Goal: Task Accomplishment & Management: Manage account settings

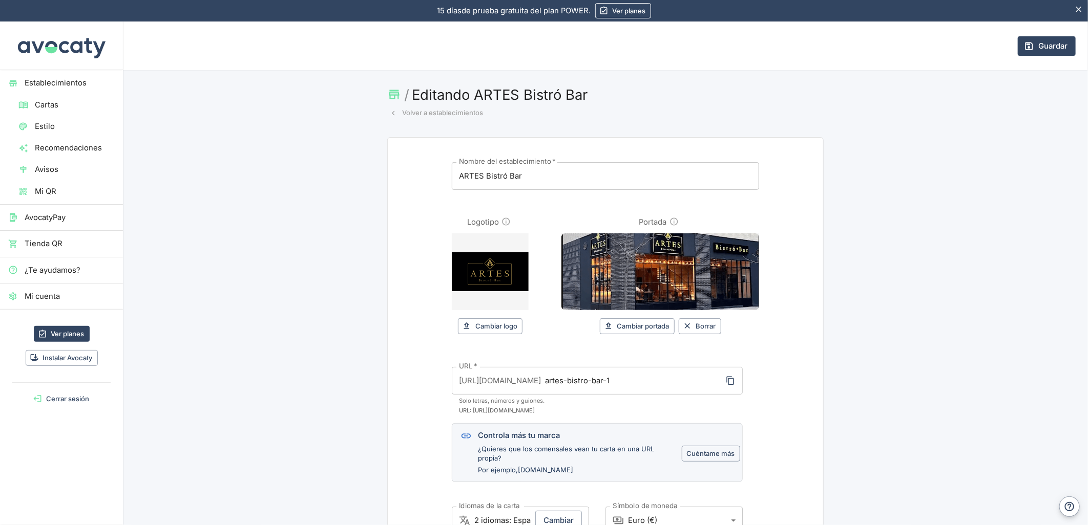
drag, startPoint x: 1045, startPoint y: 46, endPoint x: 648, endPoint y: 165, distance: 414.4
click at [1045, 46] on button "Guardar" at bounding box center [1046, 45] width 58 height 19
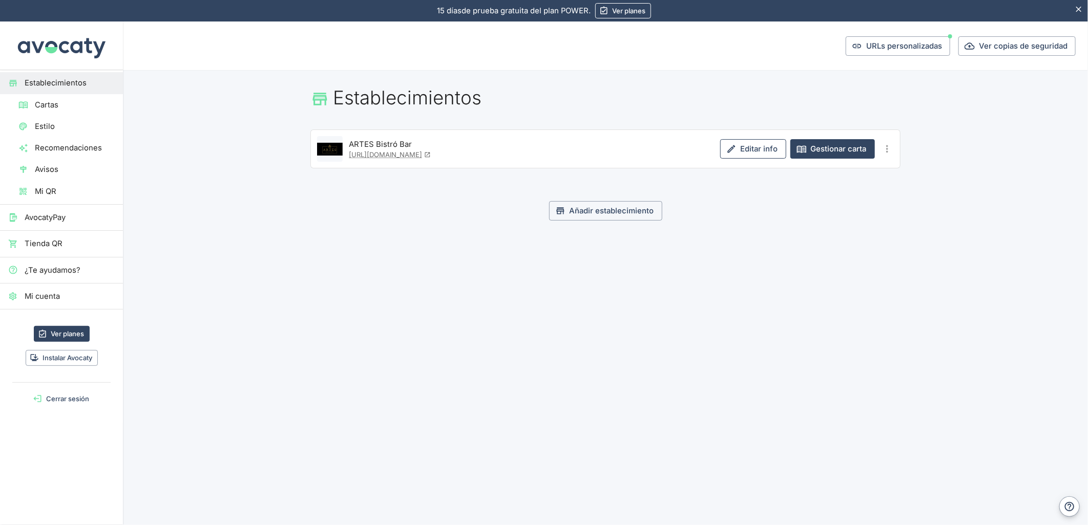
click at [759, 152] on link "Editar info" at bounding box center [753, 148] width 66 height 19
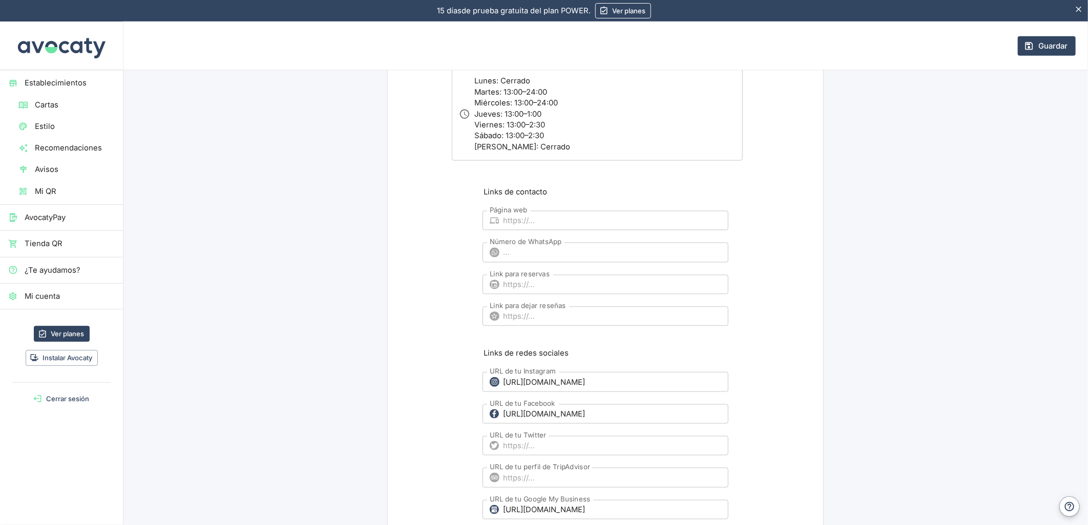
scroll to position [569, 0]
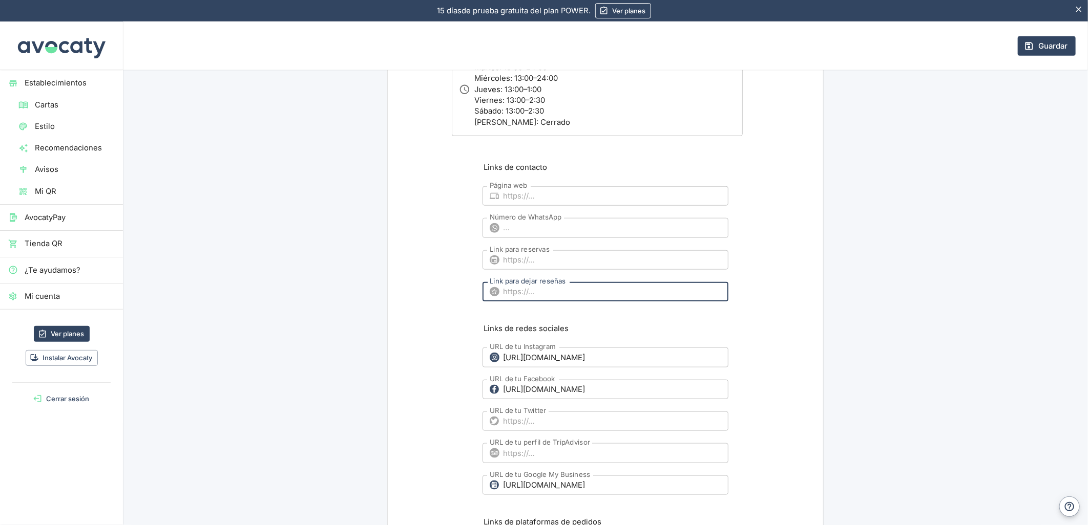
click at [521, 291] on input "Link para dejar reseñas" at bounding box center [615, 291] width 225 height 19
paste input "[URL][DOMAIN_NAME]"
type input "[URL][DOMAIN_NAME]"
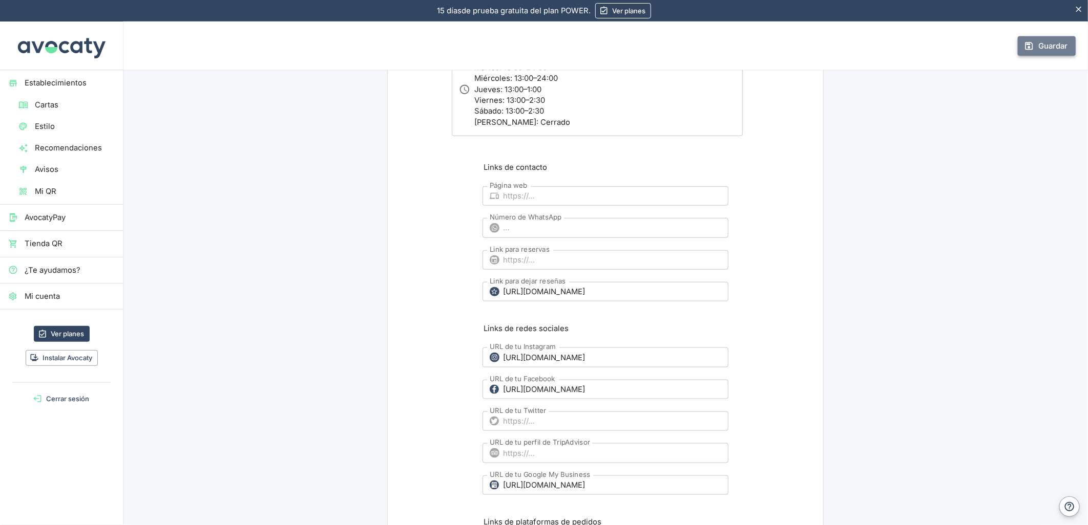
click at [1035, 43] on button "Guardar" at bounding box center [1046, 45] width 58 height 19
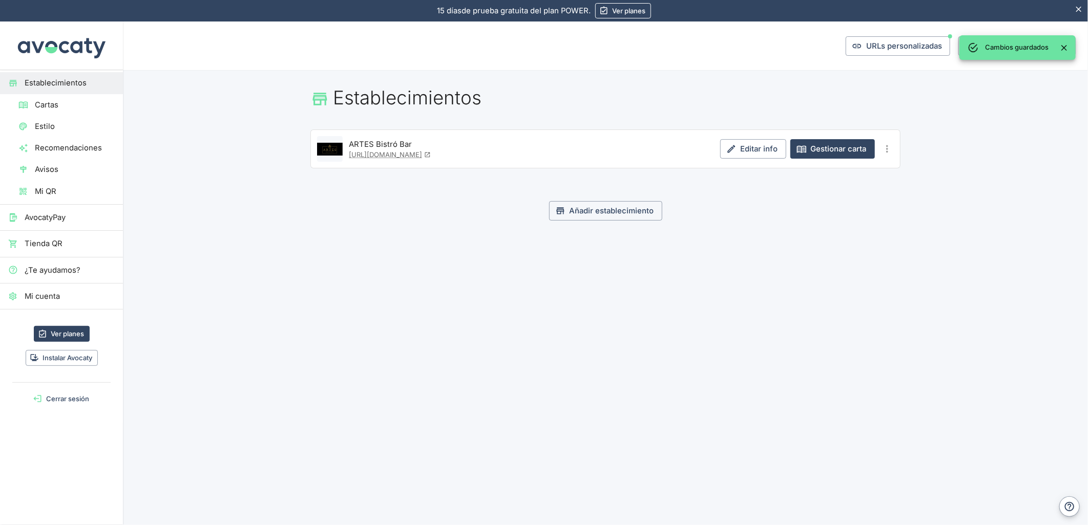
click at [55, 109] on span "Cartas" at bounding box center [75, 104] width 80 height 11
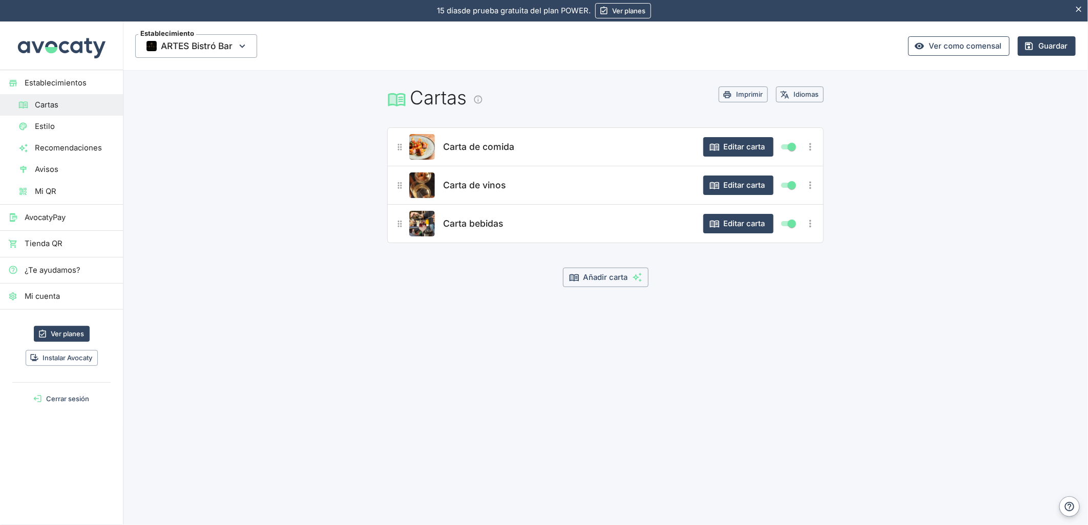
click at [940, 45] on link "Ver como comensal" at bounding box center [958, 45] width 101 height 19
click at [51, 124] on span "Estilo" at bounding box center [75, 126] width 80 height 11
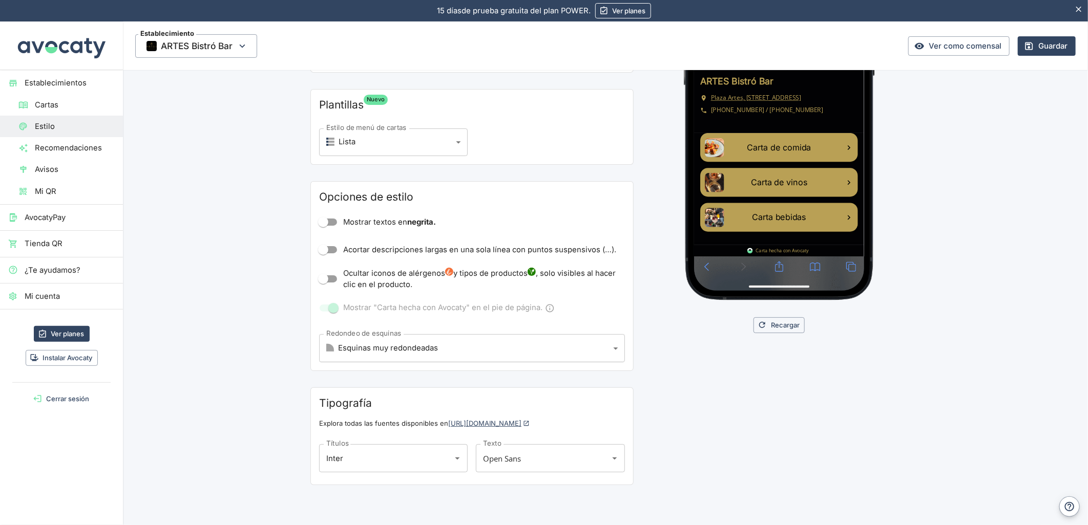
click at [505, 421] on link "[URL][DOMAIN_NAME]" at bounding box center [488, 423] width 81 height 8
click at [346, 466] on input "Inter" at bounding box center [379, 458] width 111 height 18
click at [353, 463] on input "Inter" at bounding box center [379, 458] width 111 height 18
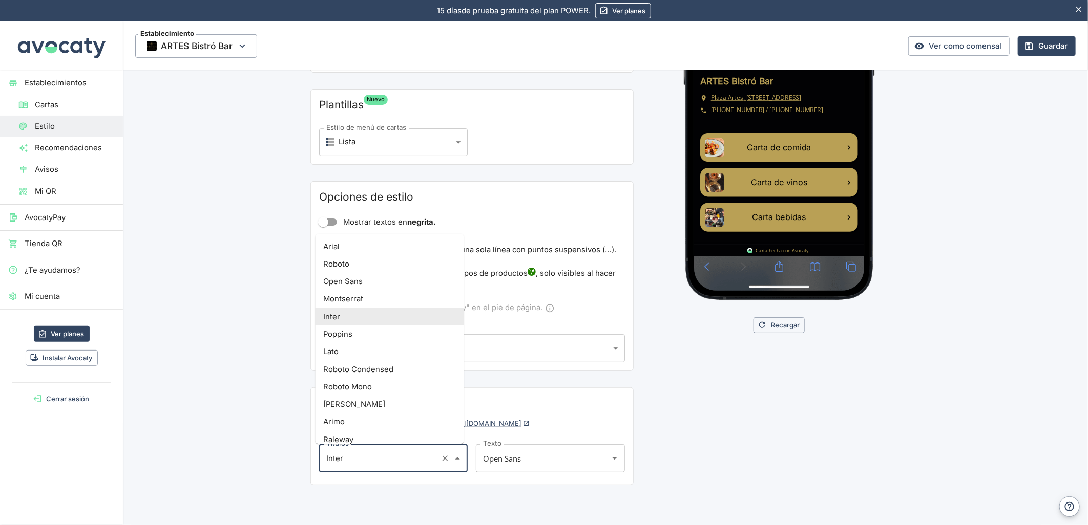
click at [353, 452] on input "Inter" at bounding box center [379, 458] width 111 height 18
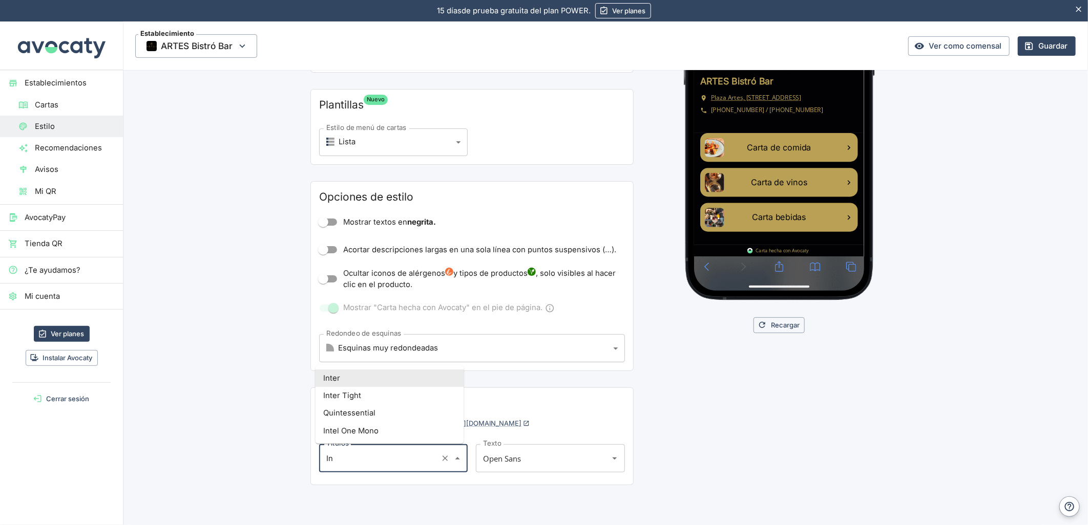
type input "I"
click at [370, 417] on li "Libertinus Serif Display" at bounding box center [389, 413] width 148 height 17
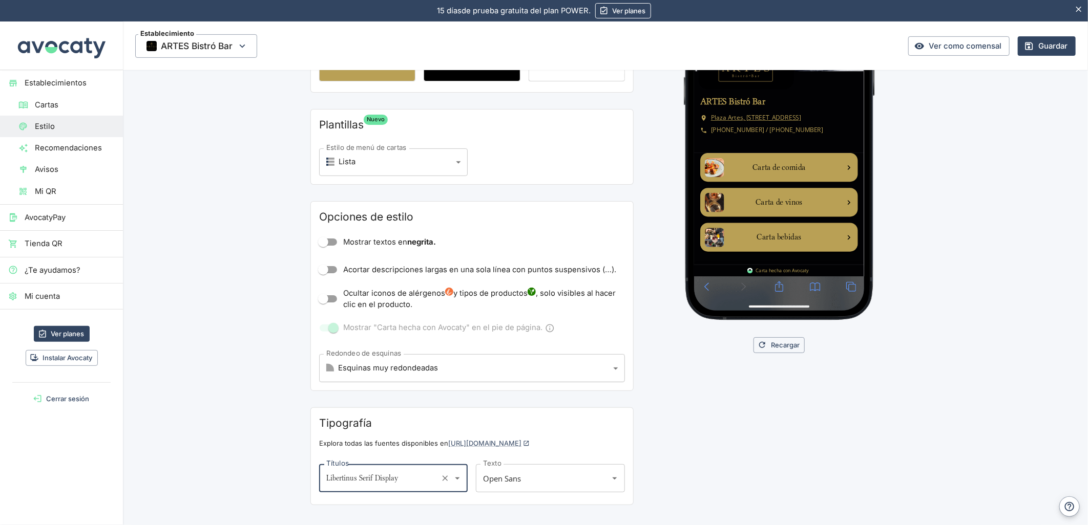
scroll to position [212, 0]
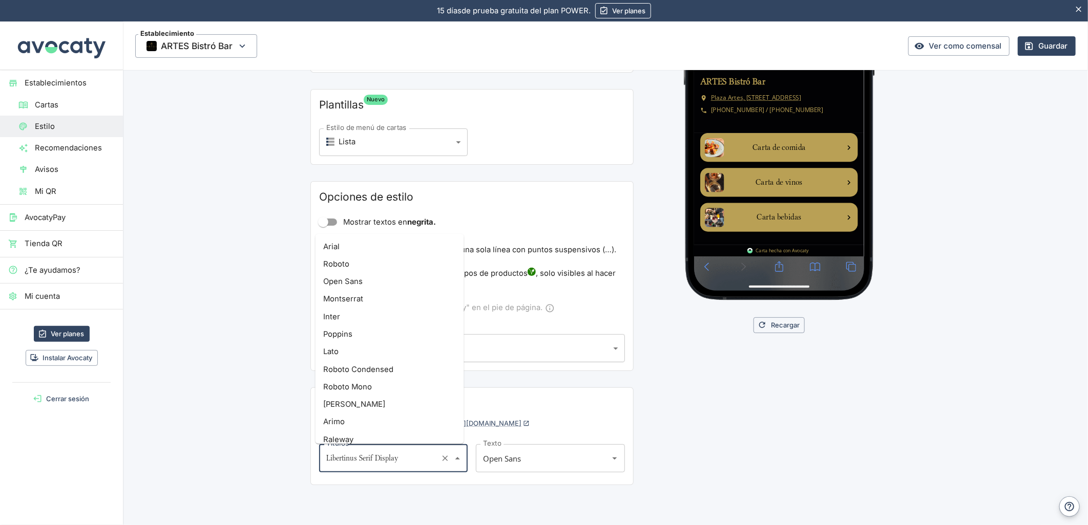
click at [293, 457] on main "Estilo Colores de carta Fondo Títulos Descripciones Colores de productos y boto…" at bounding box center [605, 192] width 965 height 668
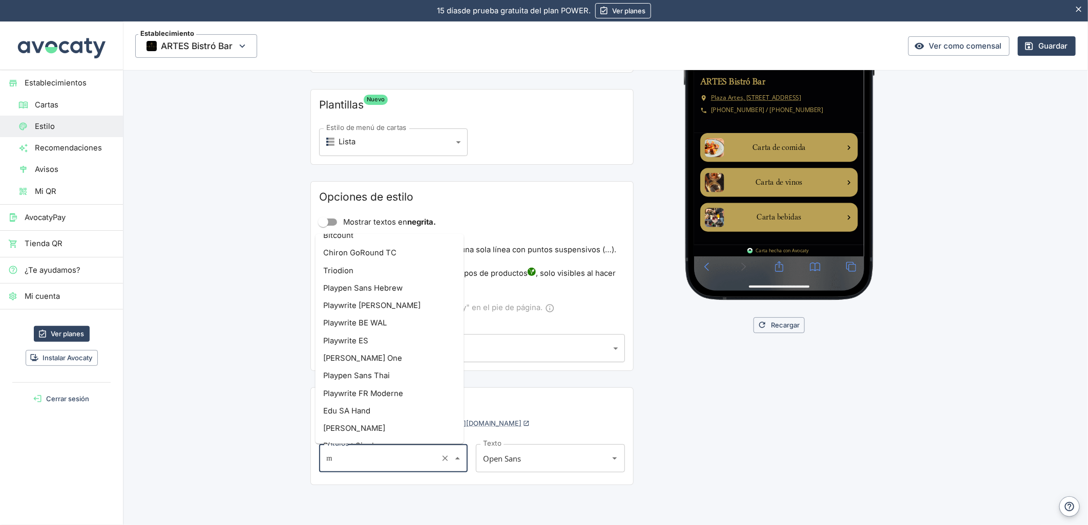
scroll to position [0, 0]
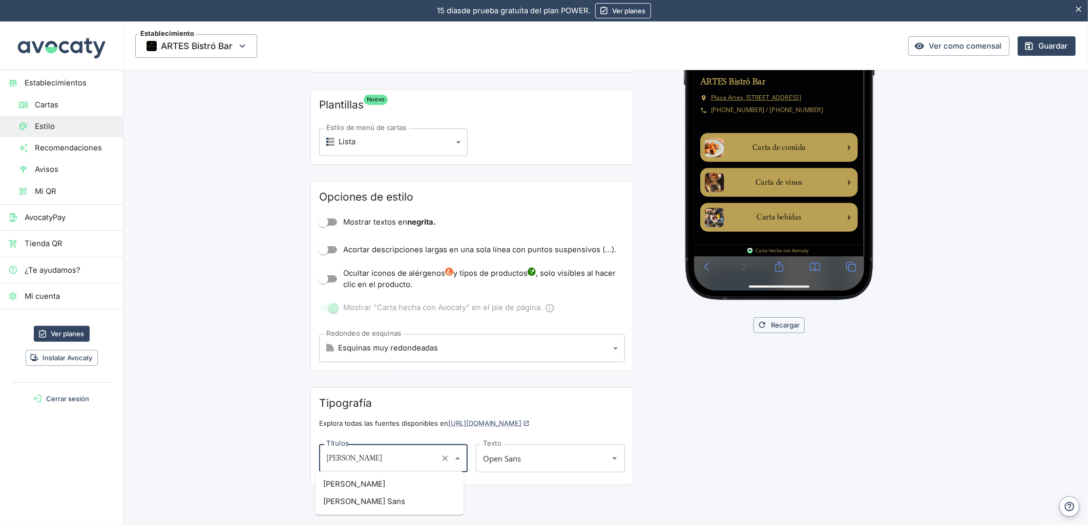
click at [366, 504] on li "[PERSON_NAME] Sans" at bounding box center [389, 501] width 148 height 17
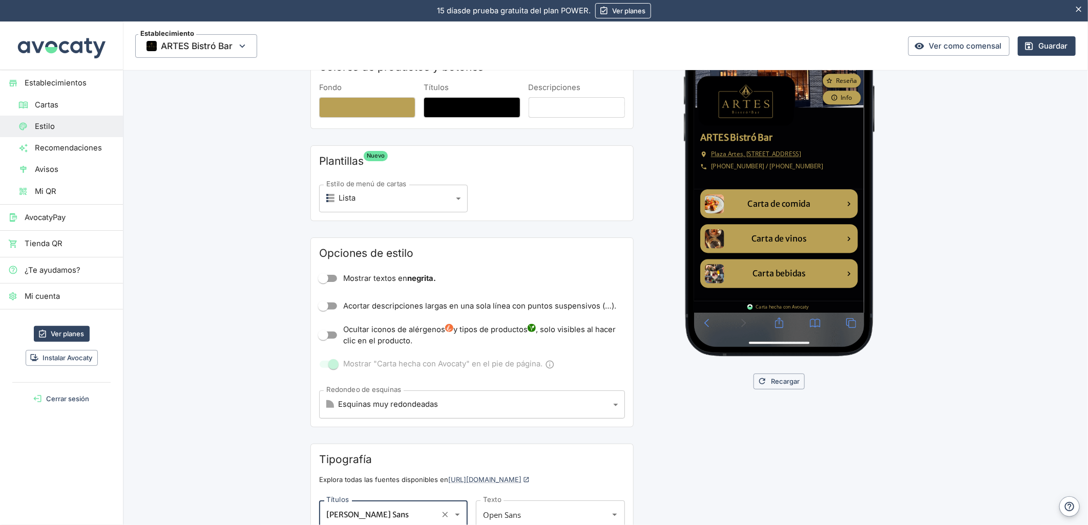
scroll to position [155, 0]
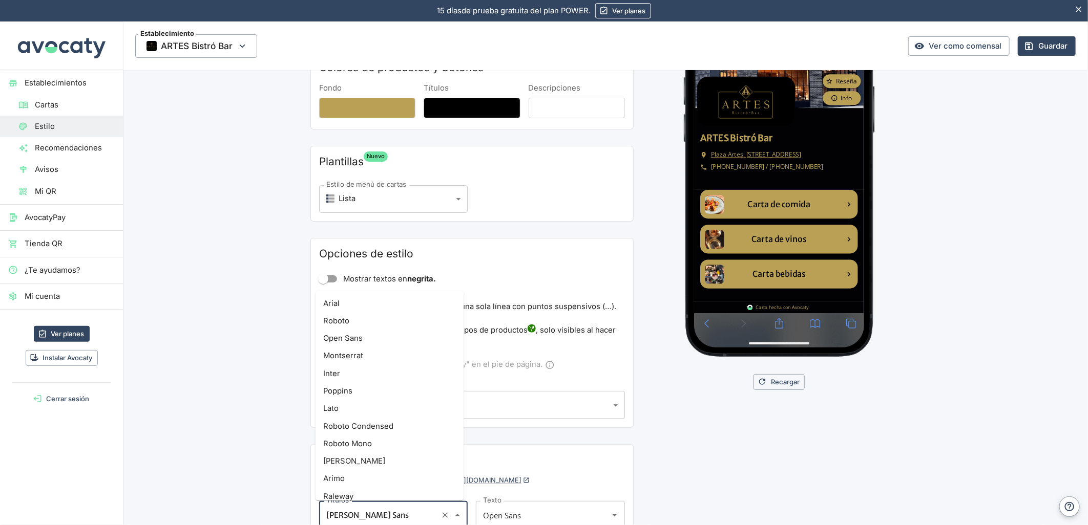
click at [402, 519] on input "[PERSON_NAME] Sans" at bounding box center [379, 515] width 111 height 18
click at [402, 518] on input "[PERSON_NAME] Sans" at bounding box center [379, 515] width 111 height 18
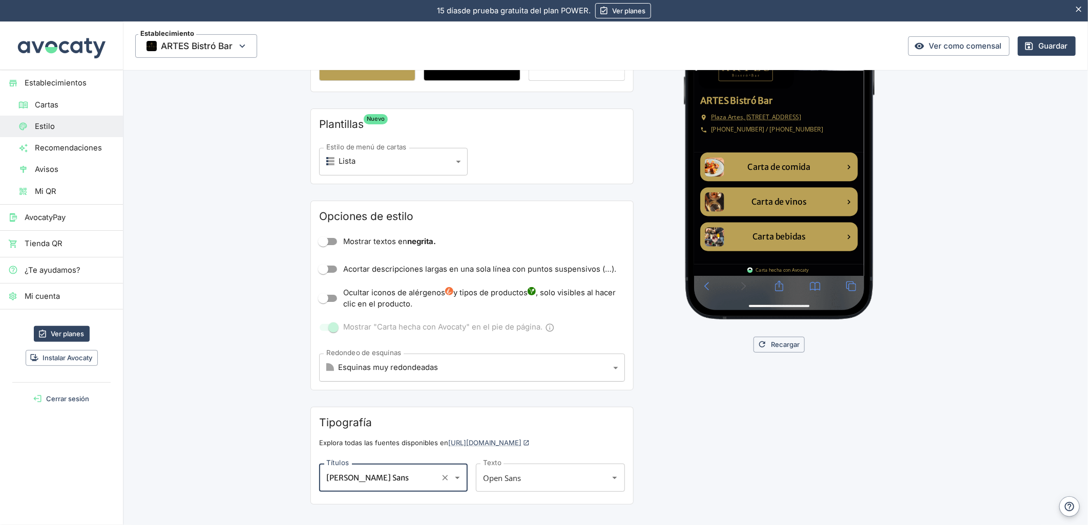
scroll to position [212, 0]
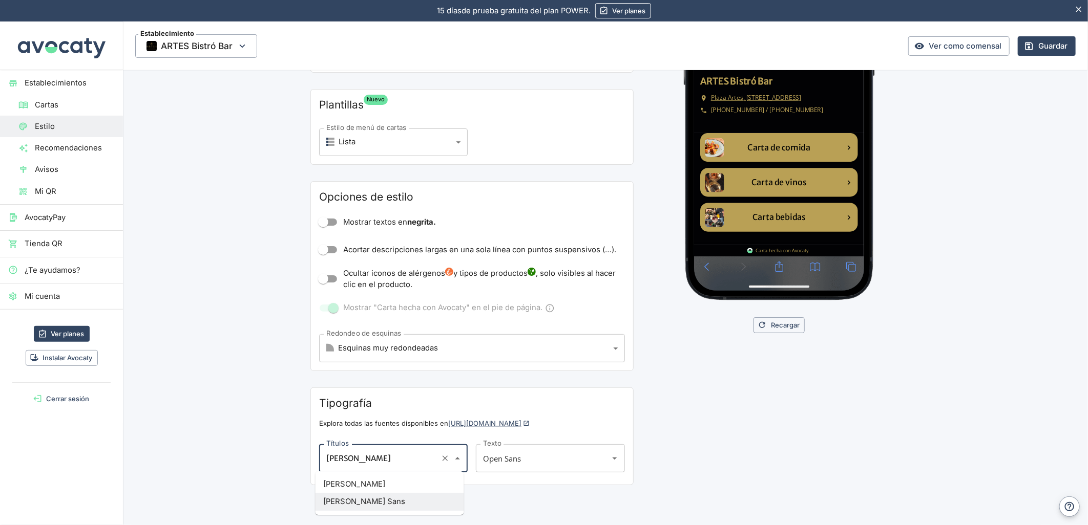
click at [381, 482] on li "[PERSON_NAME]" at bounding box center [389, 484] width 148 height 17
type input "[PERSON_NAME]"
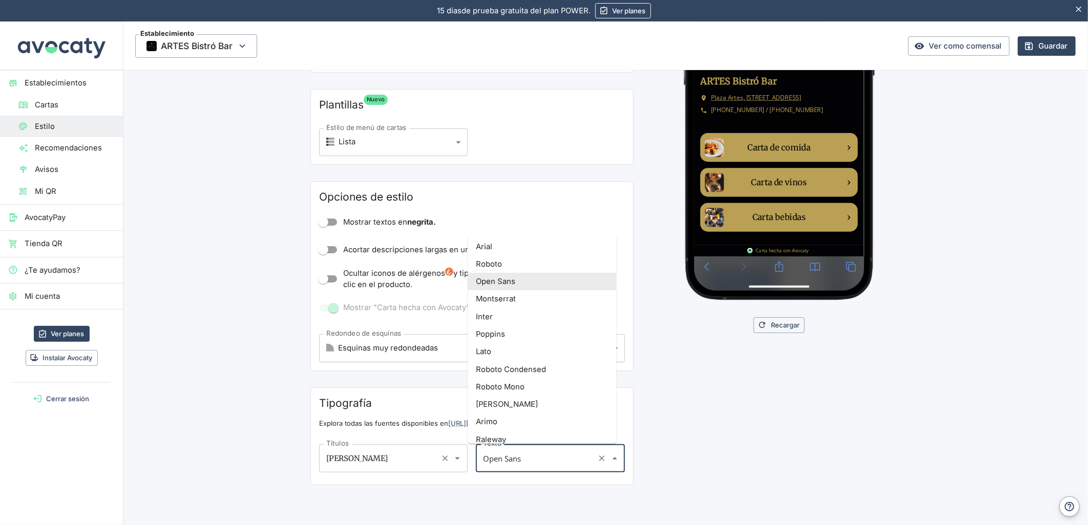
drag, startPoint x: 531, startPoint y: 457, endPoint x: 347, endPoint y: 460, distance: 183.8
click at [347, 460] on div "Títulos [PERSON_NAME] Títulos Texto Open Sans Texto" at bounding box center [472, 456] width 306 height 40
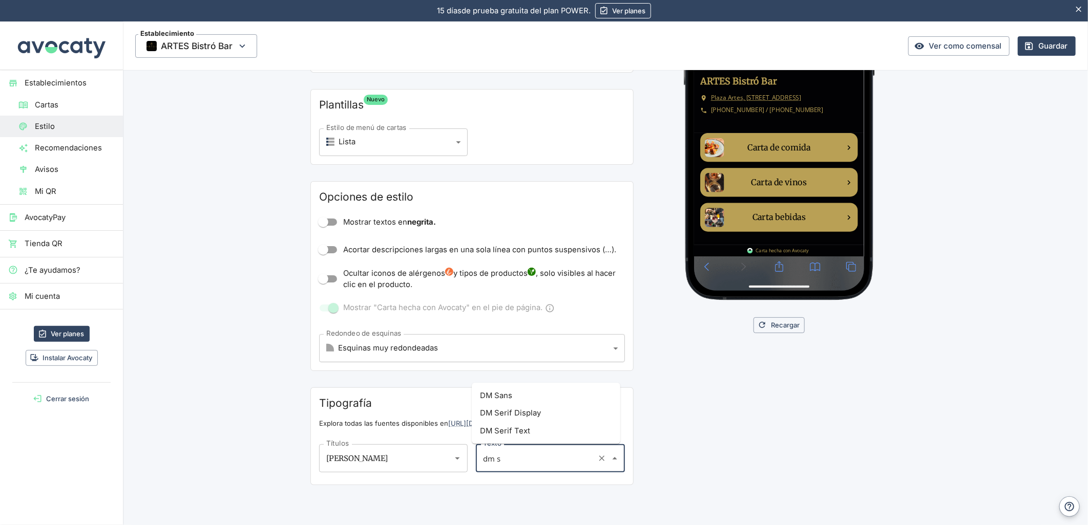
click at [491, 395] on li "DM Sans" at bounding box center [546, 395] width 148 height 17
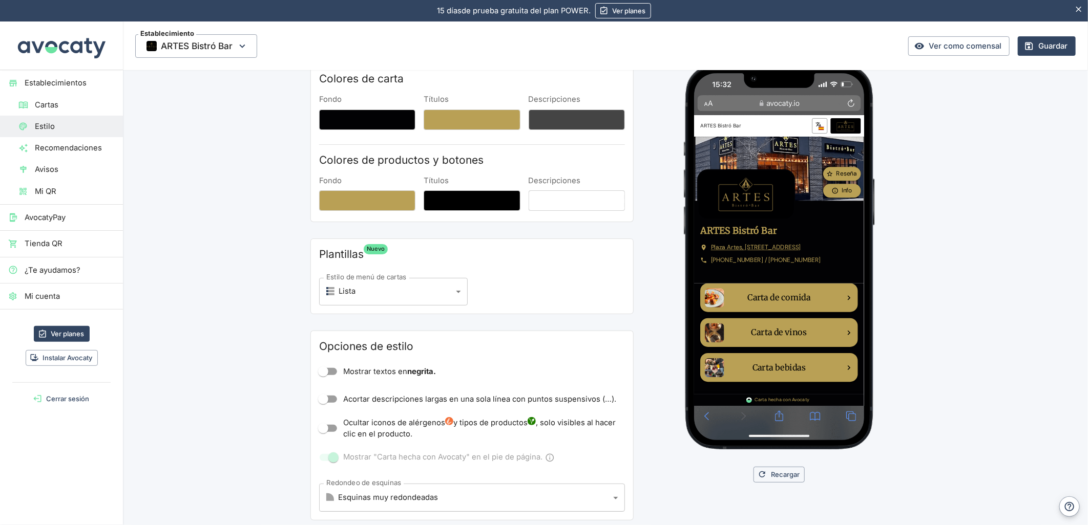
scroll to position [0, 0]
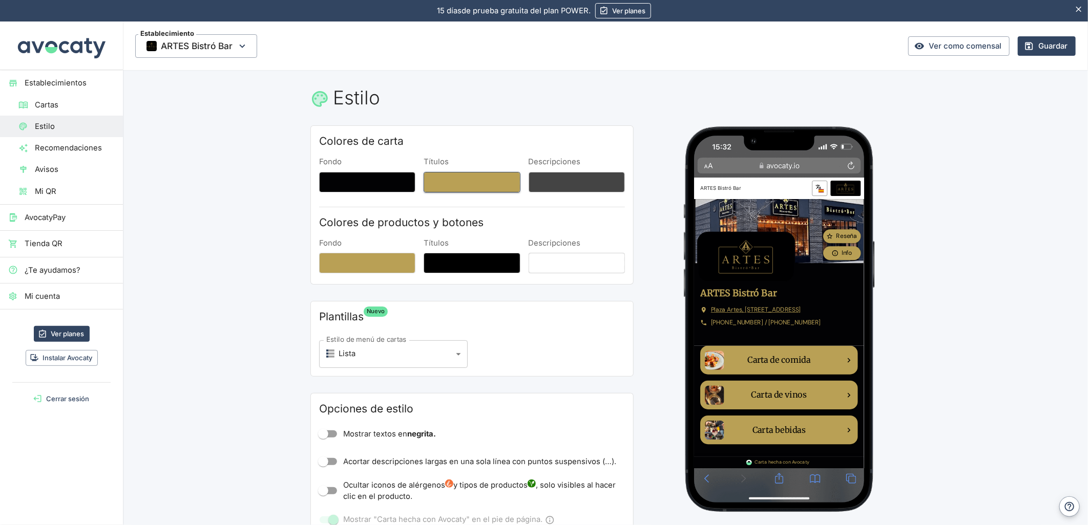
type input "DM Sans"
click at [441, 183] on button "Títulos" at bounding box center [471, 182] width 96 height 20
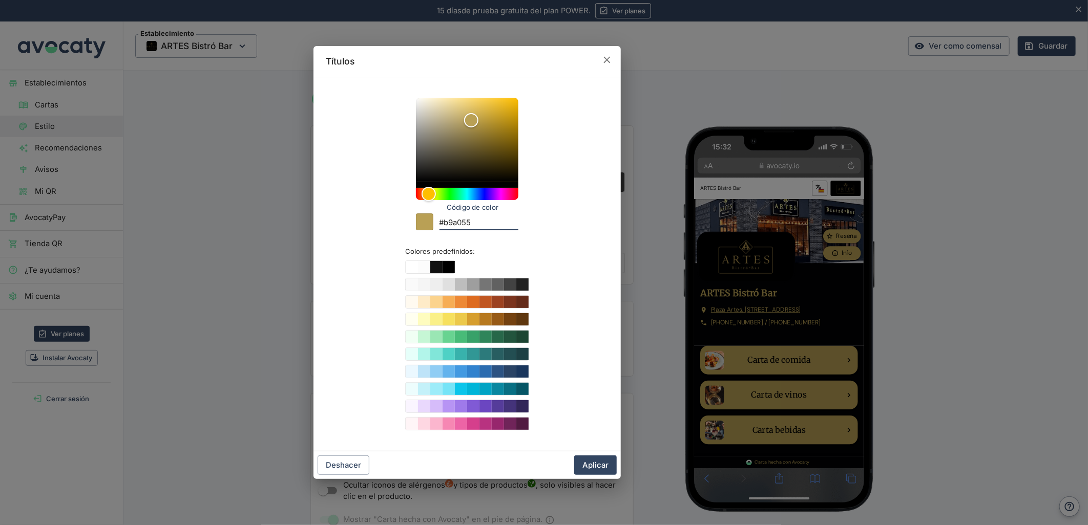
click at [463, 221] on input "#b9a055" at bounding box center [478, 224] width 79 height 14
click at [610, 57] on icon "button" at bounding box center [606, 59] width 11 height 11
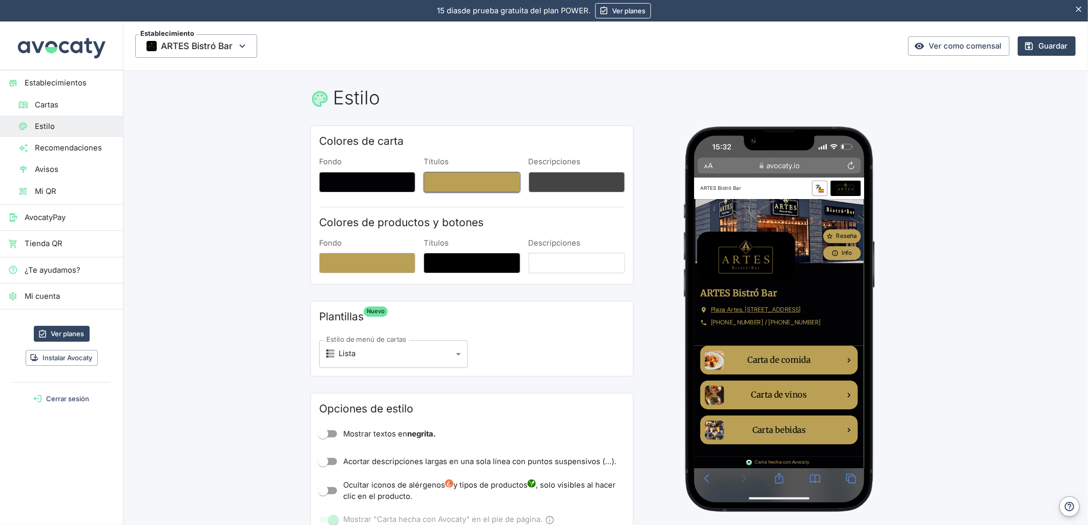
click at [456, 178] on button "Títulos" at bounding box center [471, 182] width 96 height 20
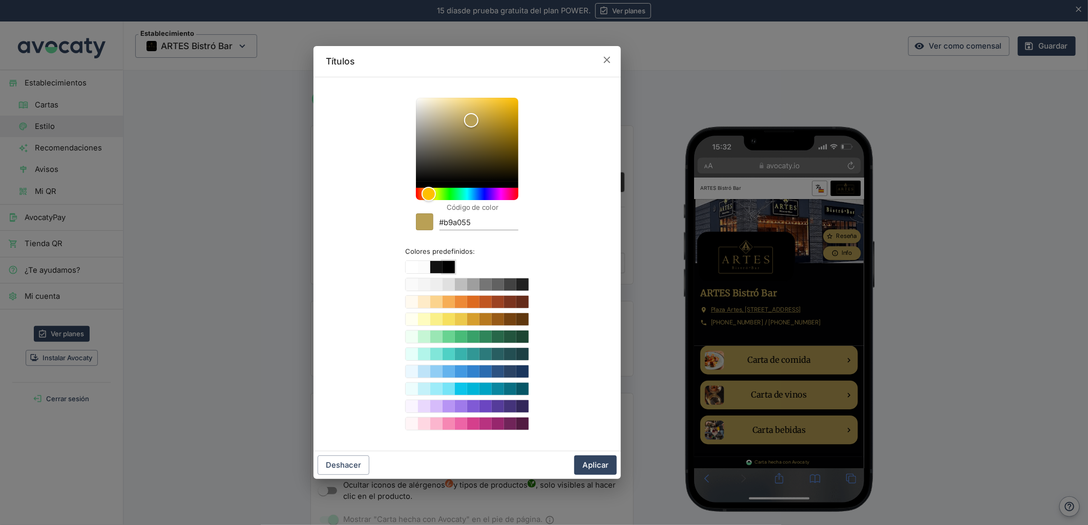
click at [451, 268] on button "Color #000000" at bounding box center [448, 267] width 12 height 12
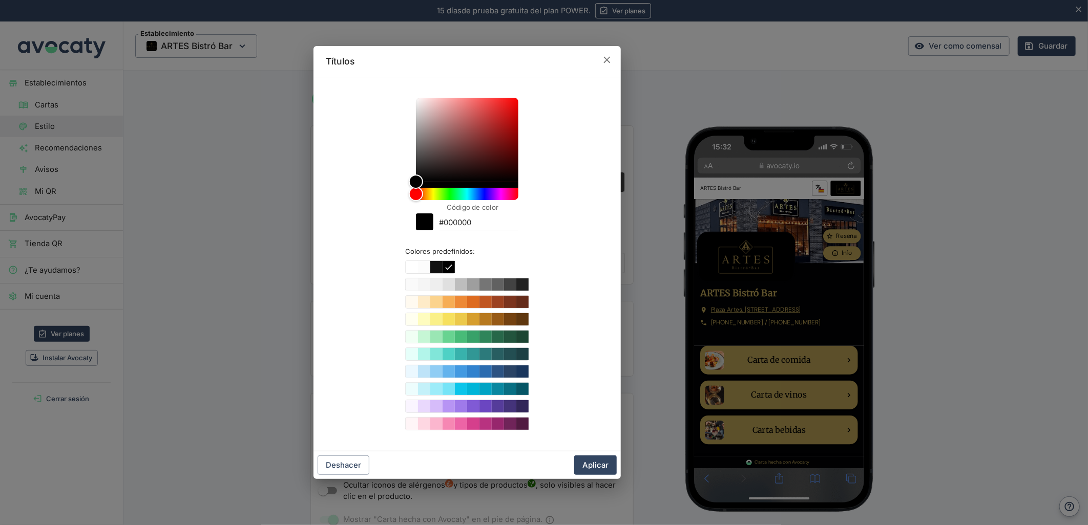
type input "#000000"
click at [608, 60] on icon "button" at bounding box center [606, 59] width 11 height 11
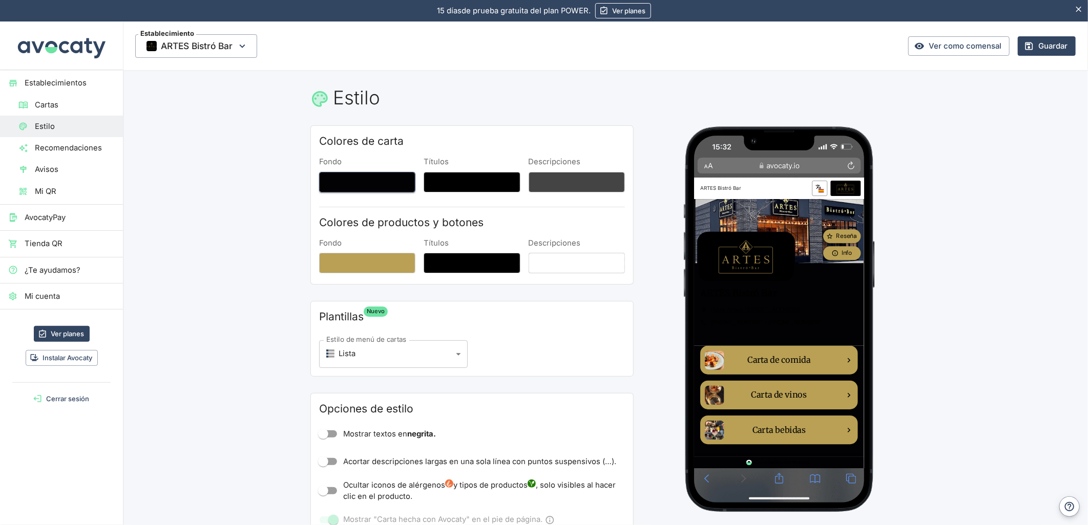
click at [388, 187] on button "Fondo" at bounding box center [367, 182] width 96 height 20
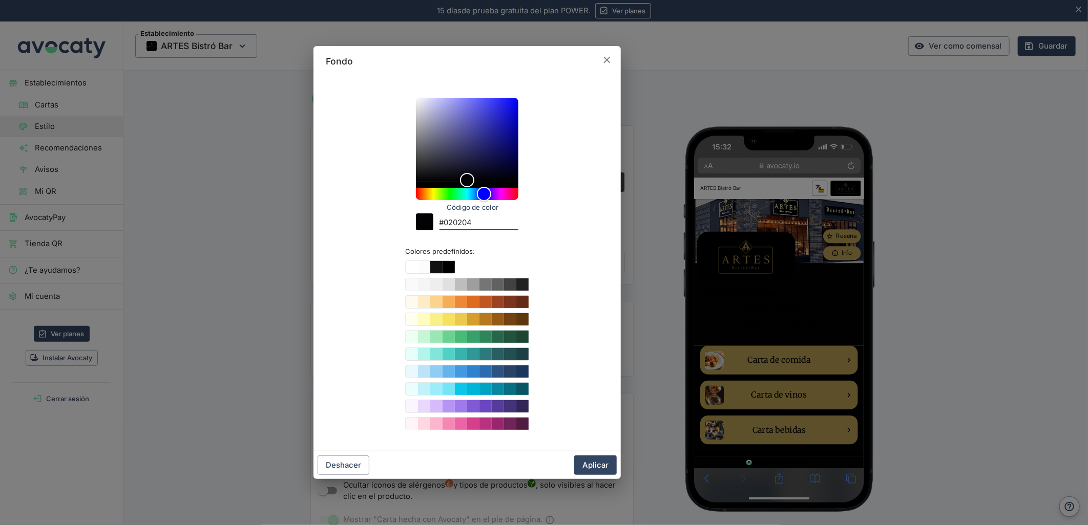
click at [459, 224] on input "#020204" at bounding box center [478, 224] width 79 height 14
click at [475, 222] on input "#020204" at bounding box center [478, 224] width 79 height 14
click at [462, 226] on input "#020204" at bounding box center [478, 224] width 79 height 14
paste input "b9a055"
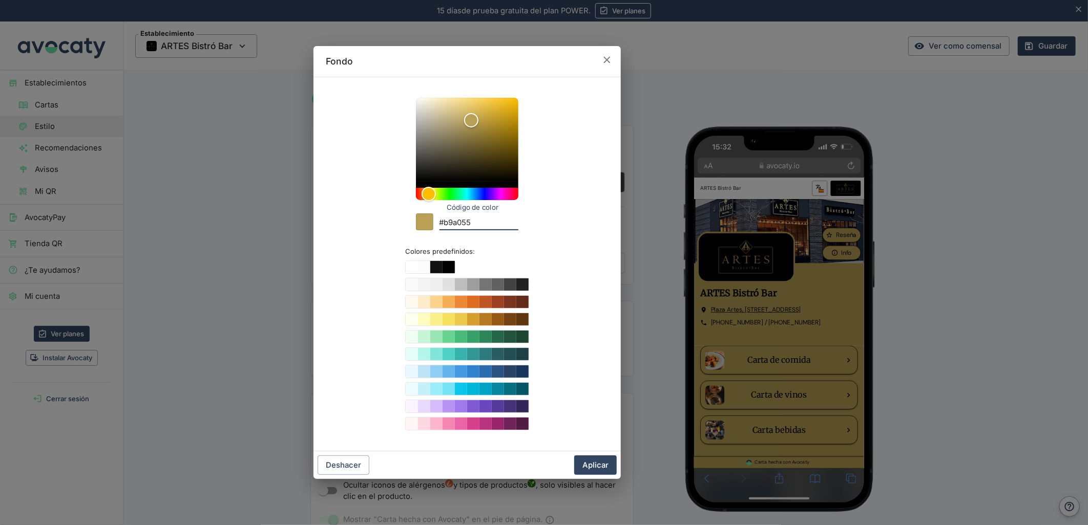
type input "#b9a055"
click at [611, 60] on icon "button" at bounding box center [606, 59] width 11 height 11
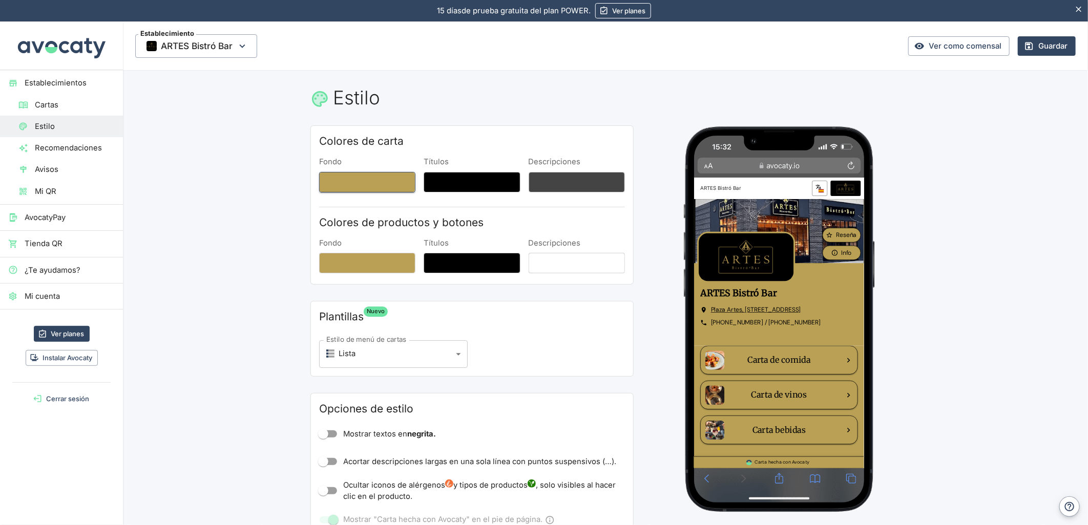
click at [369, 177] on button "Fondo" at bounding box center [367, 182] width 96 height 20
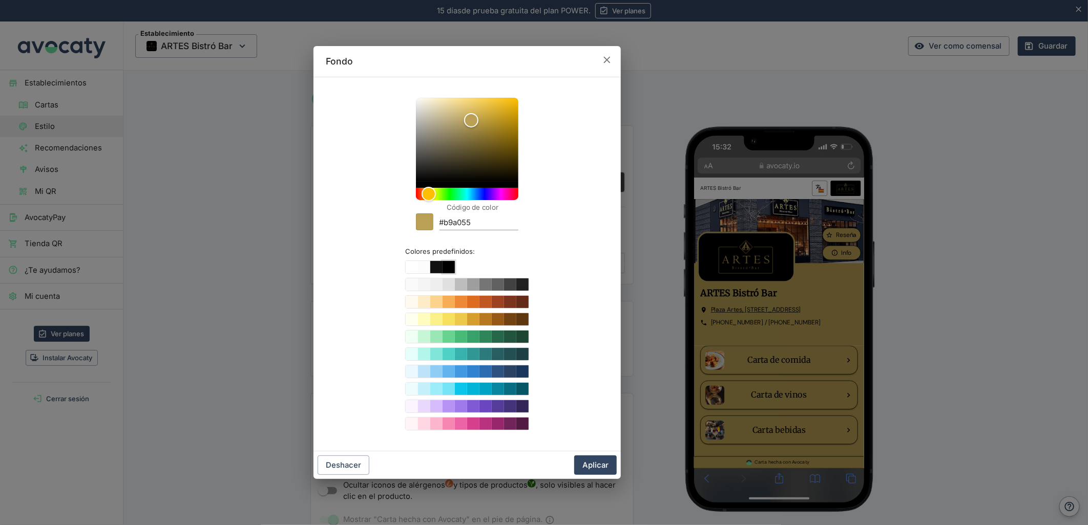
click at [448, 266] on button "Color #000000" at bounding box center [448, 267] width 12 height 12
type input "#000000"
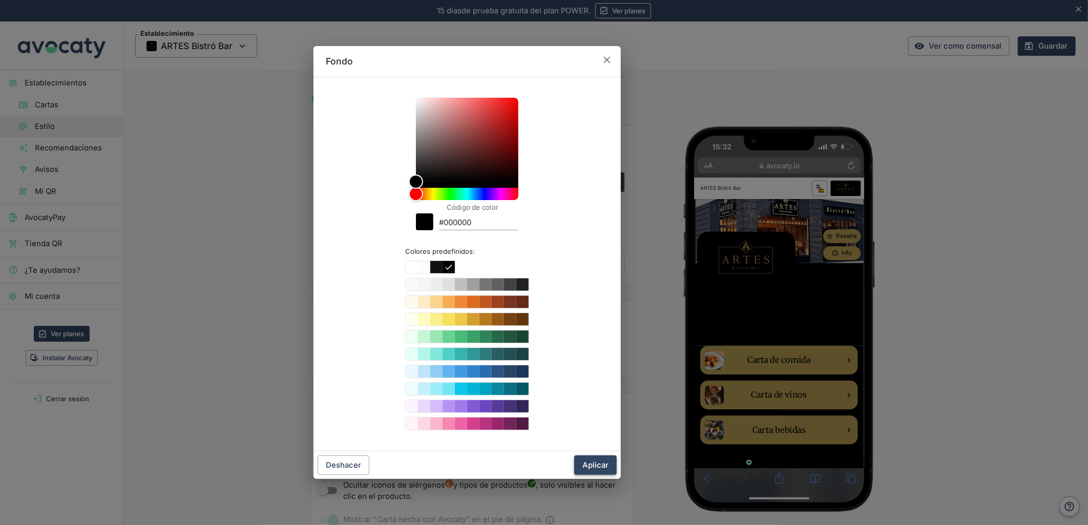
click at [599, 461] on button "Aplicar" at bounding box center [595, 465] width 42 height 19
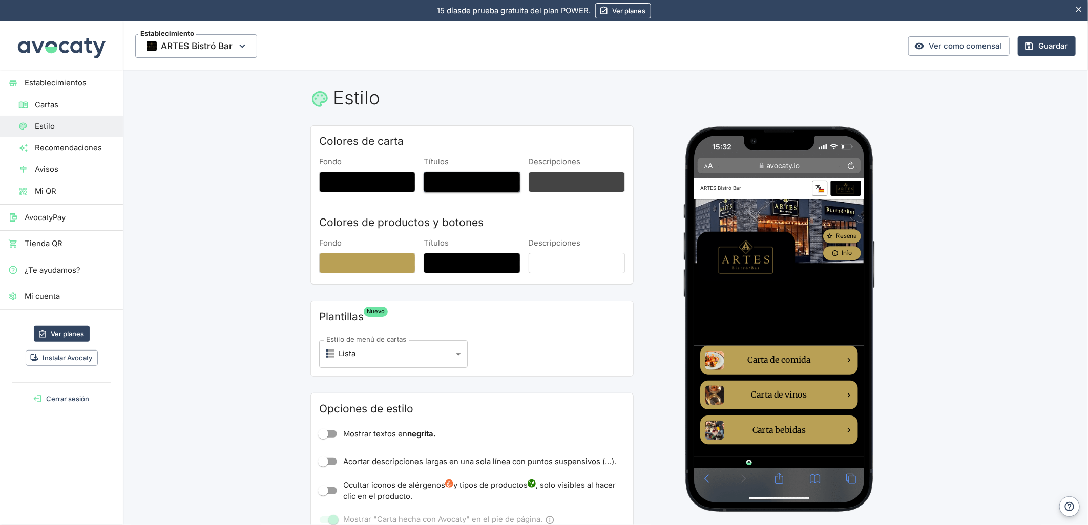
click at [488, 179] on button "Títulos" at bounding box center [471, 182] width 96 height 20
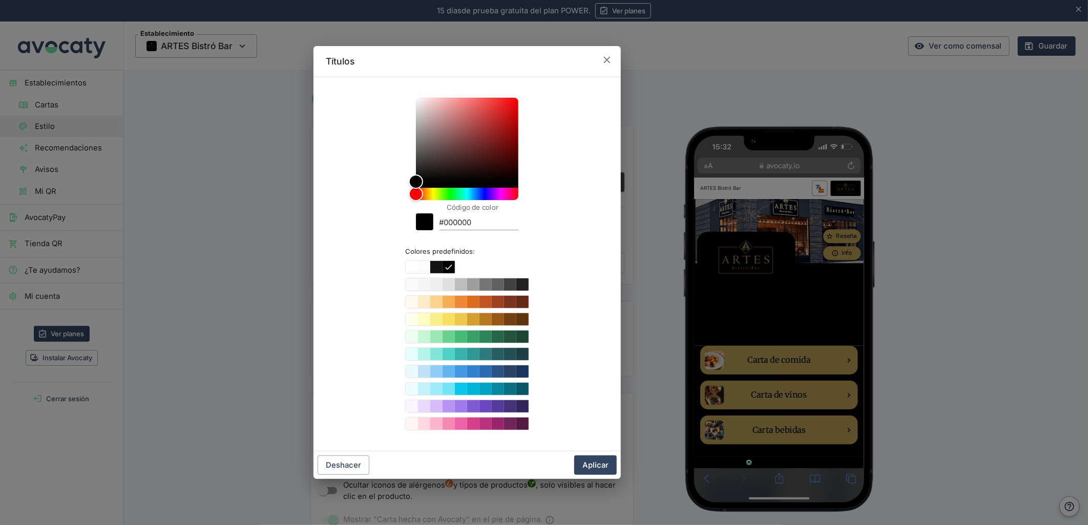
click at [452, 223] on input "#000000" at bounding box center [478, 224] width 79 height 14
paste input "b9a055"
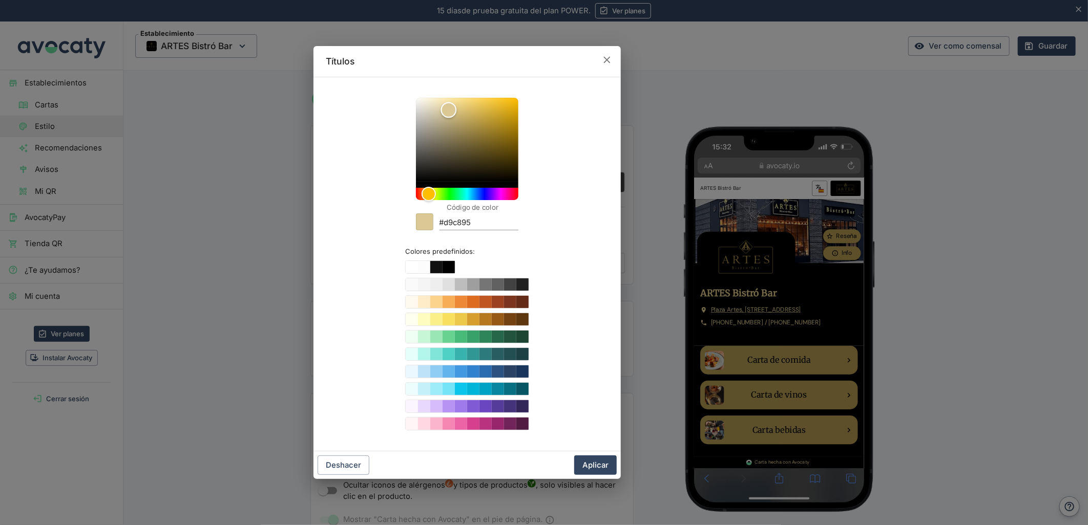
type input "#d7c694"
drag, startPoint x: 472, startPoint y: 111, endPoint x: 448, endPoint y: 111, distance: 23.6
click at [448, 111] on div "Color" at bounding box center [467, 140] width 102 height 84
click at [460, 210] on label "Código de color" at bounding box center [472, 208] width 52 height 10
click at [460, 217] on input "#d7c694" at bounding box center [478, 224] width 79 height 14
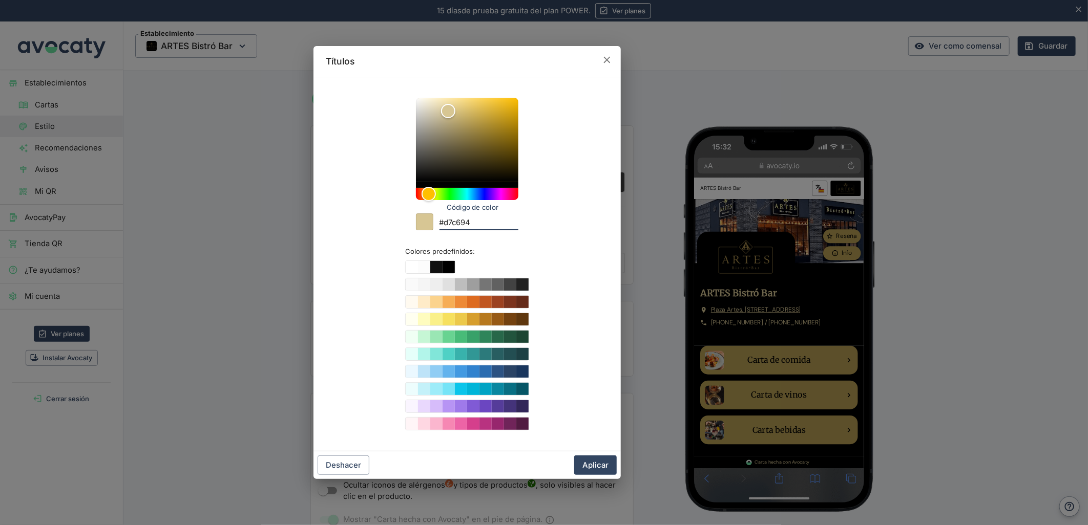
click at [460, 219] on input "#d7c694" at bounding box center [478, 224] width 79 height 14
click at [592, 461] on button "Aplicar" at bounding box center [595, 465] width 42 height 19
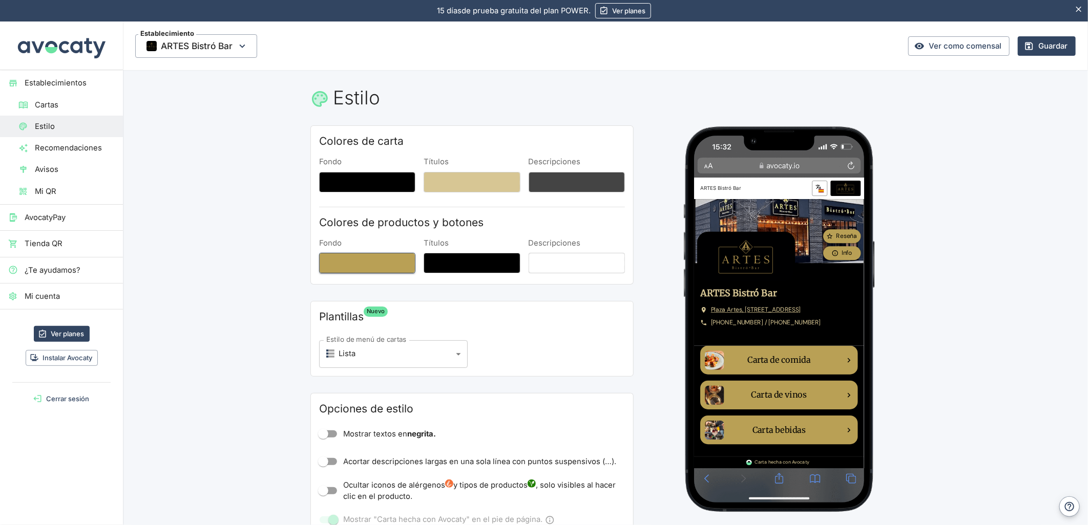
click at [379, 259] on button "Fondo" at bounding box center [367, 263] width 96 height 20
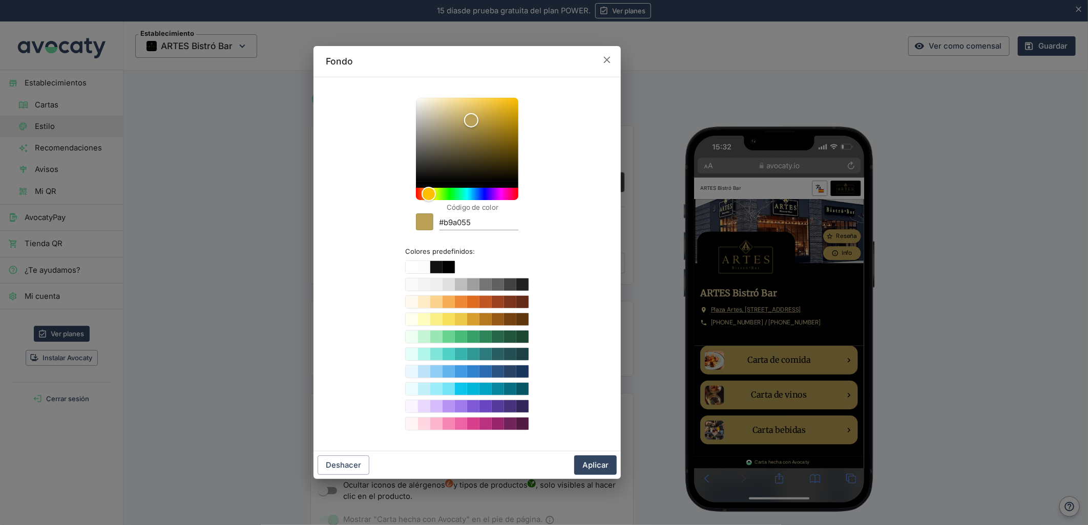
click at [468, 227] on input "#b9a055" at bounding box center [478, 224] width 79 height 14
paste input "d7c694"
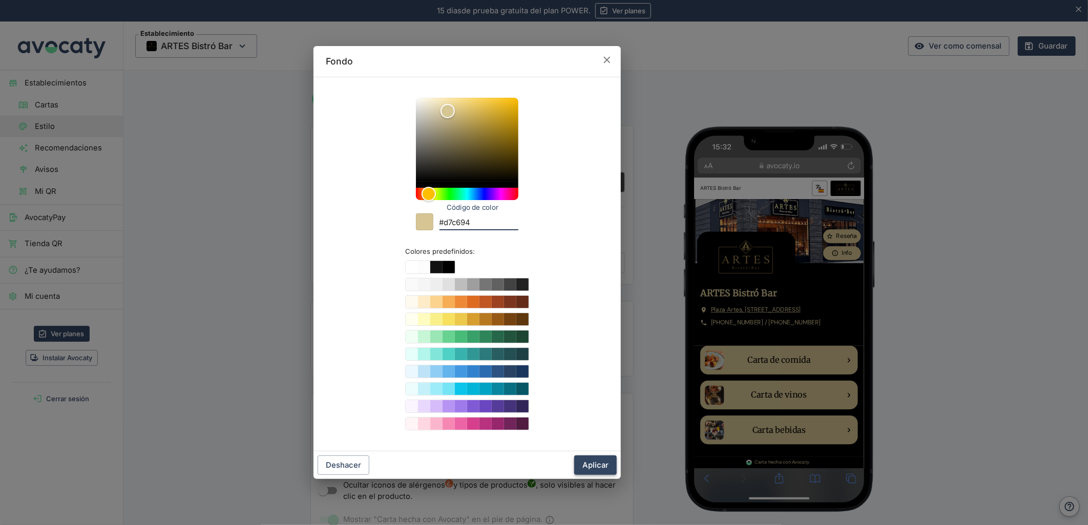
type input "#d7c694"
click at [605, 463] on button "Aplicar" at bounding box center [595, 465] width 42 height 19
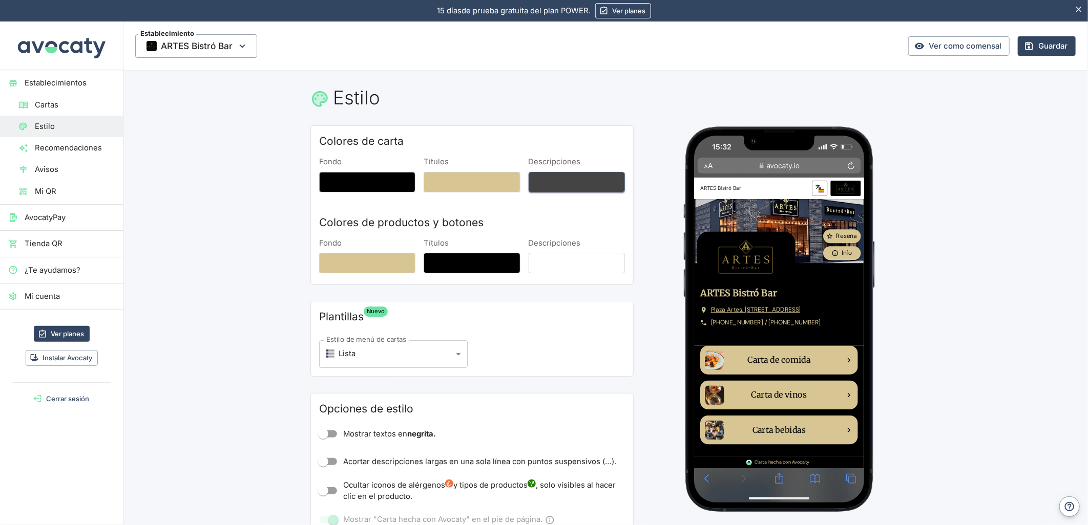
click at [570, 180] on button "Descripciones" at bounding box center [576, 182] width 96 height 20
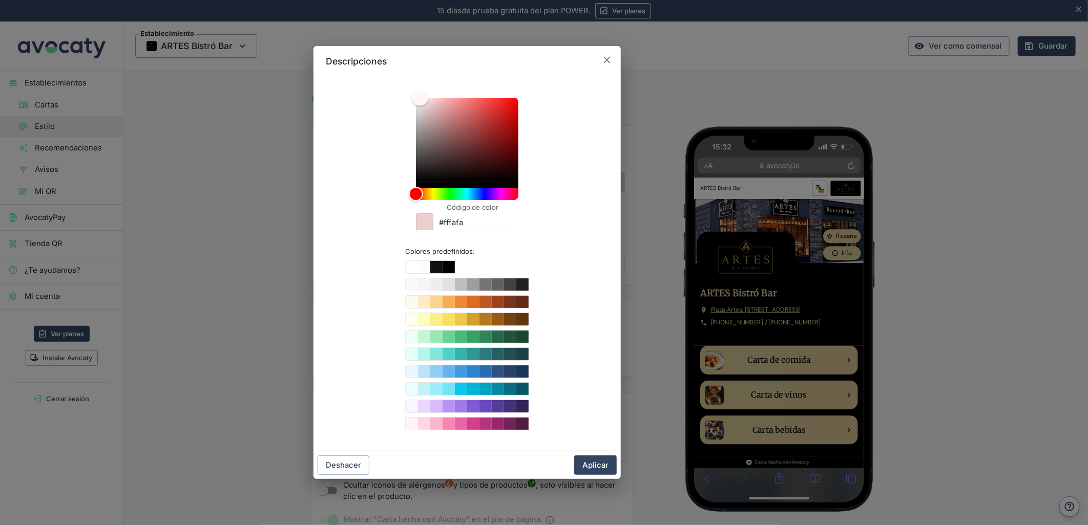
type input "#ffffff"
drag, startPoint x: 444, startPoint y: 142, endPoint x: 400, endPoint y: 55, distance: 98.0
click at [400, 55] on div "Descripciones Código de color #ffffff Colores predefinidos: Deshacer Aplicar" at bounding box center [466, 262] width 307 height 433
drag, startPoint x: 594, startPoint y: 469, endPoint x: 600, endPoint y: 461, distance: 9.9
click at [594, 467] on button "Aplicar" at bounding box center [595, 465] width 42 height 19
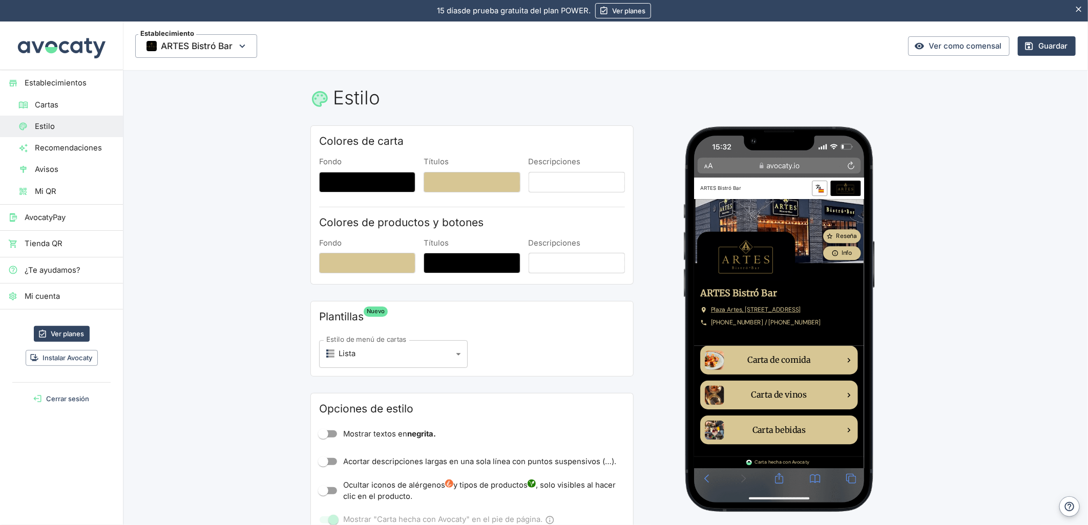
click at [799, 440] on link "Carta de comida" at bounding box center [807, 420] width 210 height 38
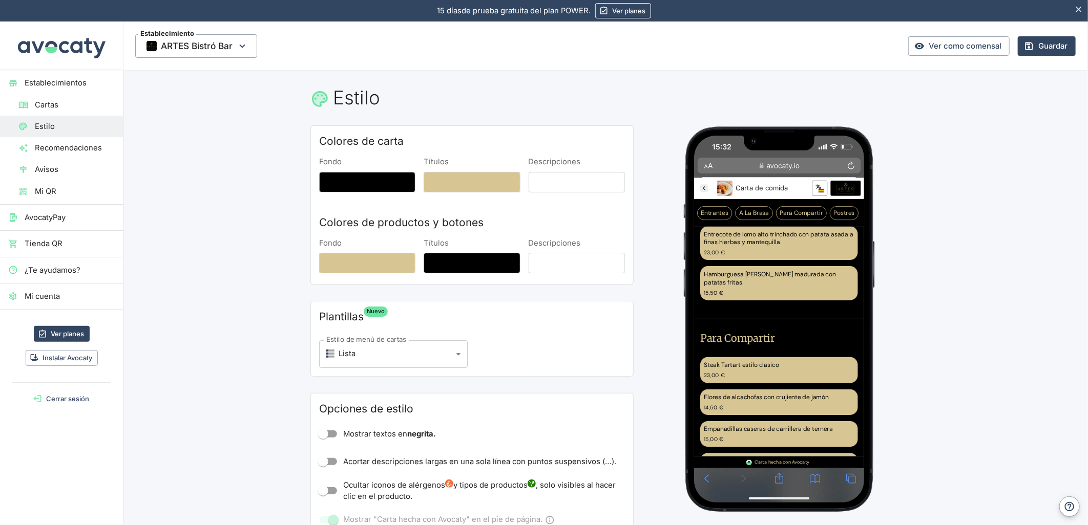
scroll to position [585, 0]
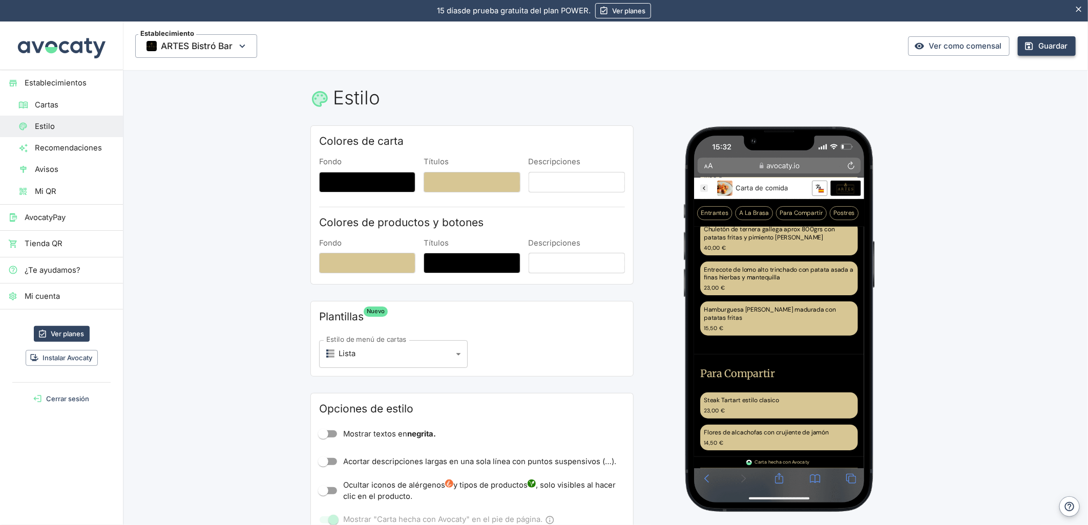
click at [1050, 37] on button "Guardar" at bounding box center [1046, 45] width 58 height 19
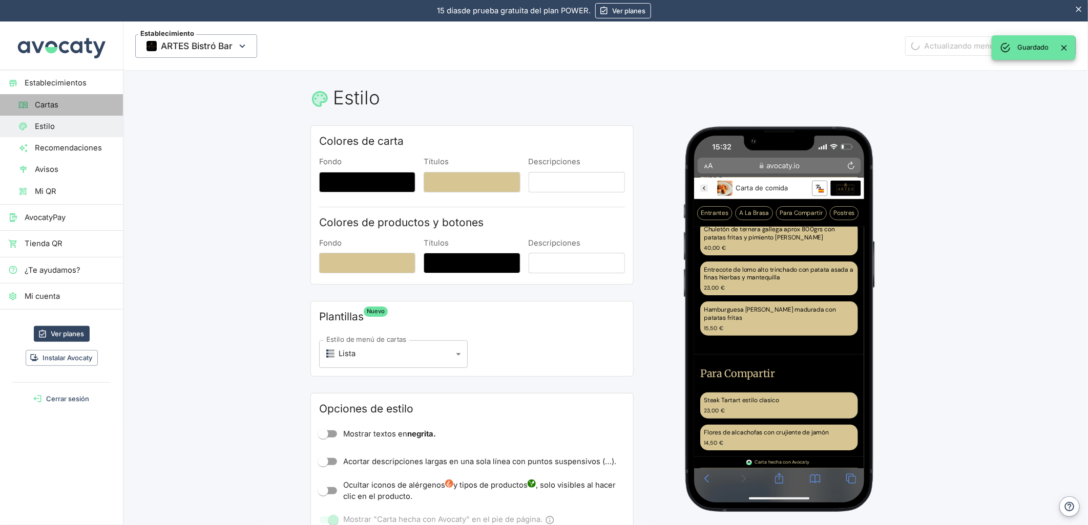
click at [65, 99] on span "Cartas" at bounding box center [75, 104] width 80 height 11
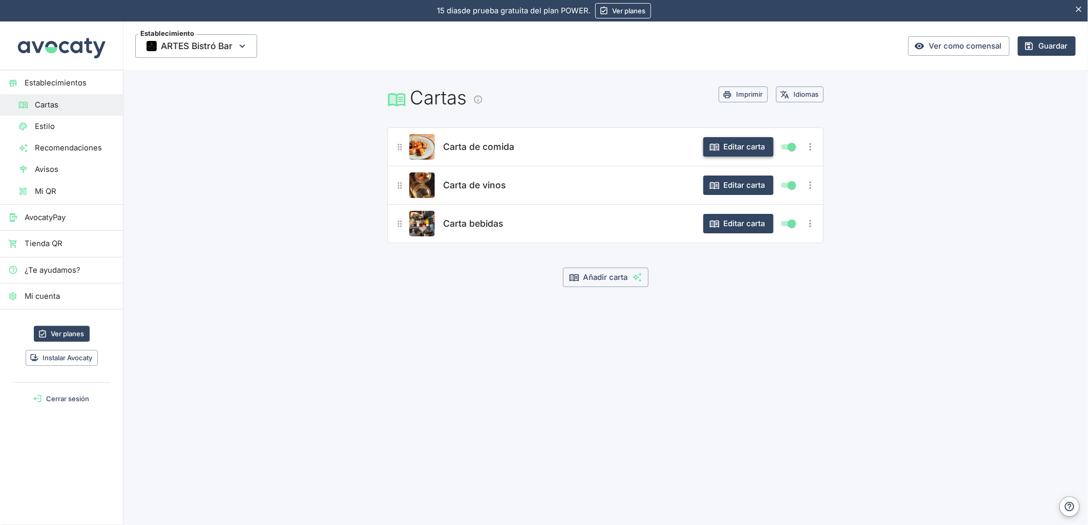
click at [761, 141] on button "Editar carta" at bounding box center [738, 146] width 70 height 19
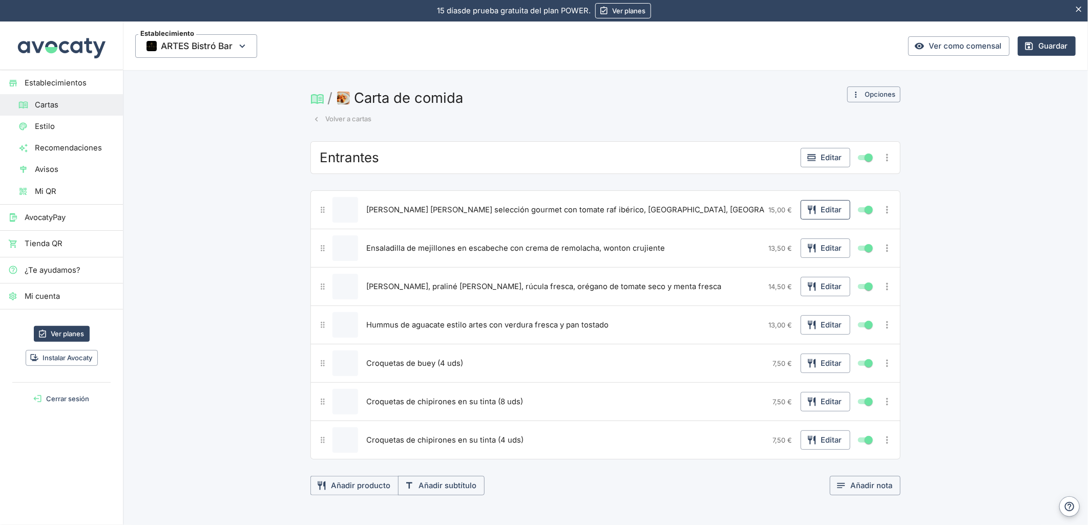
click at [815, 205] on button "Editar" at bounding box center [825, 209] width 50 height 19
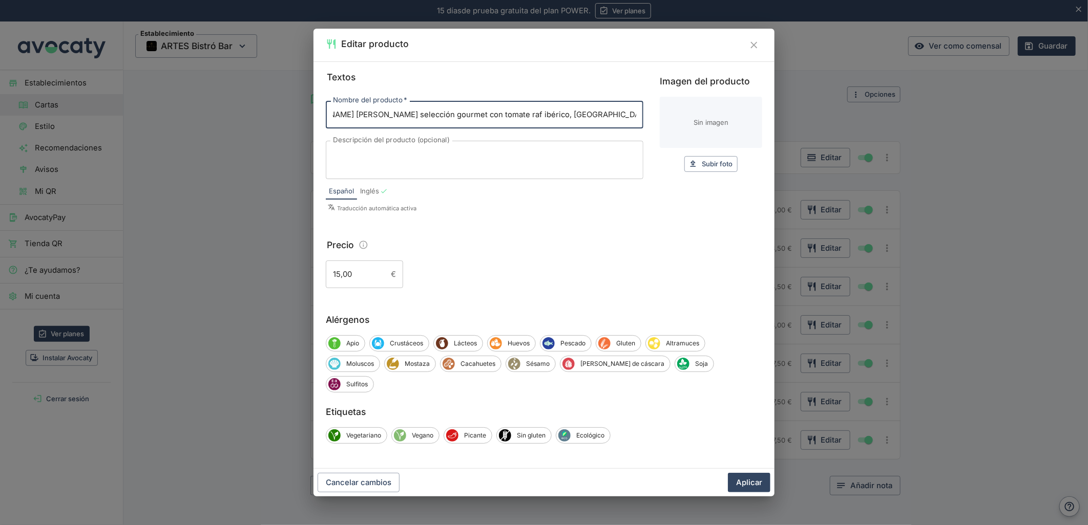
scroll to position [0, 41]
drag, startPoint x: 435, startPoint y: 125, endPoint x: 933, endPoint y: 150, distance: 498.8
click at [933, 150] on div "Editar producto Textos Nombre del producto   * [PERSON_NAME] [PERSON_NAME] sele…" at bounding box center [544, 262] width 1088 height 525
type input "[PERSON_NAME] [PERSON_NAME] selección gourmet"
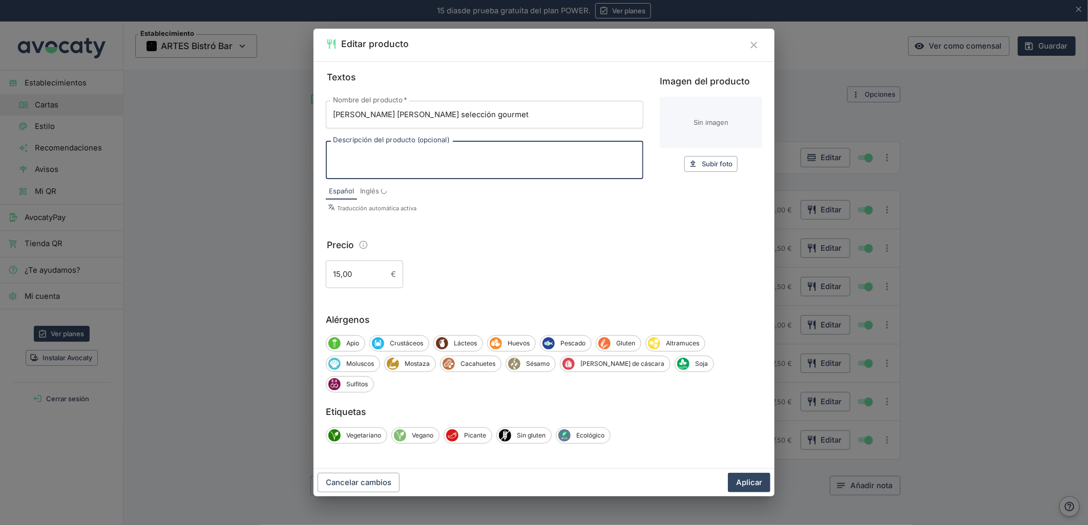
click at [456, 171] on textarea "Descripción del producto (opcional)" at bounding box center [484, 161] width 303 height 22
paste textarea "con tomate raf ibérico, [GEOGRAPHIC_DATA], [GEOGRAPHIC_DATA] y cebolla morada"
click at [336, 164] on textarea "con tomate raf ibérico, [GEOGRAPHIC_DATA], [GEOGRAPHIC_DATA] y cebolla morada" at bounding box center [484, 161] width 303 height 22
click at [549, 166] on textarea "Con tomate raf ibérico, AOVE, [GEOGRAPHIC_DATA] y cebolla morada" at bounding box center [484, 161] width 303 height 22
type textarea "Con tomate raf ibérico, AOVE, [GEOGRAPHIC_DATA] y cebolla morada"
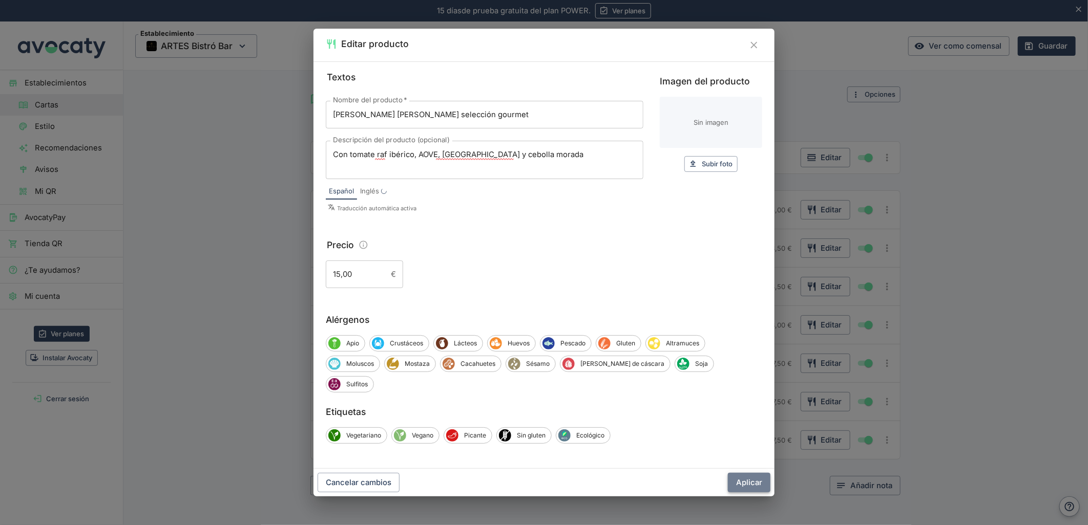
click at [751, 478] on button "Aplicar" at bounding box center [749, 482] width 42 height 19
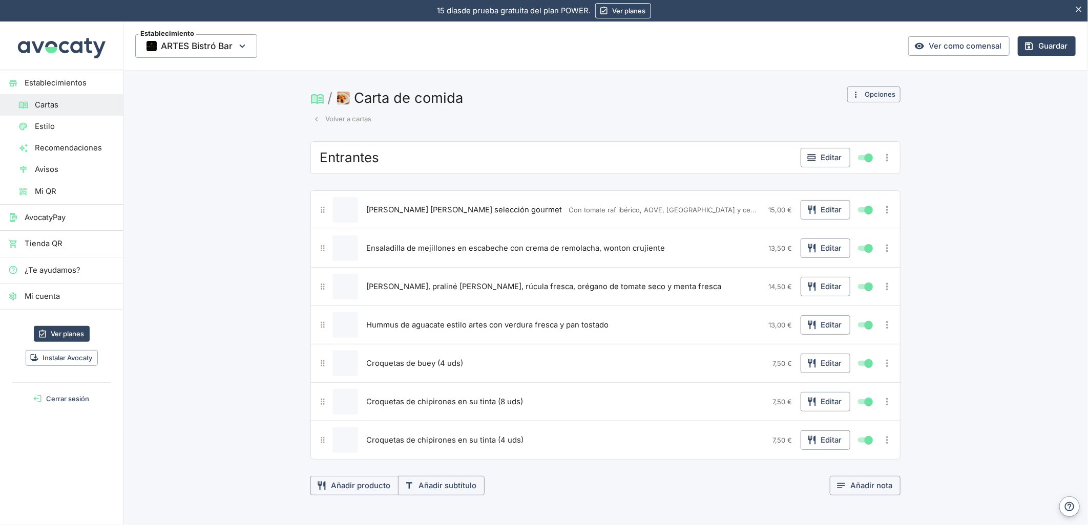
click at [820, 263] on div "Ensaladilla de mejillones en escabeche con crema de remolacha, wonton crujiente…" at bounding box center [605, 248] width 590 height 39
click at [825, 257] on button "Editar" at bounding box center [825, 248] width 50 height 19
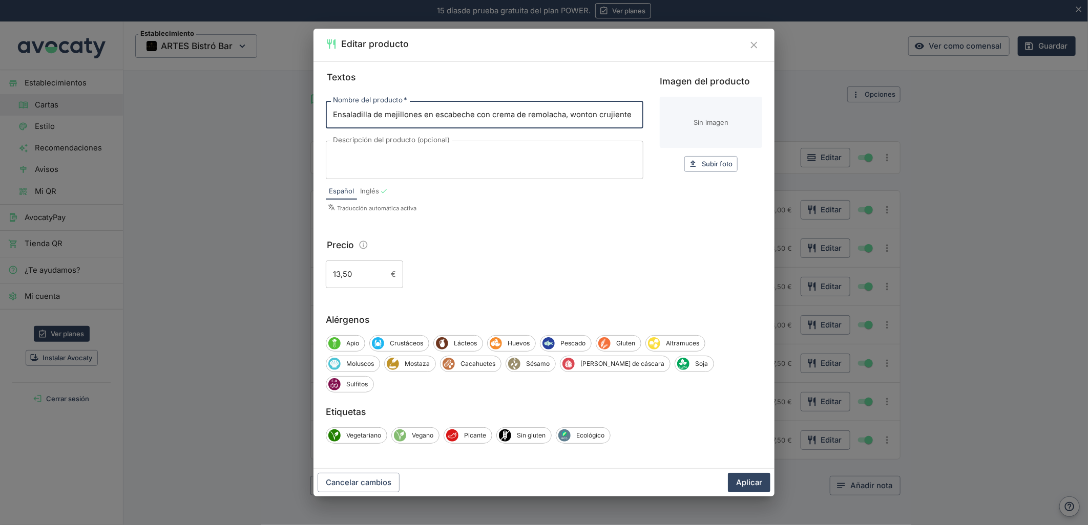
click at [663, 124] on div "Textos Nombre del producto   * Ensaladilla de mejillones en escabeche con crema…" at bounding box center [544, 179] width 436 height 218
type input "Ensaladilla de mejillones en escabeche"
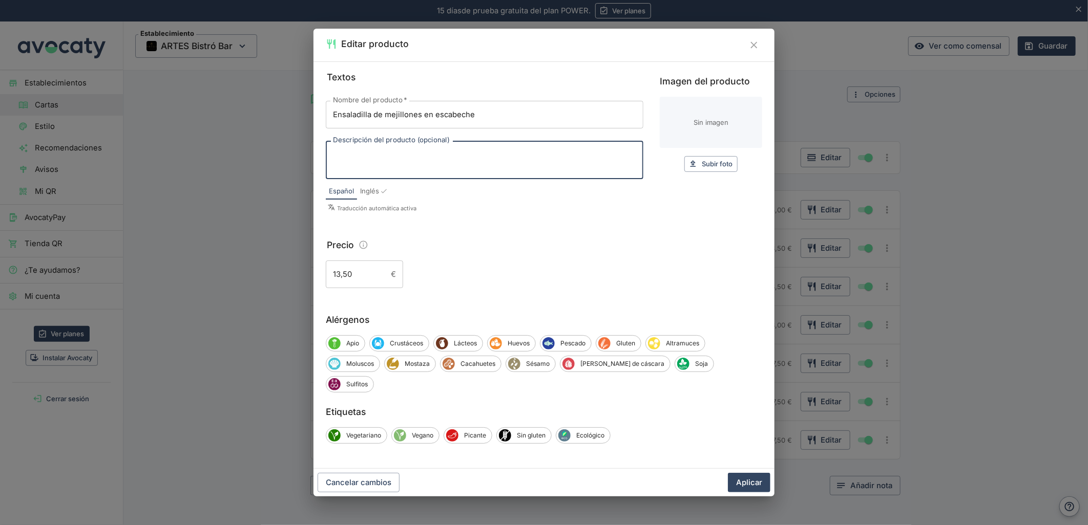
click at [442, 171] on textarea "Descripción del producto (opcional)" at bounding box center [484, 161] width 303 height 22
paste textarea "con crema de remolacha, wonton crujiente"
click at [338, 167] on textarea "con crema de remolacha, wonton crujiente" at bounding box center [484, 161] width 303 height 22
type textarea "Con crema de remolacha, wonton crujiente"
click at [760, 474] on button "Aplicar" at bounding box center [749, 482] width 42 height 19
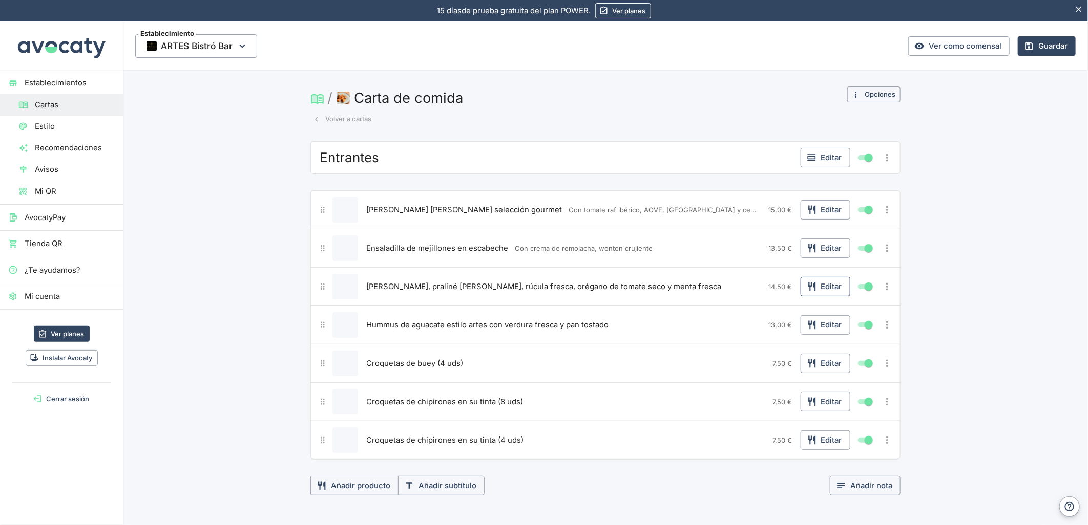
click at [815, 295] on button "Editar" at bounding box center [825, 286] width 50 height 19
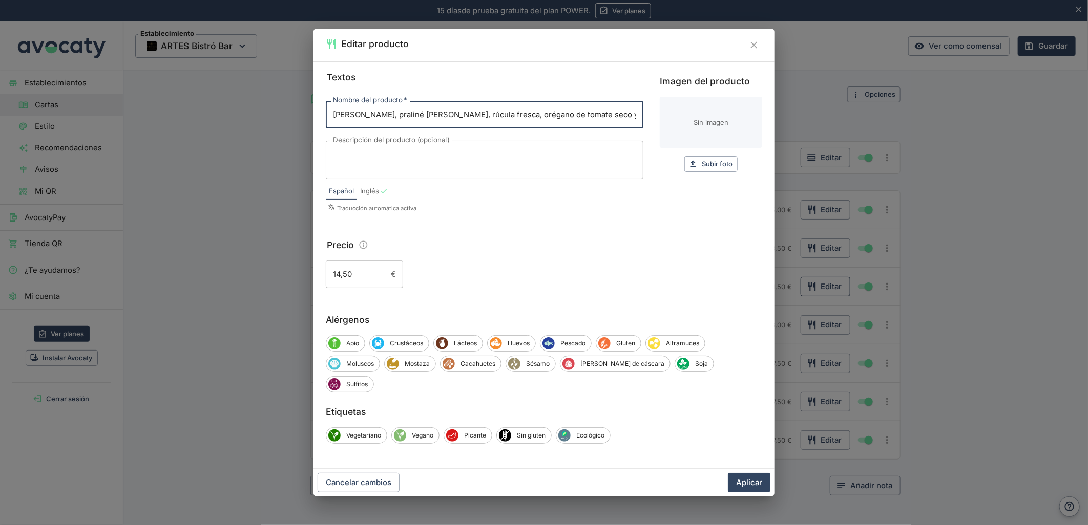
scroll to position [0, 36]
drag, startPoint x: 543, startPoint y: 124, endPoint x: 627, endPoint y: 124, distance: 84.5
click at [627, 124] on input "[PERSON_NAME], praliné [PERSON_NAME], rúcula fresca, orégano de tomate seco y m…" at bounding box center [484, 115] width 317 height 28
click at [493, 123] on input "[PERSON_NAME], praliné [PERSON_NAME], rúcula fresca, orégano de tomate seco y m…" at bounding box center [484, 115] width 317 height 28
click at [388, 123] on input "[PERSON_NAME], praliné [PERSON_NAME], rúcula fresca, orégano de tomate seco y m…" at bounding box center [484, 115] width 317 height 28
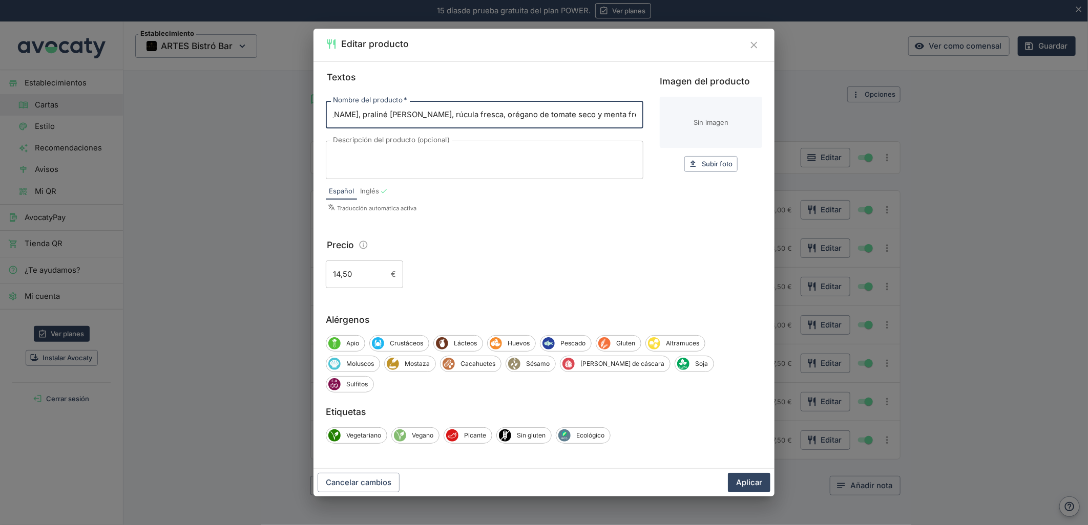
scroll to position [0, 0]
drag, startPoint x: 357, startPoint y: 125, endPoint x: 416, endPoint y: 129, distance: 58.4
click at [232, 115] on div "Editar producto Textos Nombre del producto   * Ensalada Burrata, praliné [PERSO…" at bounding box center [544, 262] width 1088 height 525
click at [416, 129] on input "[PERSON_NAME], praliné [PERSON_NAME], rúcula fresca, orégano de tomate seco y m…" at bounding box center [484, 115] width 317 height 28
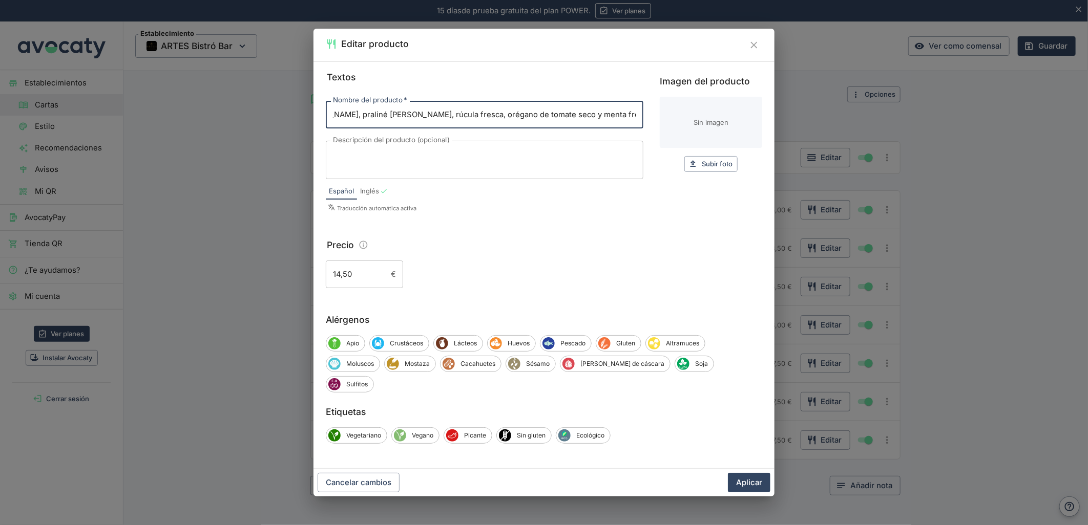
drag, startPoint x: 397, startPoint y: 124, endPoint x: 791, endPoint y: 150, distance: 394.6
click at [791, 150] on div "Editar producto Textos Nombre del producto   * Ensalada Burrata, praliné [PERSO…" at bounding box center [544, 262] width 1088 height 525
type input "Ensalada Burrata,"
click at [440, 163] on textarea "Descripción del producto (opcional)" at bounding box center [484, 161] width 303 height 22
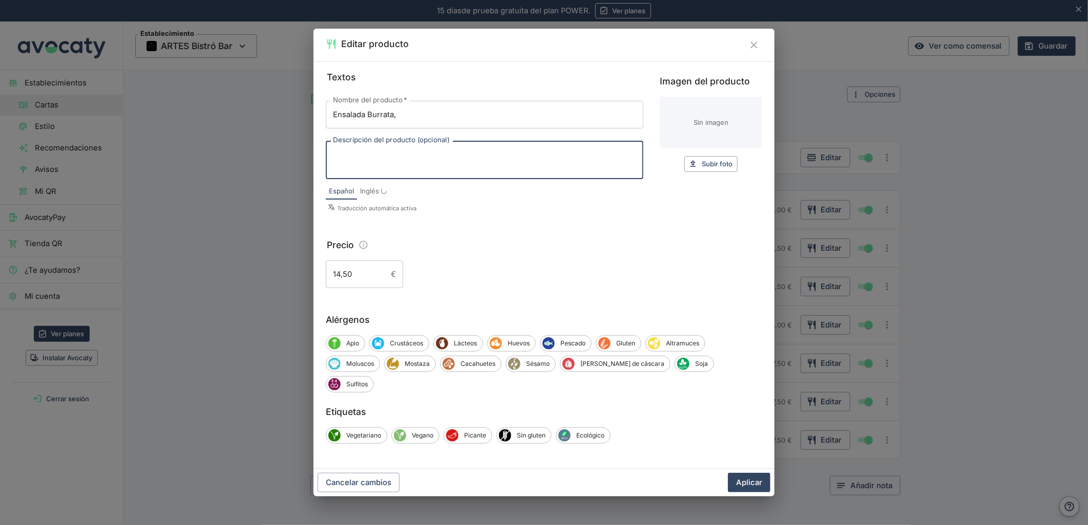
paste textarea "praliné [PERSON_NAME], rúcula fresca, orégano de tomate seco y menta fresca"
click at [335, 167] on textarea "praliné [PERSON_NAME], rúcula fresca, orégano de tomate seco y menta fresca" at bounding box center [484, 161] width 303 height 22
type textarea "Con praliné [PERSON_NAME], rúcula fresca, orégano de tomate seco y menta fresca"
click at [421, 129] on input "Ensalada Burrata," at bounding box center [484, 115] width 317 height 28
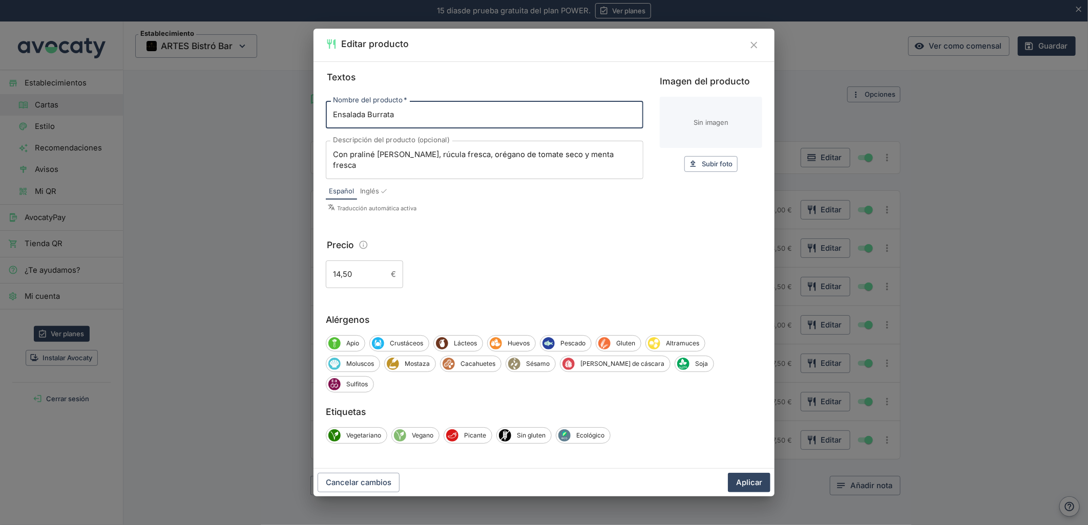
type input "Ensalada Burrata"
click at [728, 473] on button "Aplicar" at bounding box center [749, 482] width 42 height 19
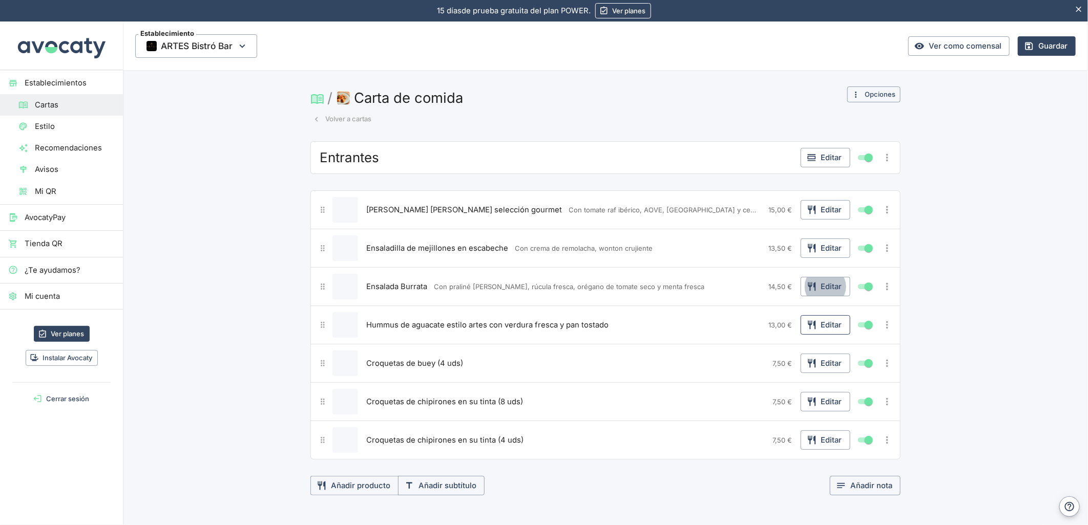
click at [807, 326] on icon "button" at bounding box center [811, 325] width 8 height 9
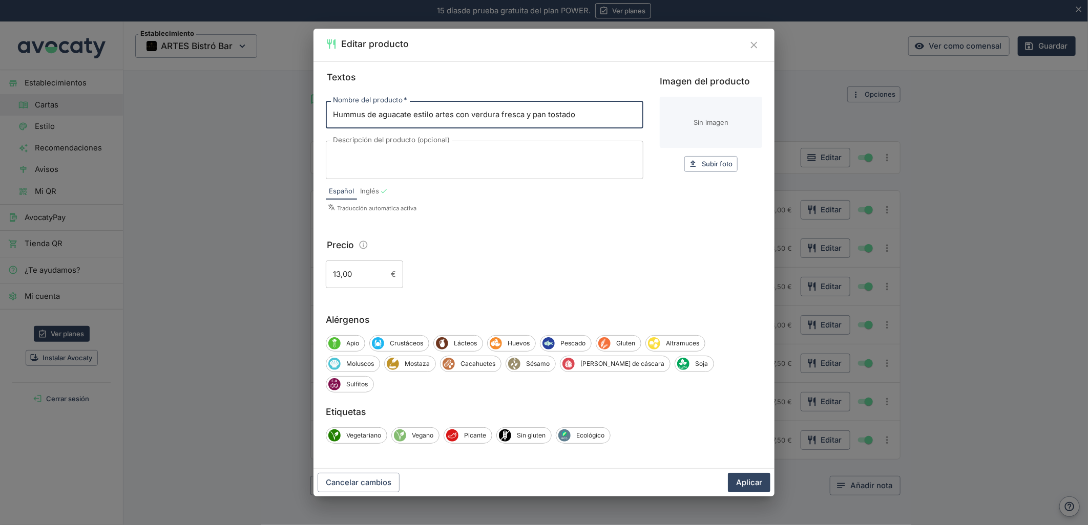
drag, startPoint x: 457, startPoint y: 125, endPoint x: 619, endPoint y: 131, distance: 161.9
click at [620, 129] on input "Hummus de aguacate estilo artes con verdura fresca y pan tostado" at bounding box center [484, 115] width 317 height 28
click at [461, 179] on div "x Descripción del producto (opcional)" at bounding box center [484, 160] width 317 height 38
drag, startPoint x: 561, startPoint y: 126, endPoint x: 456, endPoint y: 114, distance: 105.6
click at [456, 114] on input "Hummus de aguacate estilo artes con verdura fresca y pan tostado" at bounding box center [484, 115] width 317 height 28
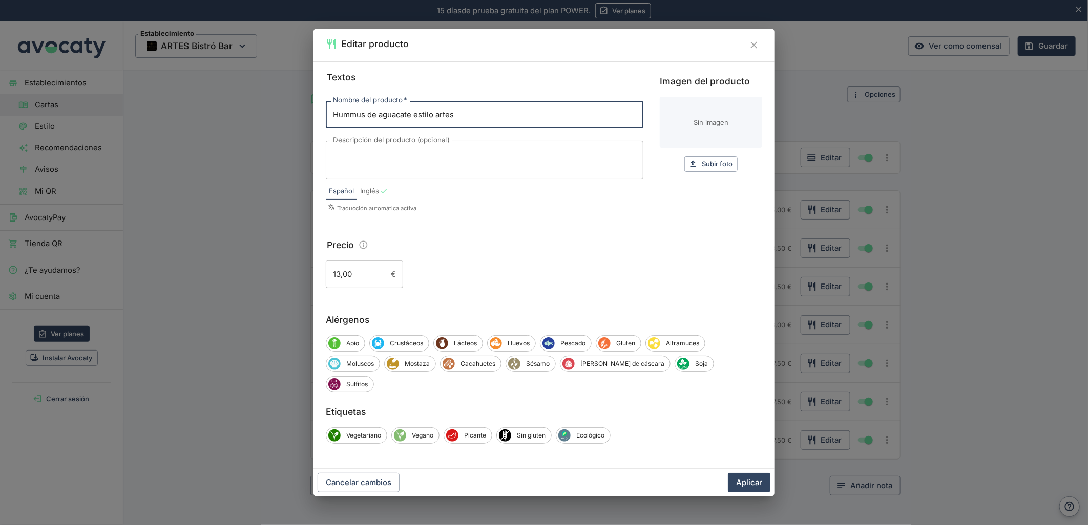
type input "Hummus de aguacate estilo artes"
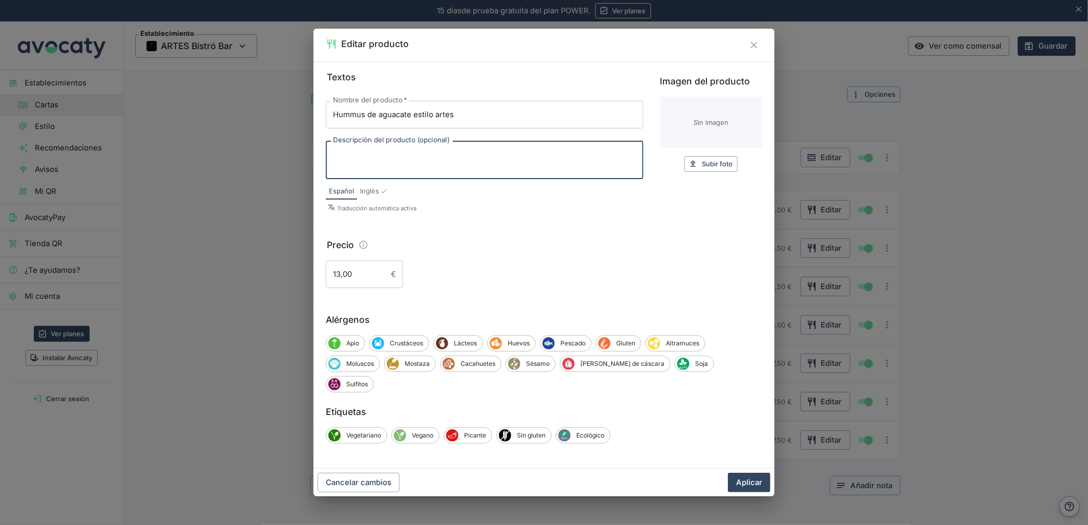
click at [447, 171] on textarea "Descripción del producto (opcional)" at bounding box center [484, 161] width 303 height 22
paste textarea "con verdura fresca y pan [PERSON_NAME]"
click at [331, 163] on div "con verdura fresca y pan [PERSON_NAME] x Descripción del producto (opcional)" at bounding box center [484, 160] width 317 height 38
click at [350, 162] on textarea "con verdura fresca y pan [PERSON_NAME]" at bounding box center [484, 161] width 303 height 22
type textarea "Con verdura fresca y pan [PERSON_NAME]"
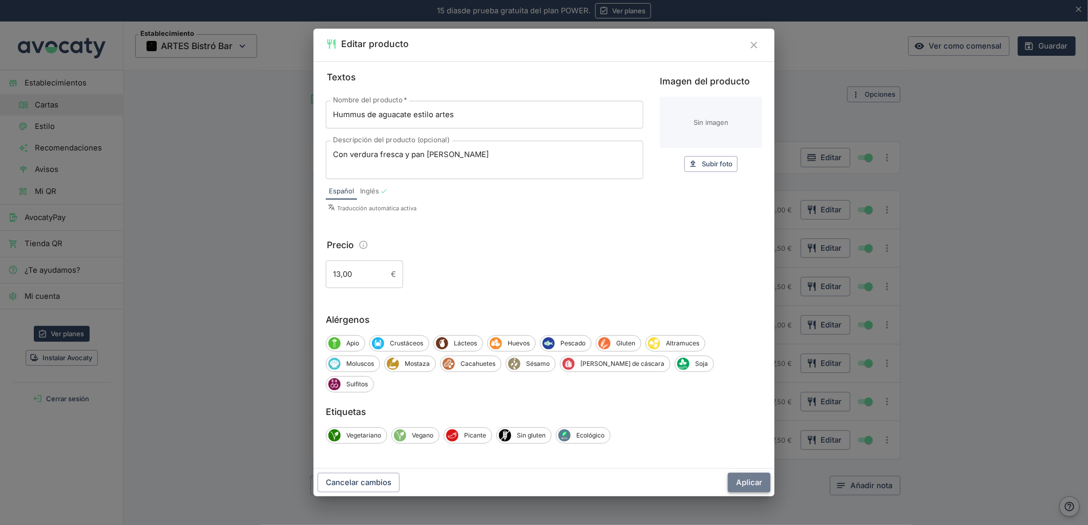
click at [738, 473] on button "Aplicar" at bounding box center [749, 482] width 42 height 19
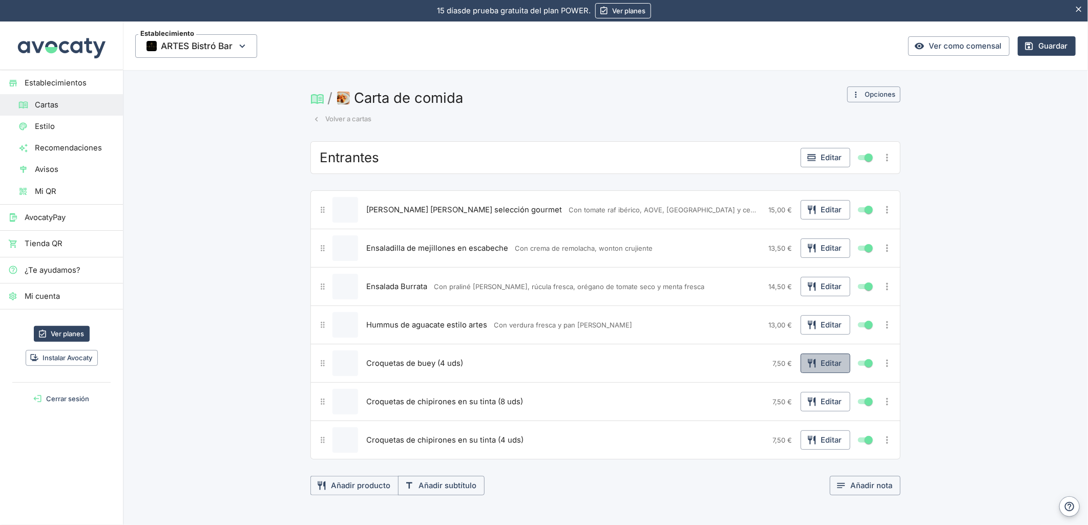
click at [807, 364] on icon "button" at bounding box center [811, 363] width 8 height 9
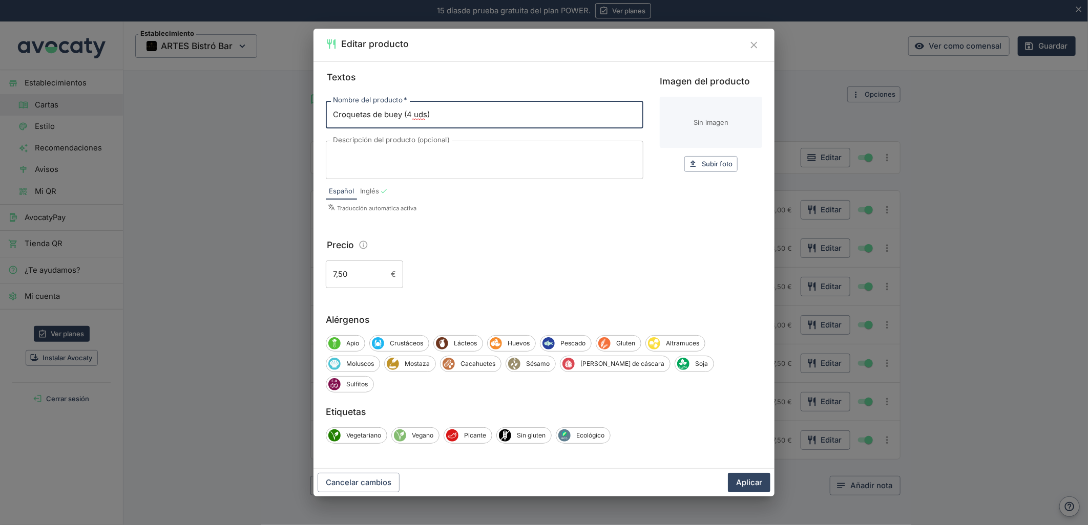
drag, startPoint x: 422, startPoint y: 129, endPoint x: 402, endPoint y: 132, distance: 19.7
click at [402, 129] on input "Croquetas de buey (4 uds)" at bounding box center [484, 115] width 317 height 28
type input "Croquetas de buey"
click at [370, 171] on textarea "Descripción del producto (opcional)" at bounding box center [484, 161] width 303 height 22
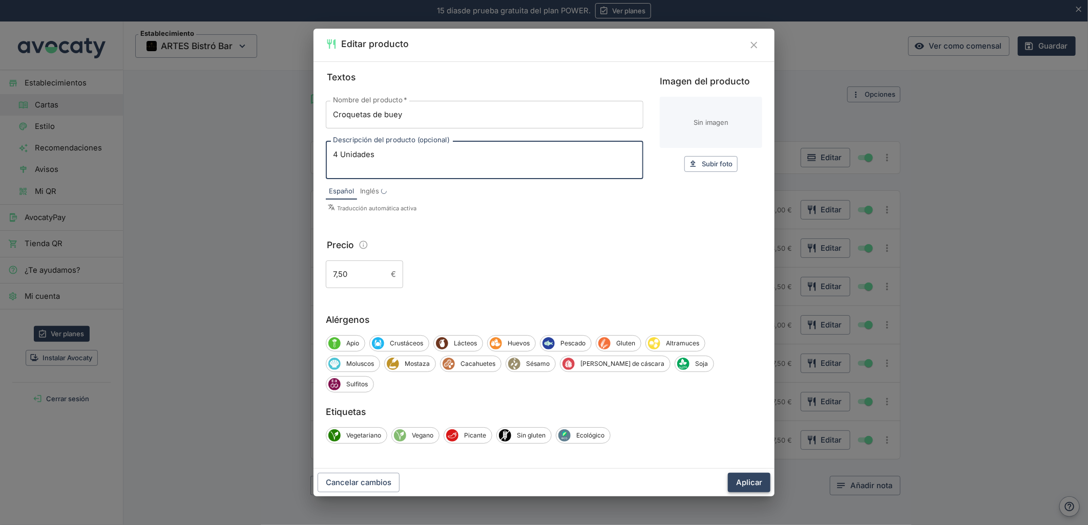
type textarea "4 Unidades"
click at [749, 477] on button "Aplicar" at bounding box center [749, 482] width 42 height 19
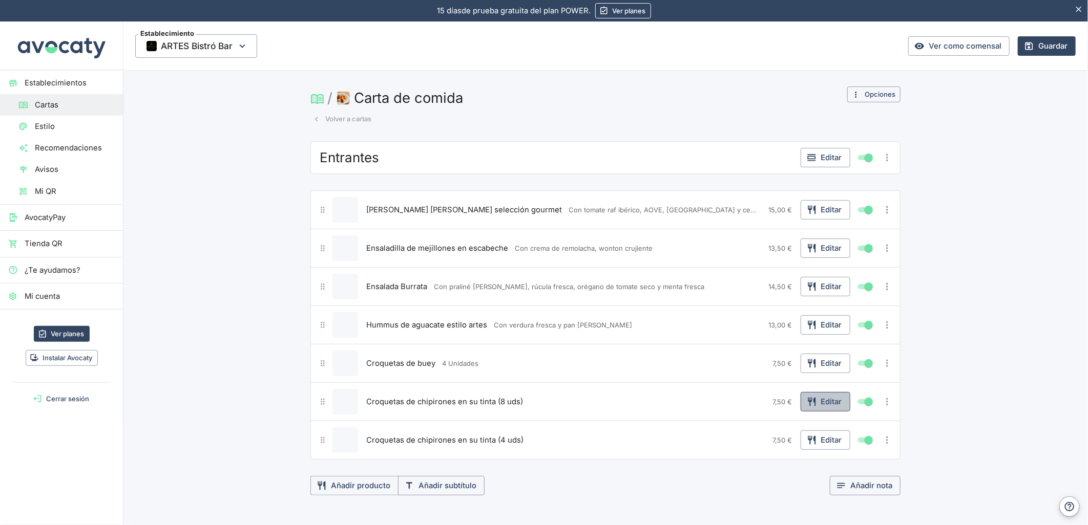
click at [821, 404] on button "Editar" at bounding box center [825, 401] width 50 height 19
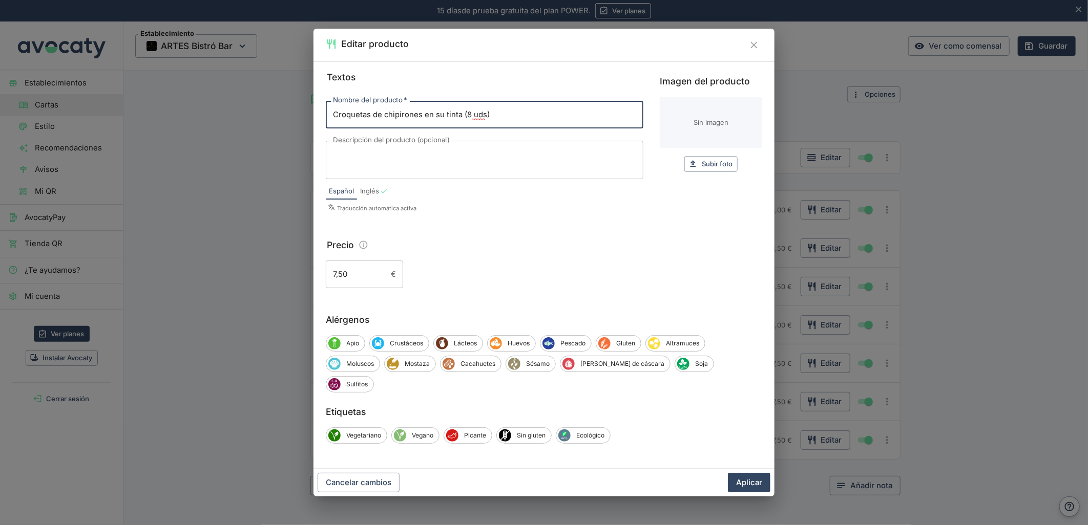
drag, startPoint x: 497, startPoint y: 122, endPoint x: 461, endPoint y: 115, distance: 36.5
click at [461, 115] on input "Croquetas de chipirones en su tinta (8 uds)" at bounding box center [484, 115] width 317 height 28
type input "Croquetas de chipirones en su tinta"
click at [410, 166] on textarea "Descripción del producto (opcional)" at bounding box center [484, 161] width 303 height 22
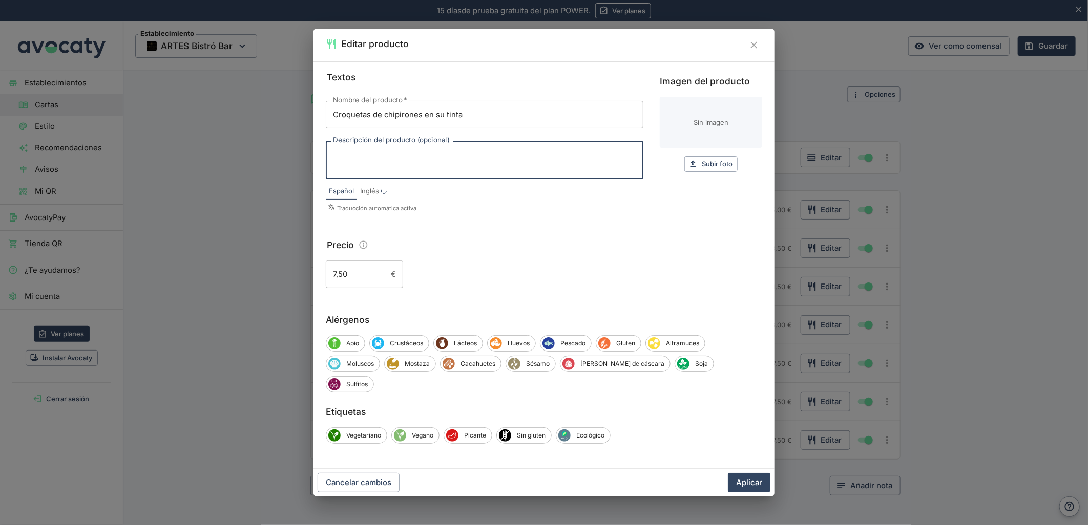
paste textarea "(8 uds)"
drag, startPoint x: 367, startPoint y: 169, endPoint x: 310, endPoint y: 169, distance: 56.3
click at [310, 169] on div "Editar producto Textos Nombre del producto   * Croquetas de chipirones en su ti…" at bounding box center [544, 262] width 1088 height 525
type textarea "8 Unidades"
click at [733, 473] on button "Aplicar" at bounding box center [749, 482] width 42 height 19
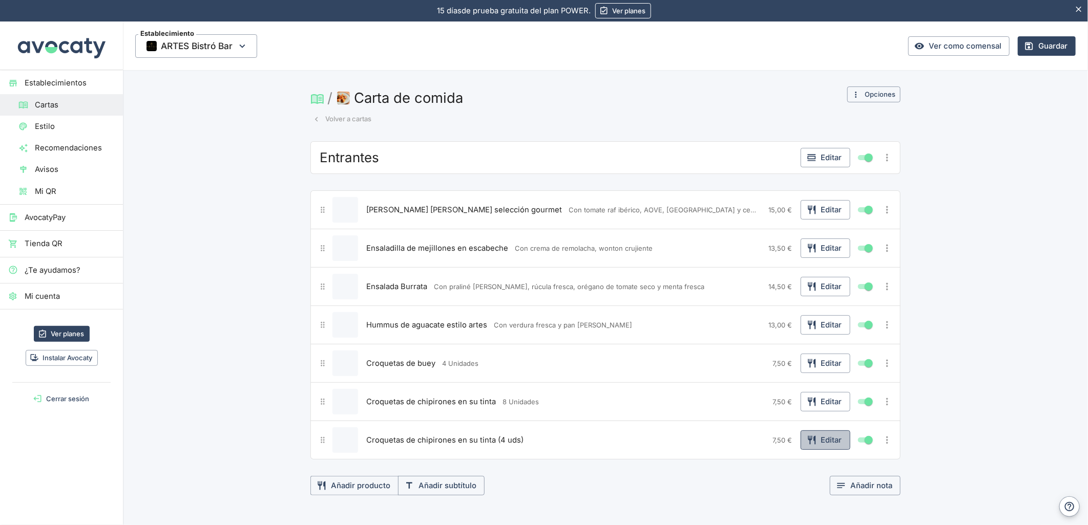
click at [810, 438] on icon "button" at bounding box center [811, 440] width 8 height 9
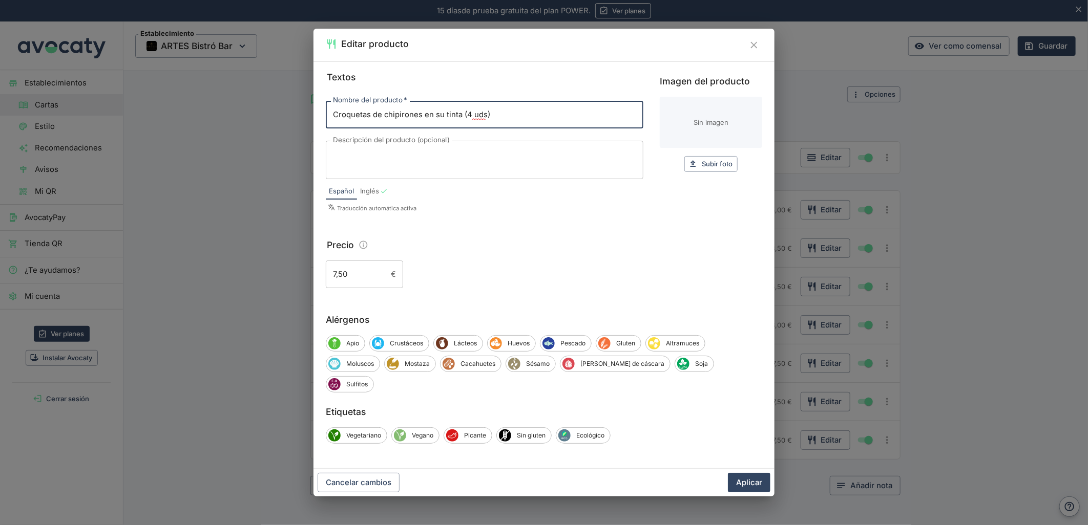
drag, startPoint x: 502, startPoint y: 128, endPoint x: 465, endPoint y: 124, distance: 37.5
click at [465, 124] on input "Croquetas de chipirones en su tinta (4 uds)" at bounding box center [484, 115] width 317 height 28
type input "Croquetas de chipirones en su tinta ("
drag, startPoint x: 464, startPoint y: 162, endPoint x: 463, endPoint y: 167, distance: 5.7
click at [464, 162] on textarea "Descripción del producto (opcional)" at bounding box center [484, 161] width 303 height 22
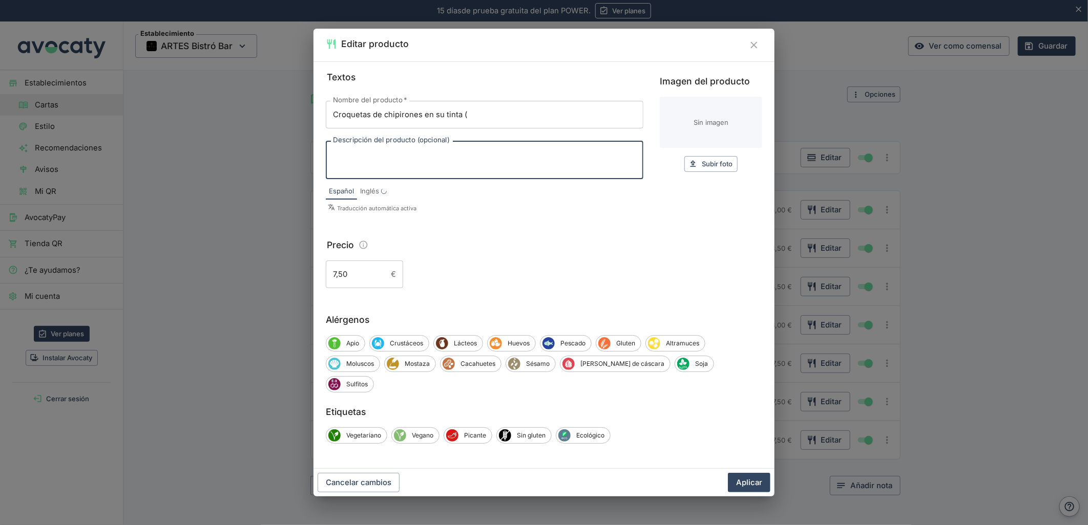
paste textarea "4 uds)"
click at [275, 159] on div "Editar producto Textos Nombre del producto   * Croquetas de chipirones en su ti…" at bounding box center [544, 262] width 1088 height 525
type textarea "4 Unidades"
click at [500, 129] on input "Croquetas de chipirones en su tinta (" at bounding box center [484, 115] width 317 height 28
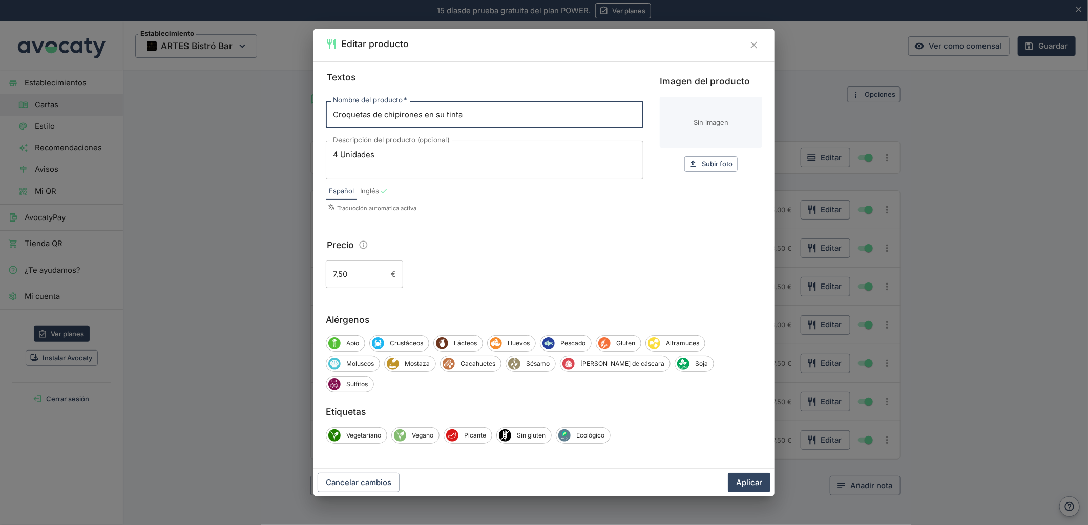
click at [728, 473] on button "Aplicar" at bounding box center [749, 482] width 42 height 19
type input "Croquetas de chipirones en su tinta"
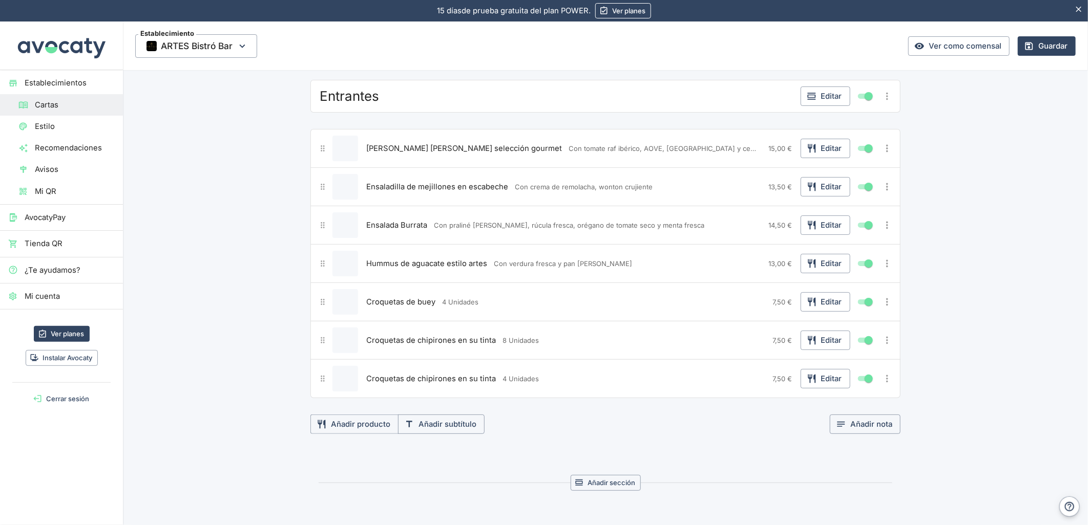
scroll to position [57, 0]
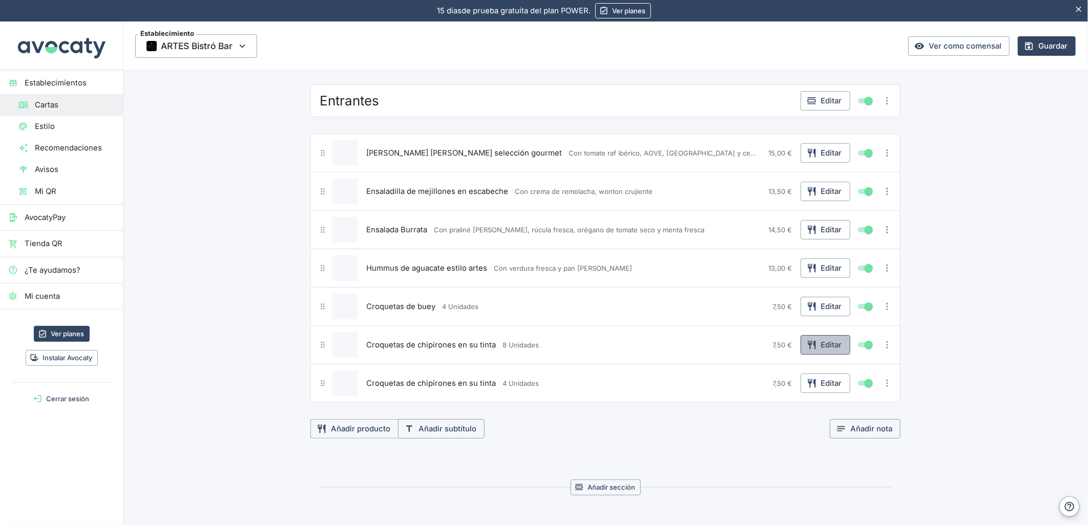
click at [820, 346] on button "Editar" at bounding box center [825, 344] width 50 height 19
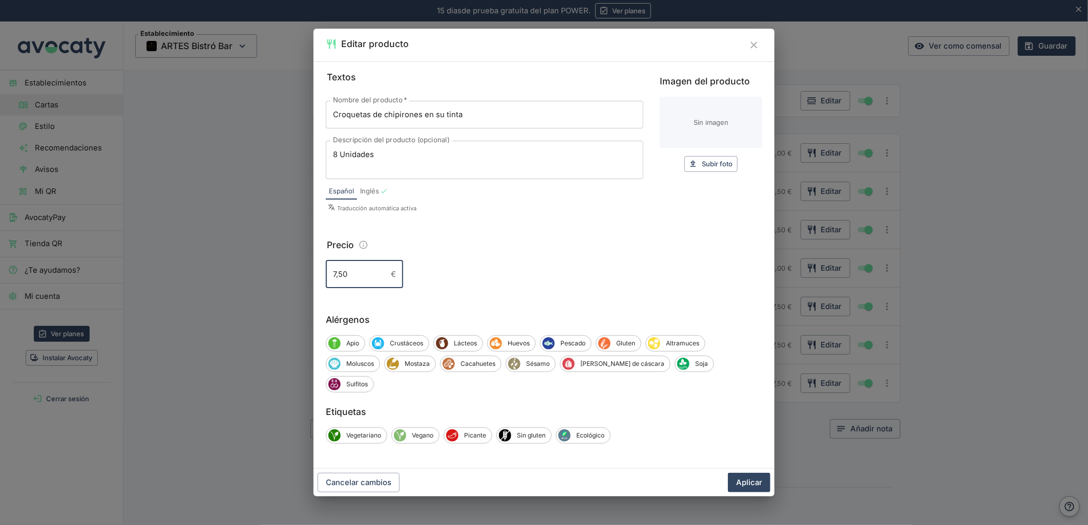
drag, startPoint x: 350, startPoint y: 284, endPoint x: 342, endPoint y: 260, distance: 25.4
click at [308, 281] on div "Editar producto Textos Nombre del producto   * Croquetas de chipirones en su ti…" at bounding box center [544, 262] width 1088 height 525
type input "13,00"
click at [728, 473] on button "Aplicar" at bounding box center [749, 482] width 42 height 19
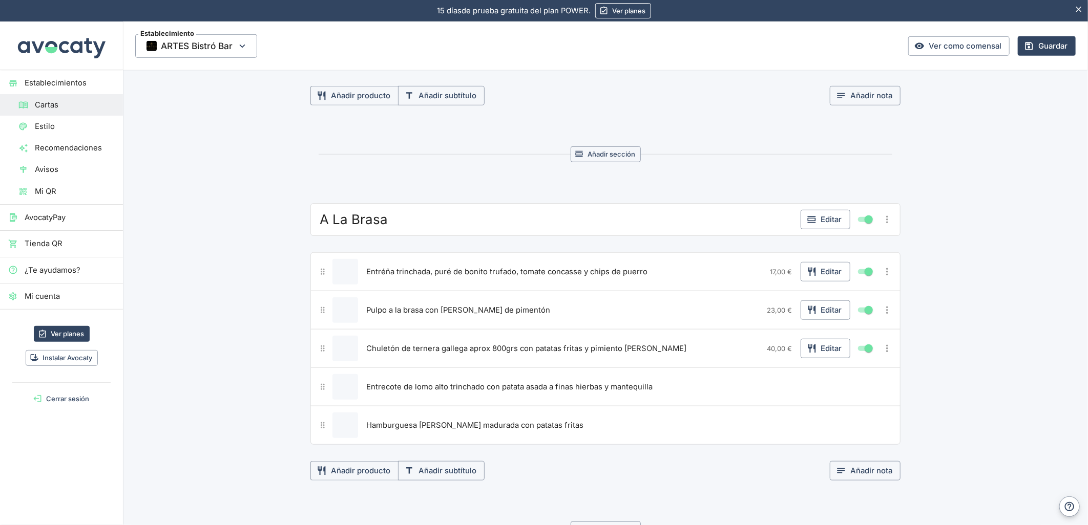
scroll to position [512, 0]
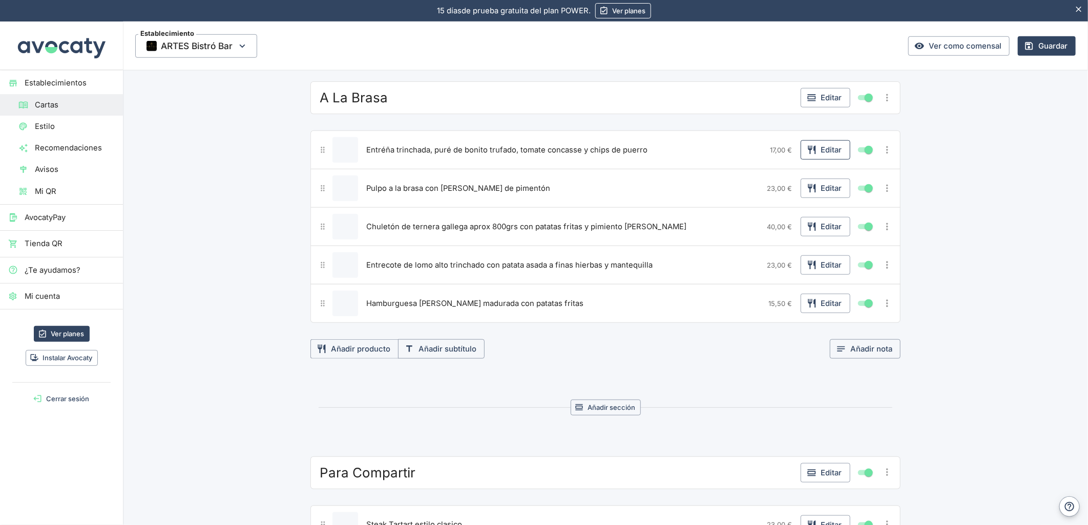
click at [811, 149] on icon "button" at bounding box center [811, 150] width 8 height 9
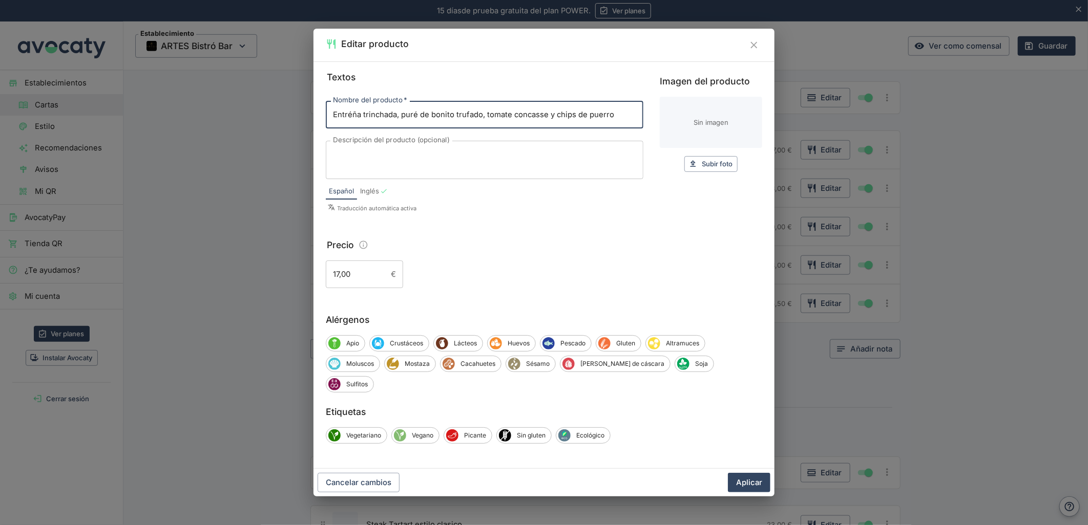
drag, startPoint x: 396, startPoint y: 127, endPoint x: 659, endPoint y: 126, distance: 263.2
click at [659, 126] on div "Textos Nombre del producto   * Entréña trinchada, puré de bonito trufado, tomat…" at bounding box center [544, 179] width 436 height 218
type input "Entréña trinchada"
click at [406, 161] on textarea "Descripción del producto (opcional)" at bounding box center [484, 161] width 303 height 22
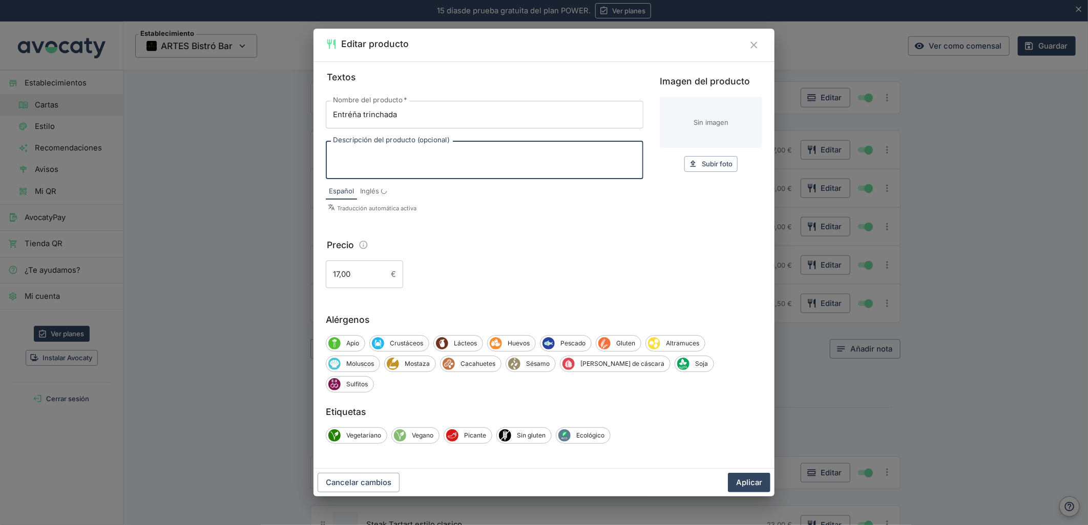
paste textarea ", puré de bonito trufado, tomate concasse y chips de puerro"
drag, startPoint x: 326, startPoint y: 163, endPoint x: 285, endPoint y: 162, distance: 41.5
click at [285, 162] on div "Editar producto Textos Nombre del producto   * Entréña trinchada Nombre del pro…" at bounding box center [544, 262] width 1088 height 525
type textarea "Con puré de bonito trufado, tomate concasse y chips de puerro"
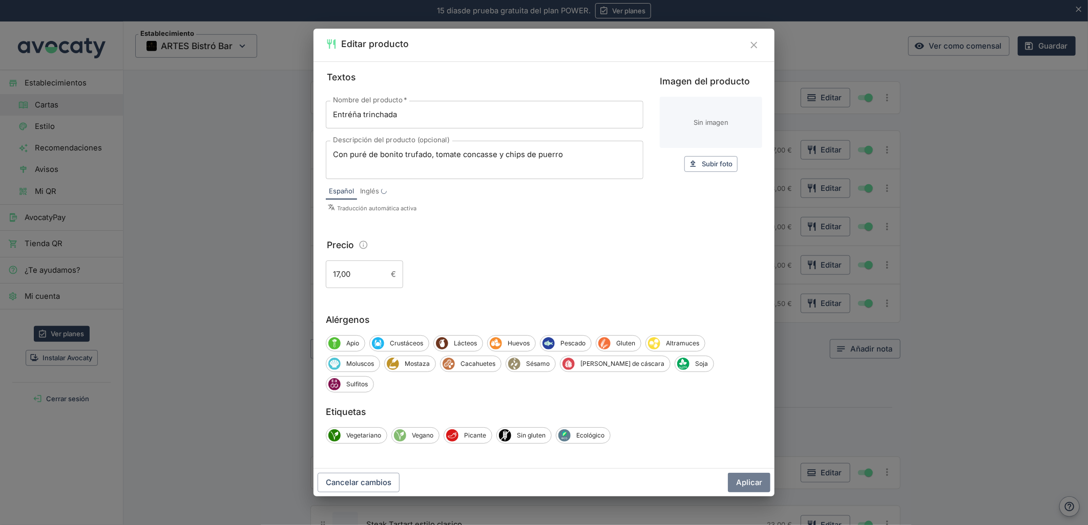
click at [731, 473] on button "Aplicar" at bounding box center [749, 482] width 42 height 19
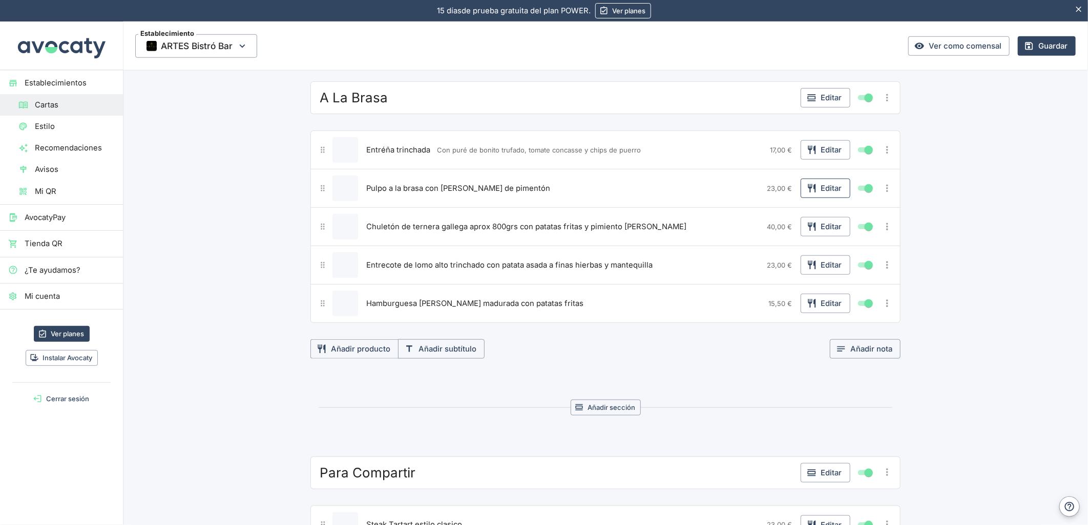
click at [819, 186] on button "Editar" at bounding box center [825, 188] width 50 height 19
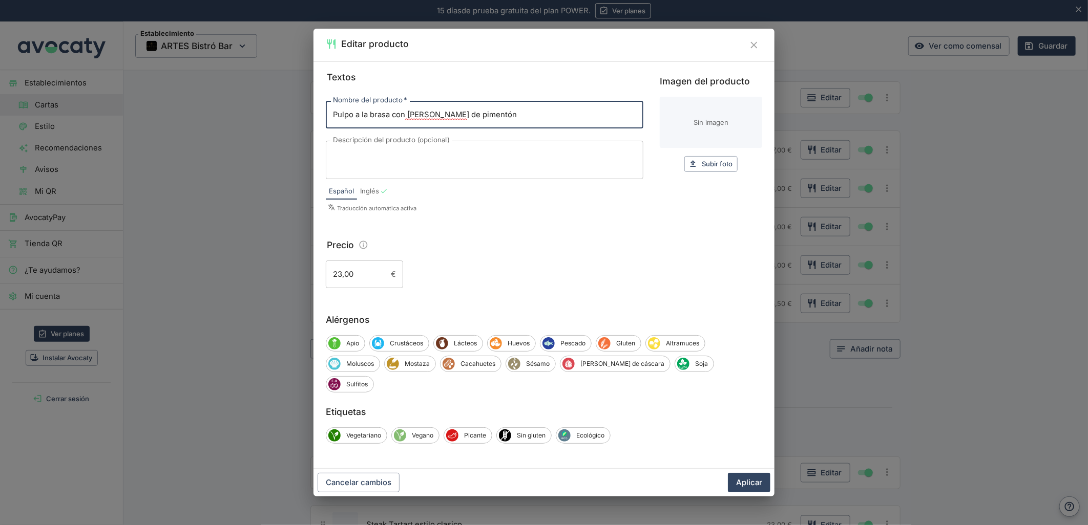
drag, startPoint x: 392, startPoint y: 123, endPoint x: 552, endPoint y: 126, distance: 160.3
click at [552, 126] on input "Pulpo a la brasa con [PERSON_NAME] de pimentón" at bounding box center [484, 115] width 317 height 28
type input "Pulpo a la brasa"
click at [425, 171] on textarea "Descripción del producto (opcional)" at bounding box center [484, 161] width 303 height 22
paste textarea "con [PERSON_NAME] de pimentón"
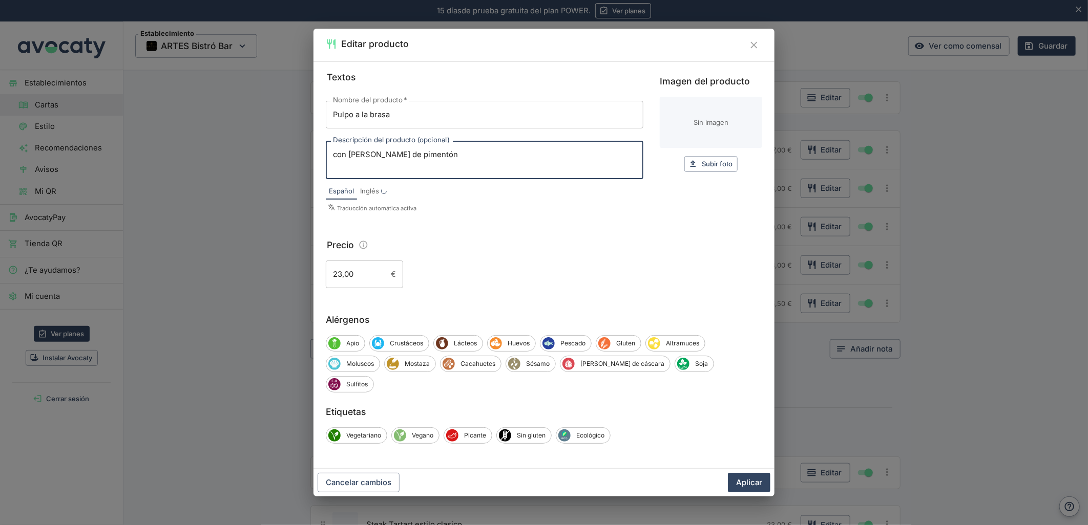
click at [336, 167] on textarea "con [PERSON_NAME] de pimentón" at bounding box center [484, 161] width 303 height 22
type textarea "Con [PERSON_NAME] de pimentón"
click at [743, 473] on button "Aplicar" at bounding box center [749, 482] width 42 height 19
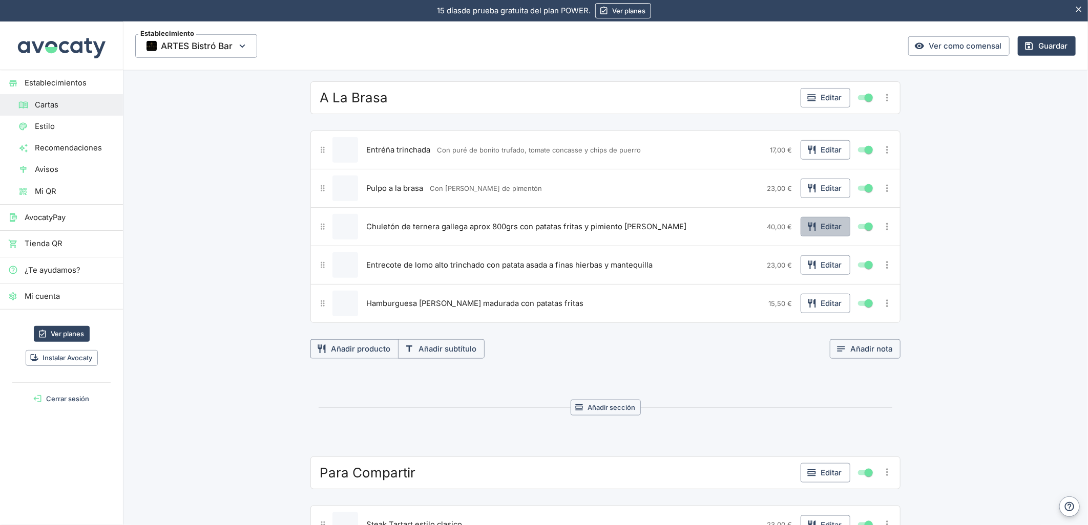
click at [816, 224] on button "Editar" at bounding box center [825, 226] width 50 height 19
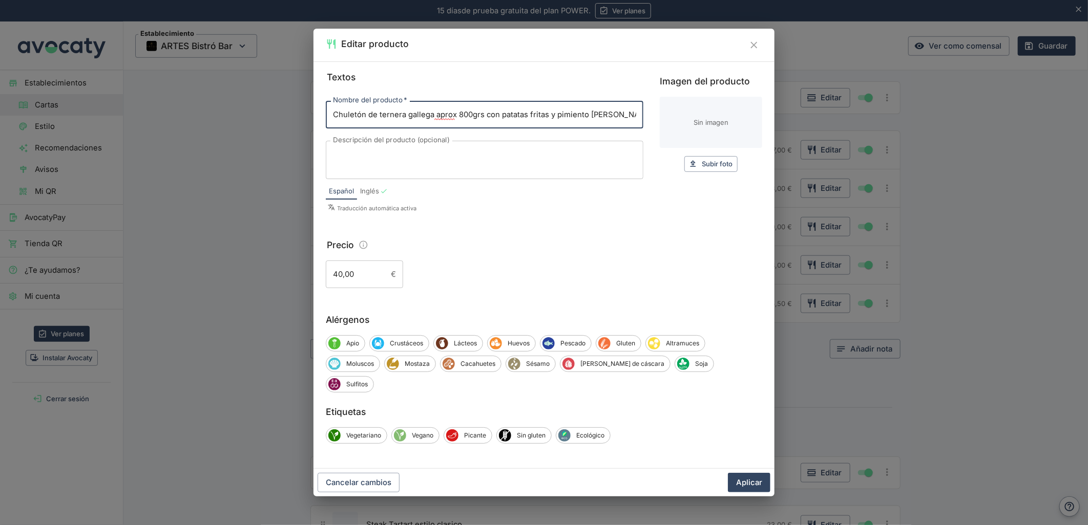
click at [488, 124] on input "Chuletón de ternera gallega aprox 800grs con patatas fritas y pimiento [PERSON_…" at bounding box center [484, 115] width 317 height 28
drag, startPoint x: 484, startPoint y: 124, endPoint x: 699, endPoint y: 125, distance: 215.6
click at [700, 124] on div "Textos Nombre del producto   * Chuletón de ternera gallega aprox 800grs con pat…" at bounding box center [544, 179] width 436 height 218
type input "Chuletón de ternera gallega aprox 800grs"
click at [446, 163] on textarea "Descripción del producto (opcional)" at bounding box center [484, 161] width 303 height 22
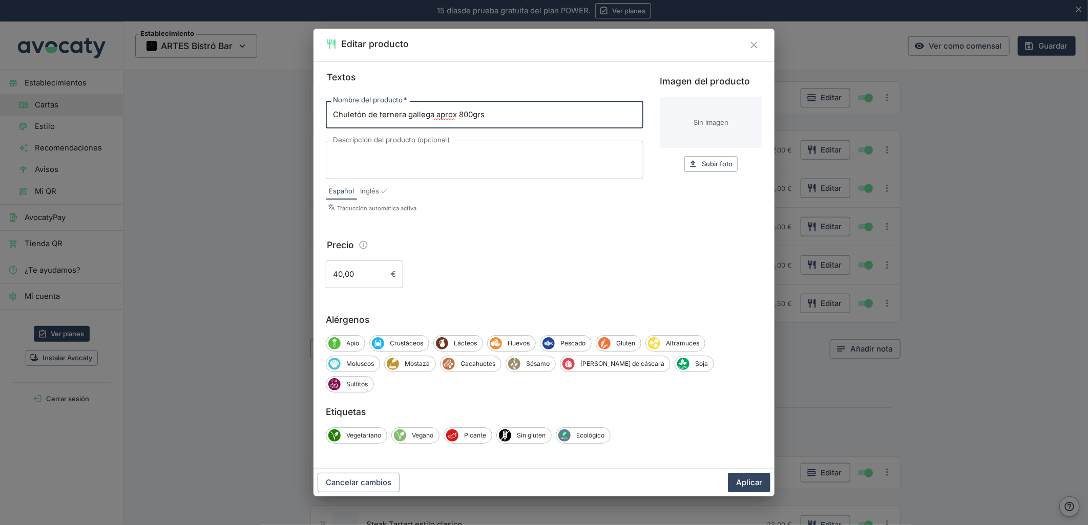
paste textarea "con patatas fritas y pimiento [PERSON_NAME]"
click at [331, 165] on div "con patatas fritas y pimiento [PERSON_NAME] x Descripción del producto (opciona…" at bounding box center [484, 160] width 317 height 38
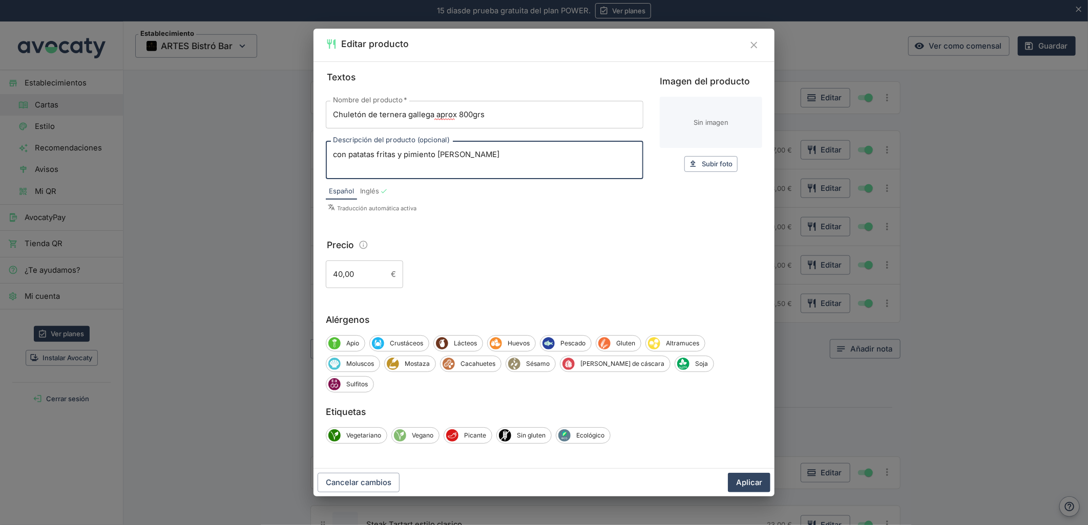
click at [337, 166] on textarea "con patatas fritas y pimiento [PERSON_NAME]" at bounding box center [484, 161] width 303 height 22
type textarea "Con patatas fritas y pimiento [PERSON_NAME]"
click at [748, 473] on button "Aplicar" at bounding box center [749, 482] width 42 height 19
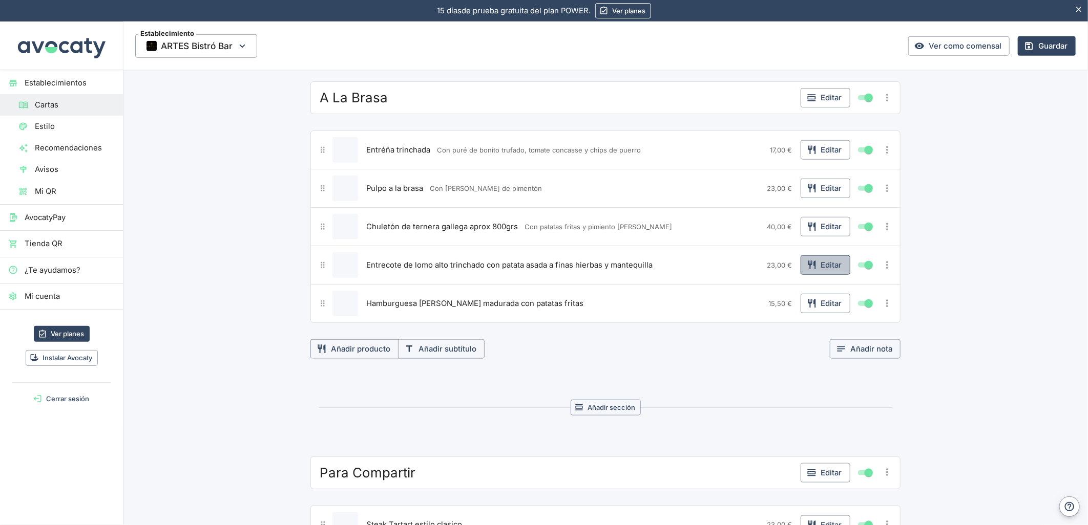
click at [823, 268] on button "Editar" at bounding box center [825, 264] width 50 height 19
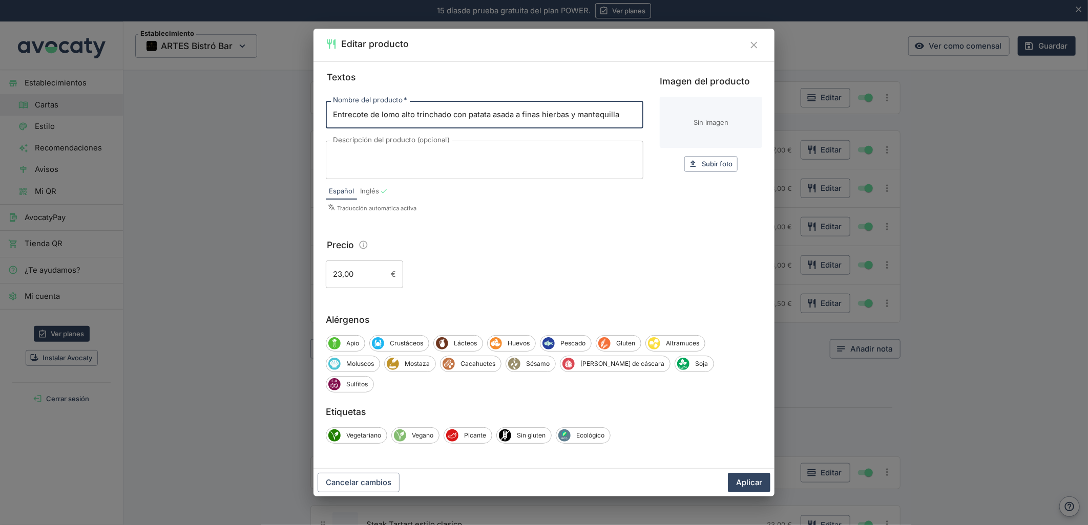
drag, startPoint x: 453, startPoint y: 125, endPoint x: 770, endPoint y: 146, distance: 317.6
click at [770, 146] on div "Textos Nombre del producto   * Entrecote de lomo alto trinchado con patata asad…" at bounding box center [543, 265] width 461 height 408
type input "Entrecote de lomo alto trinchado"
click at [481, 167] on textarea "Descripción del producto (opcional)" at bounding box center [484, 161] width 303 height 22
paste textarea "con patata asada a finas hierbas y mantequilla"
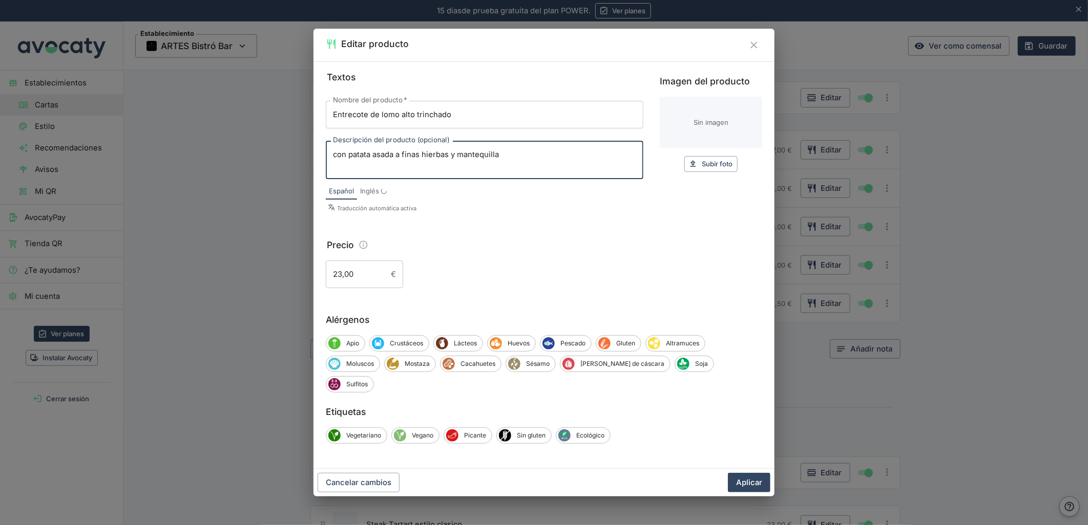
click at [335, 169] on textarea "con patata asada a finas hierbas y mantequilla" at bounding box center [484, 161] width 303 height 22
type textarea "Con patata asada a finas hierbas y mantequilla"
click at [744, 480] on button "Aplicar" at bounding box center [749, 482] width 42 height 19
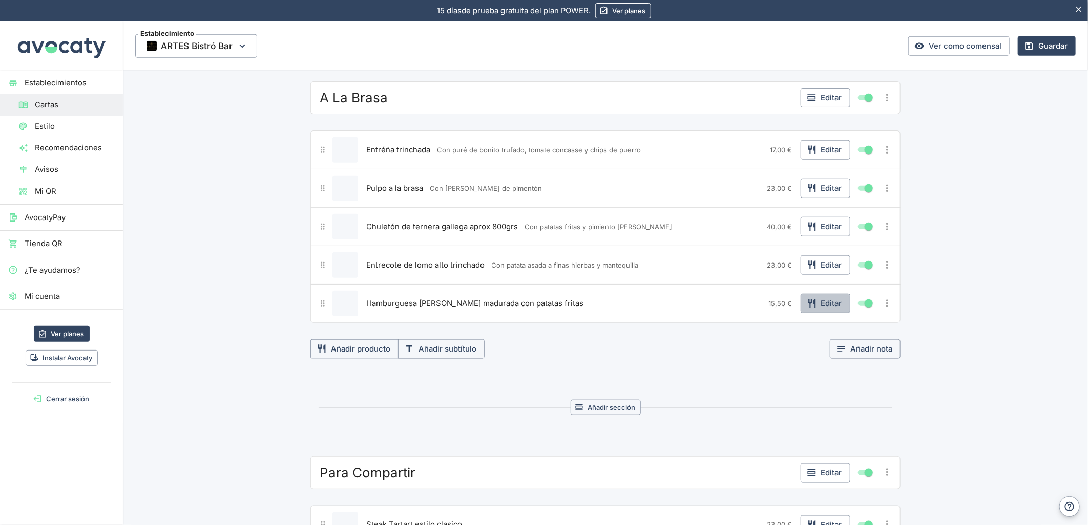
click at [821, 304] on button "Editar" at bounding box center [825, 303] width 50 height 19
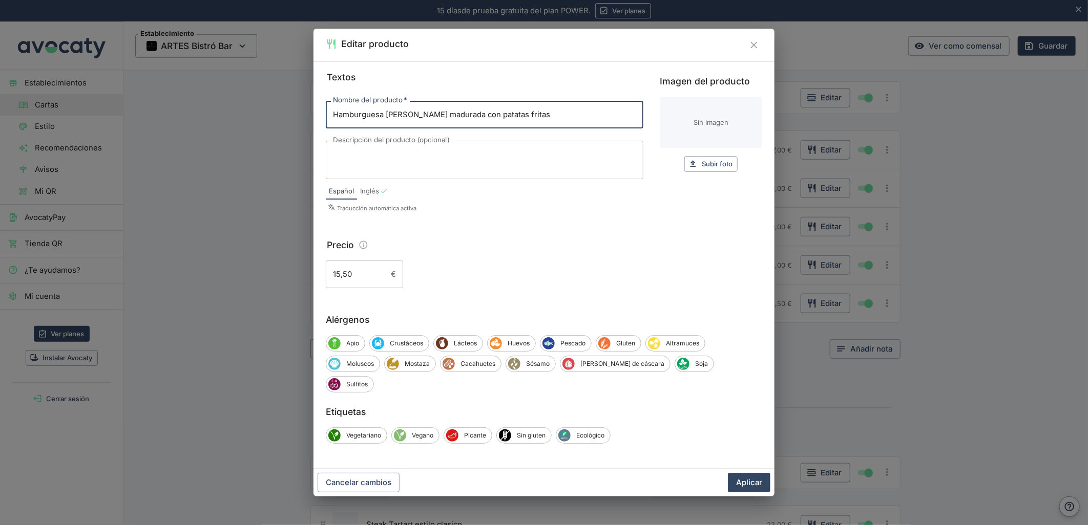
drag, startPoint x: 489, startPoint y: 121, endPoint x: 454, endPoint y: 121, distance: 35.3
click at [454, 121] on input "Hamburguesa [PERSON_NAME] madurada con patatas fritas" at bounding box center [484, 115] width 317 height 28
click at [427, 165] on textarea "Descripción del producto (opcional)" at bounding box center [484, 161] width 303 height 22
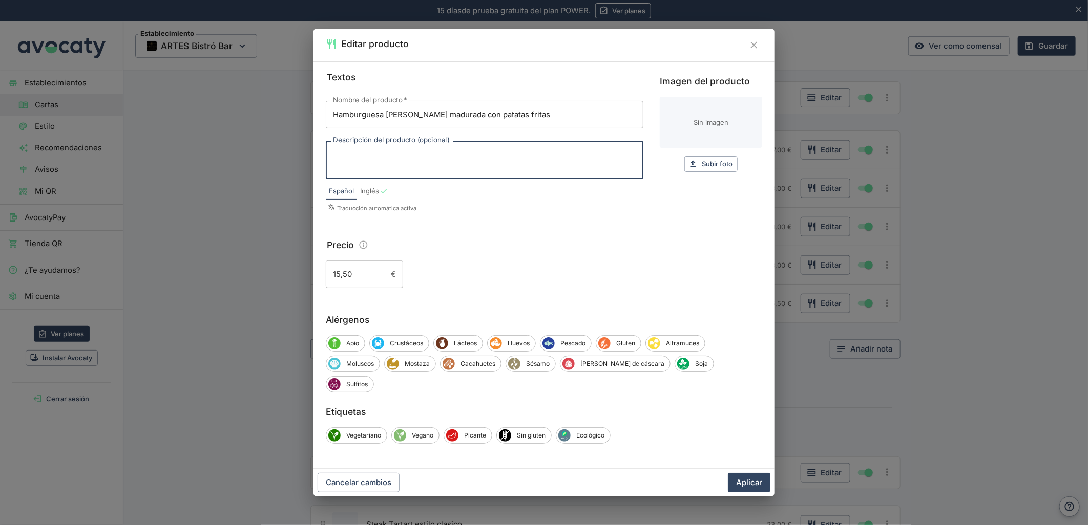
paste textarea "con patata asada a finas hierbas y mantequilla"
type textarea "con patata asada a finas hierbas y mantequilla"
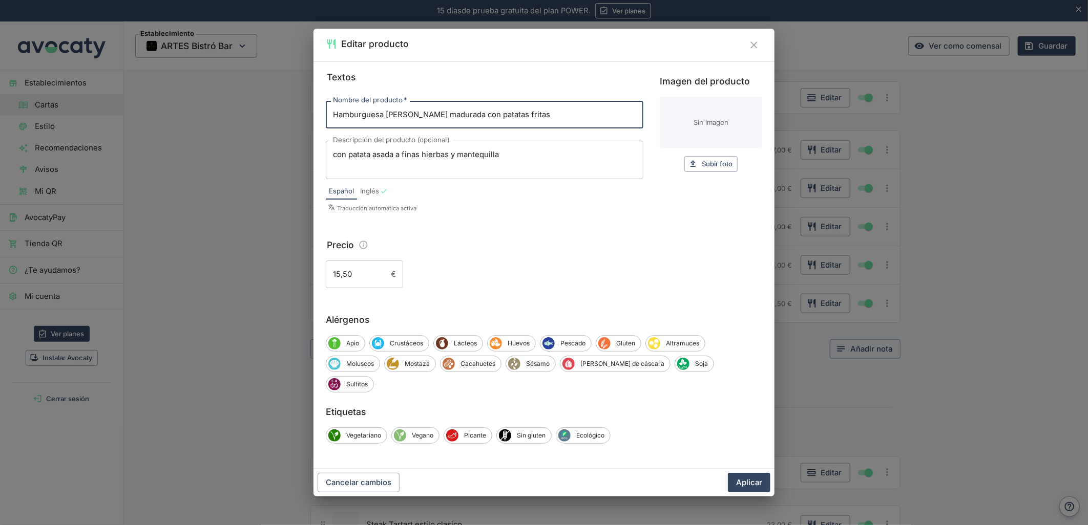
drag, startPoint x: 551, startPoint y: 131, endPoint x: 454, endPoint y: 131, distance: 97.3
click at [454, 129] on input "Hamburguesa [PERSON_NAME] madurada con patatas fritas" at bounding box center [484, 115] width 317 height 28
type input "Hamburguesa [PERSON_NAME] madurada"
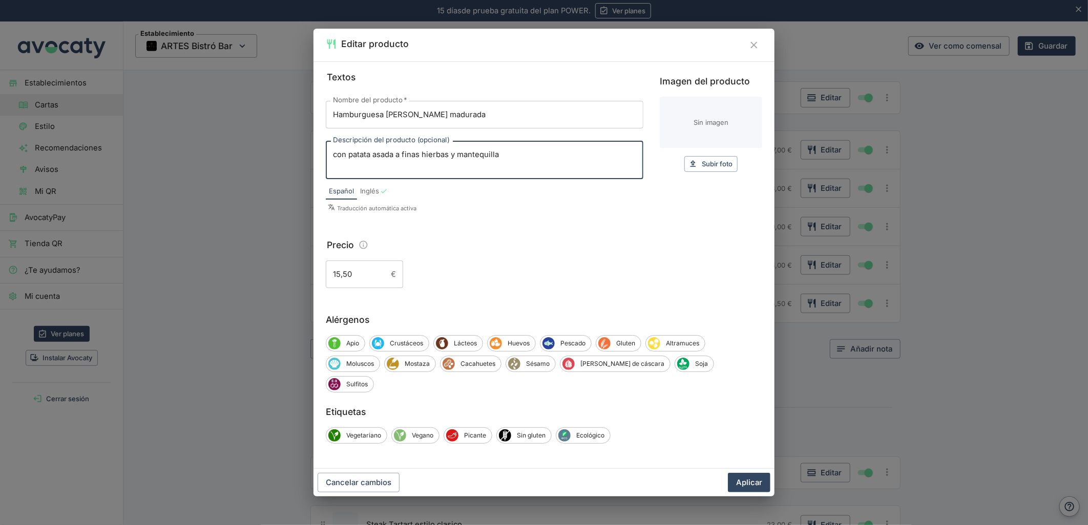
drag, startPoint x: 499, startPoint y: 178, endPoint x: 239, endPoint y: 150, distance: 261.6
click at [239, 150] on div "Editar producto Textos Nombre del producto   * Hamburguesa [PERSON_NAME] madura…" at bounding box center [544, 262] width 1088 height 525
paste textarea "s fritas"
click at [335, 166] on textarea "con patatas fritas" at bounding box center [484, 161] width 303 height 22
type textarea "Con patatas fritas"
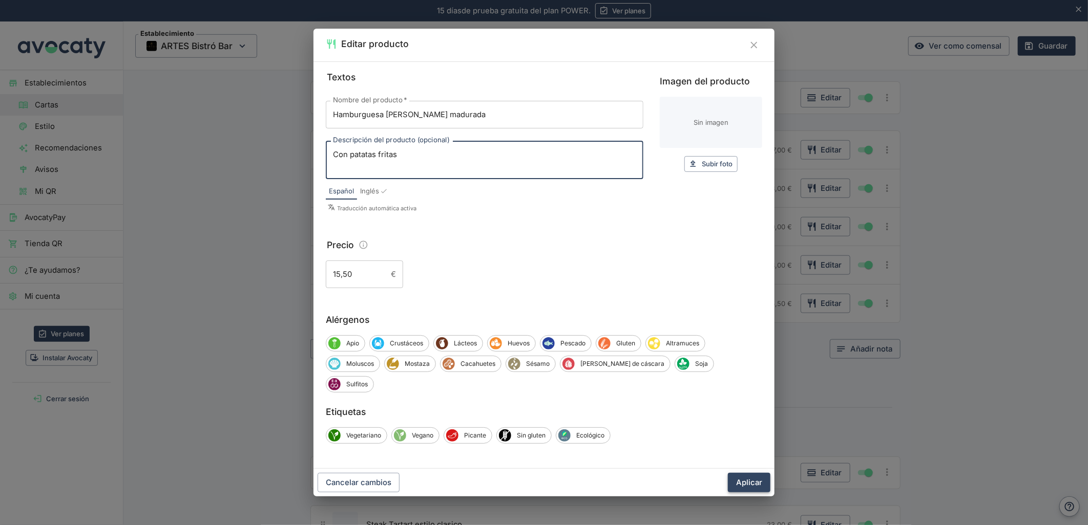
click at [759, 473] on button "Aplicar" at bounding box center [749, 482] width 42 height 19
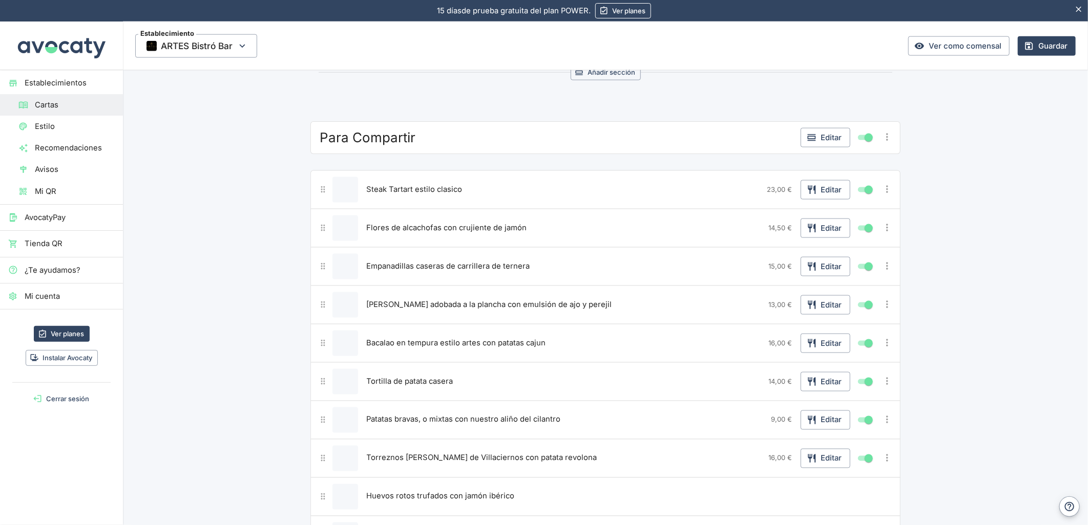
scroll to position [853, 0]
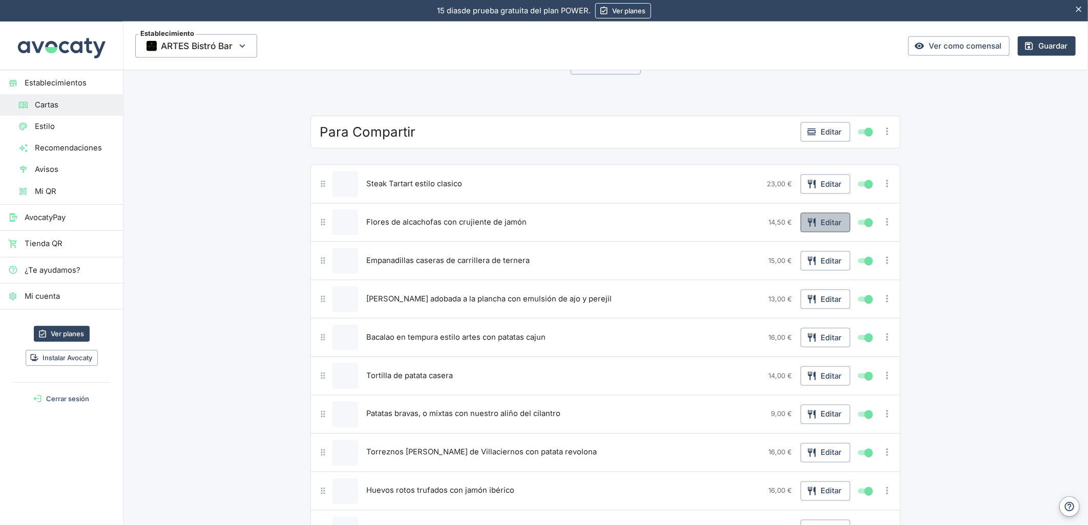
click at [806, 224] on icon "button" at bounding box center [811, 223] width 10 height 10
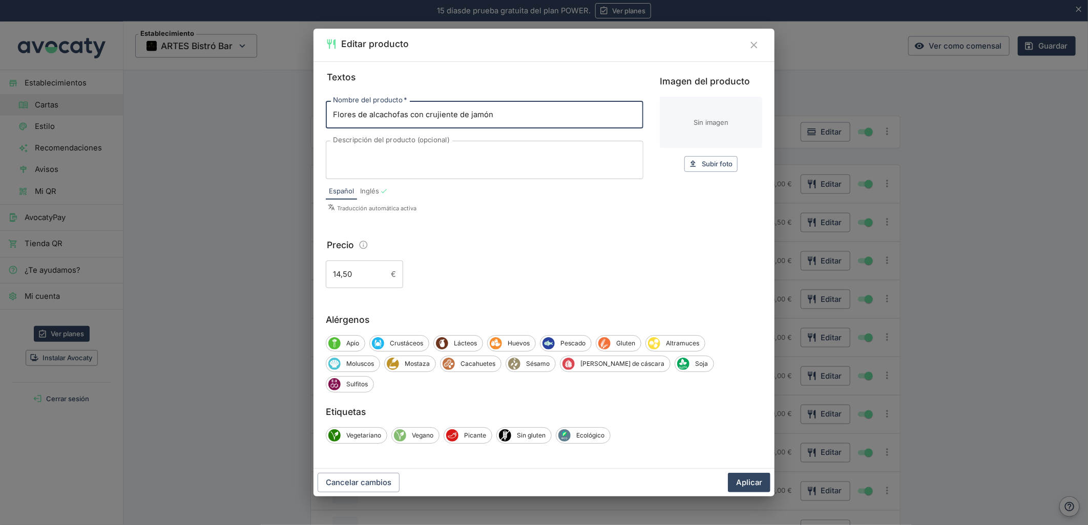
drag, startPoint x: 508, startPoint y: 129, endPoint x: 411, endPoint y: 125, distance: 97.3
click at [411, 125] on input "Flores de alcachofas con crujiente de jamón" at bounding box center [484, 115] width 317 height 28
type input "[PERSON_NAME] de alcachofas"
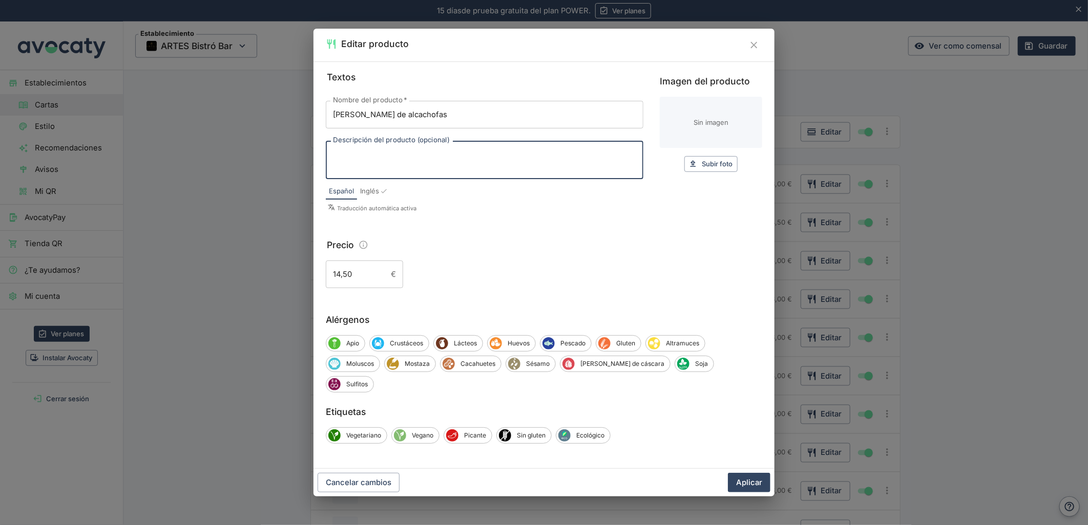
click at [413, 160] on textarea "Descripción del producto (opcional)" at bounding box center [484, 161] width 303 height 22
paste textarea "con crujiente de jamón"
click at [338, 166] on textarea "con crujiente de jamón" at bounding box center [484, 161] width 303 height 22
type textarea "Con crujiente de jamón"
click at [755, 473] on button "Aplicar" at bounding box center [749, 482] width 42 height 19
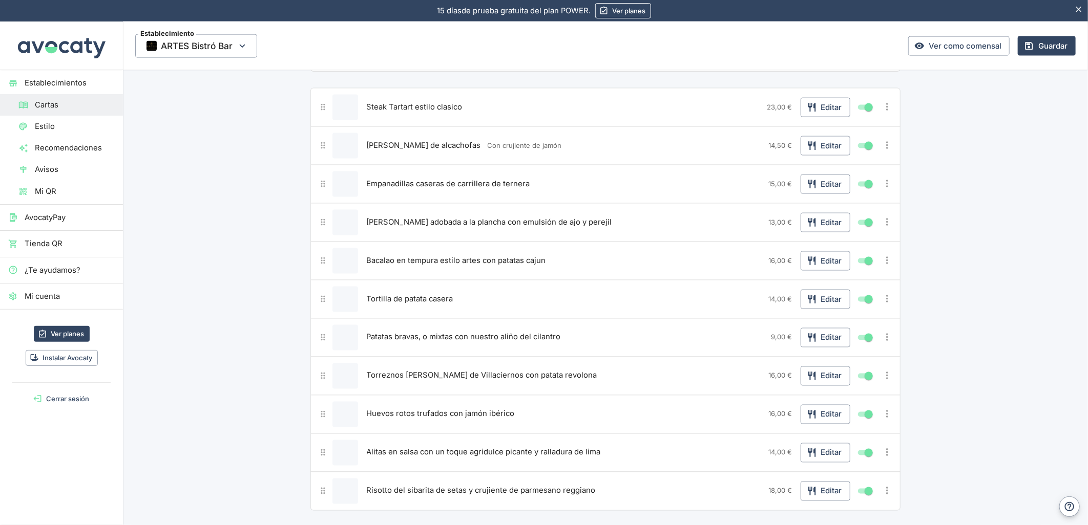
scroll to position [910, 0]
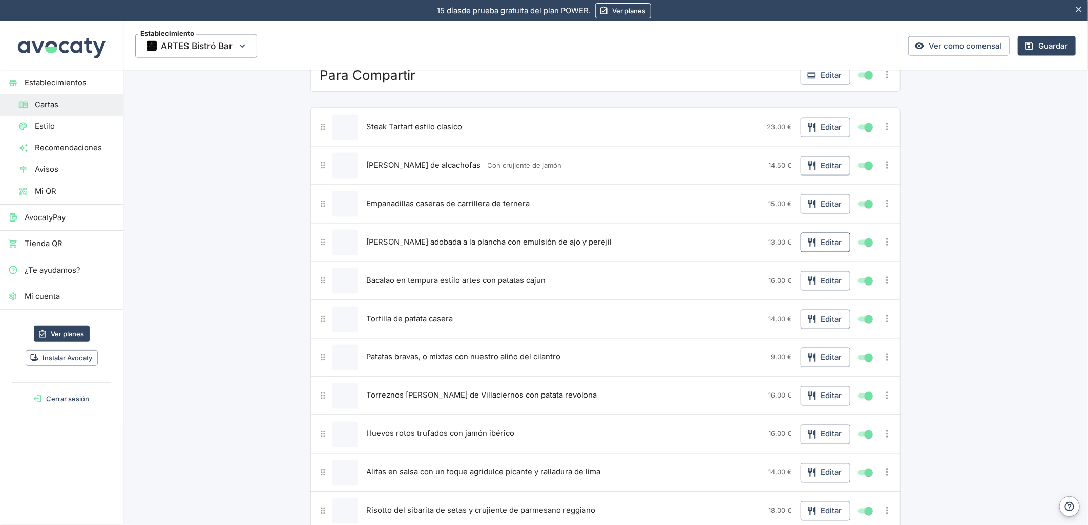
click at [832, 241] on button "Editar" at bounding box center [825, 242] width 50 height 19
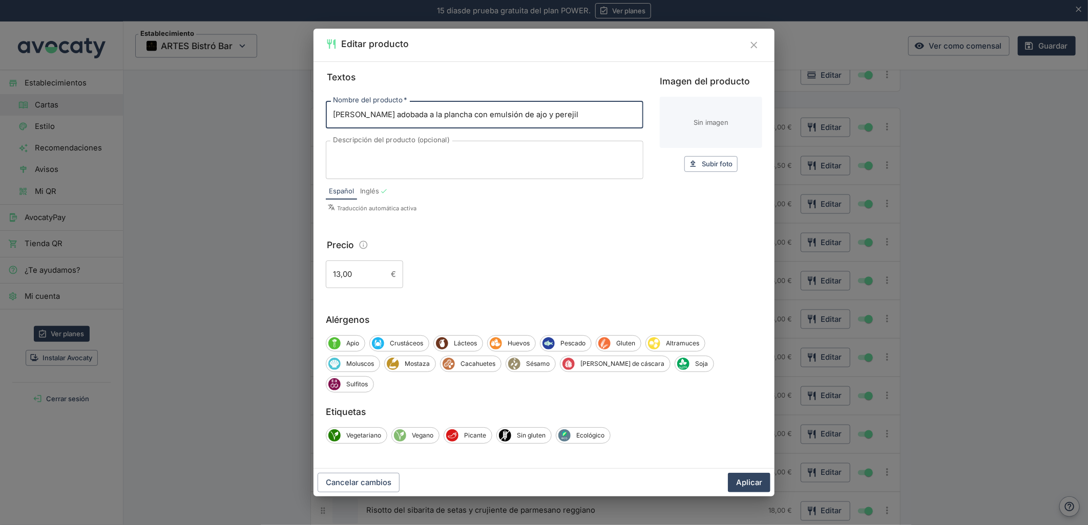
drag, startPoint x: 557, startPoint y: 126, endPoint x: 433, endPoint y: 124, distance: 123.9
click at [433, 124] on input "[PERSON_NAME] adobada a la plancha con emulsión de ajo y perejil" at bounding box center [484, 115] width 317 height 28
type input "[PERSON_NAME] adobada a la plancha"
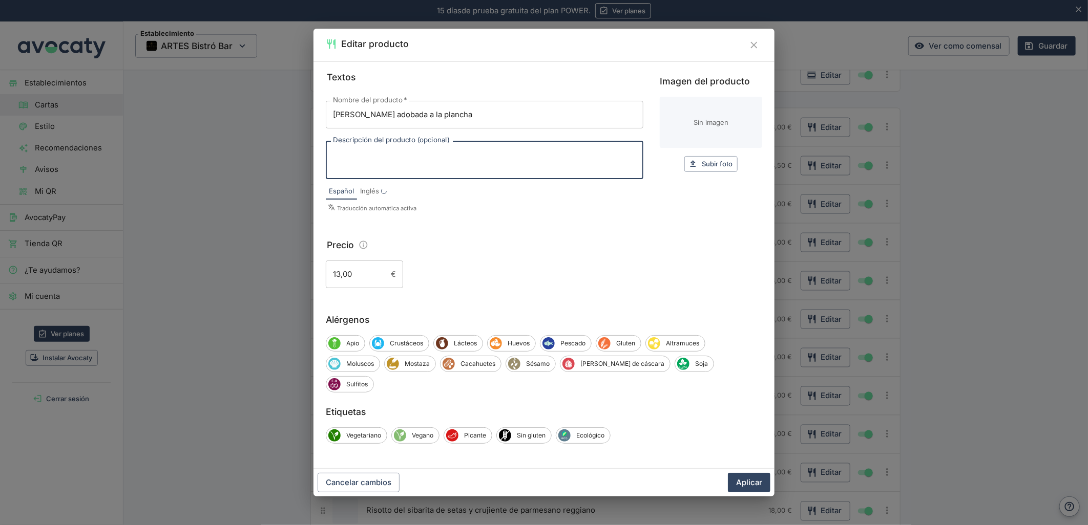
drag, startPoint x: 425, startPoint y: 167, endPoint x: 336, endPoint y: 181, distance: 90.7
click at [425, 167] on textarea "Descripción del producto (opcional)" at bounding box center [484, 161] width 303 height 22
paste textarea "con emulsión de ajo y perejil"
click at [338, 167] on textarea "con emulsión de ajo y perejil" at bounding box center [484, 161] width 303 height 22
type textarea "Con emulsión de ajo y perejil"
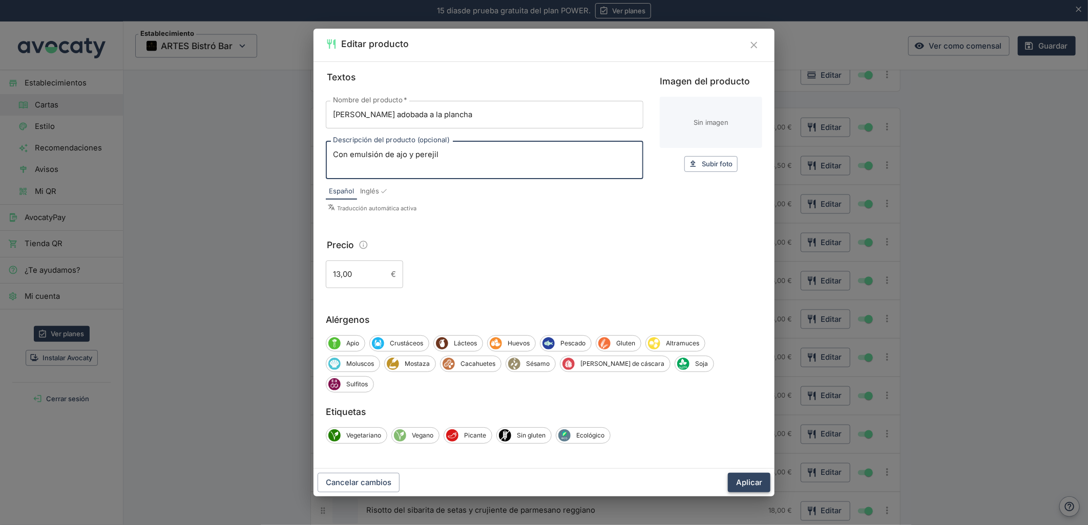
click at [747, 473] on button "Aplicar" at bounding box center [749, 482] width 42 height 19
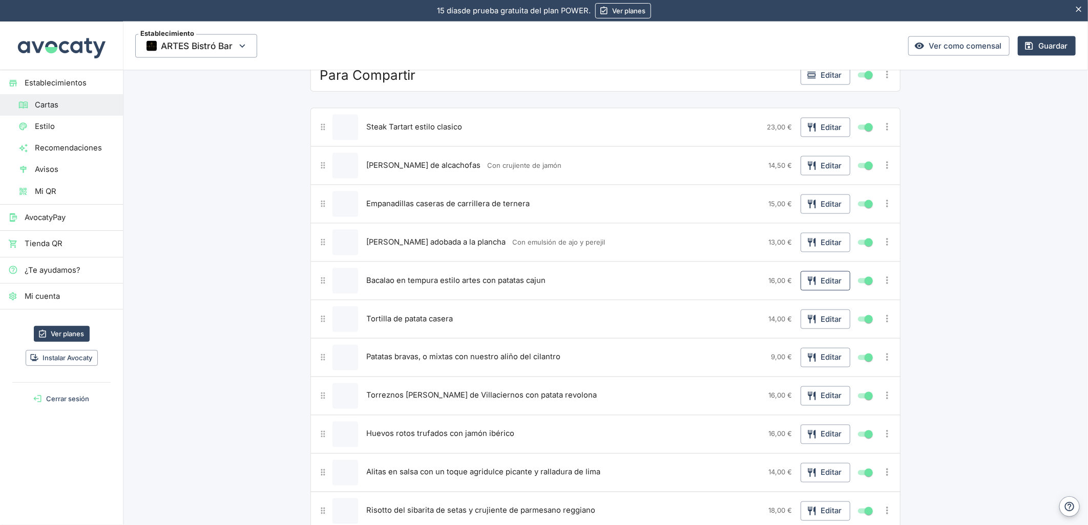
click at [812, 286] on icon "button" at bounding box center [811, 281] width 10 height 10
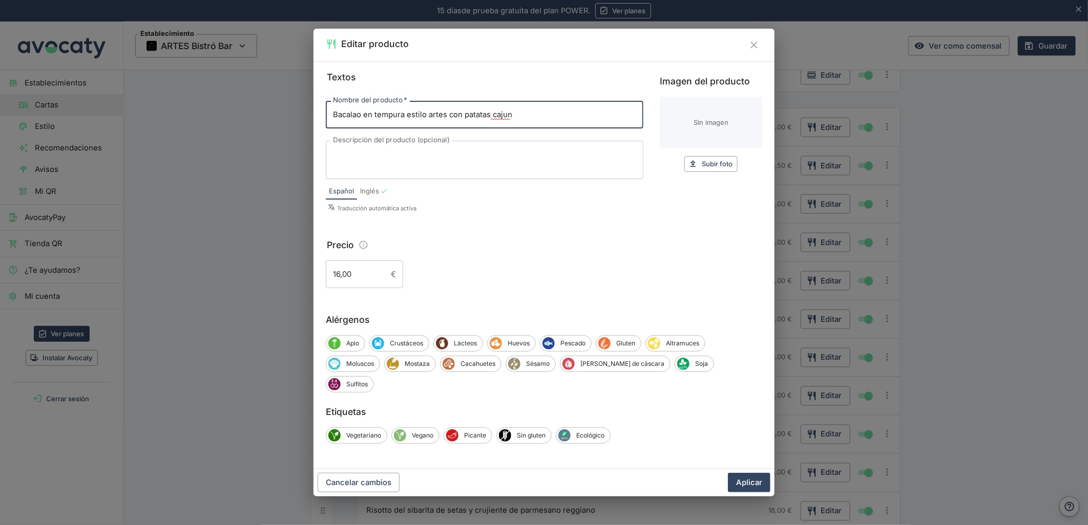
drag, startPoint x: 497, startPoint y: 117, endPoint x: 449, endPoint y: 129, distance: 49.7
click at [449, 129] on input "Bacalao en tempura estilo artes con patatas cajun" at bounding box center [484, 115] width 317 height 28
type input "Bacalao en tempura estilo artes"
click at [433, 171] on textarea "Descripción del producto (opcional)" at bounding box center [484, 161] width 303 height 22
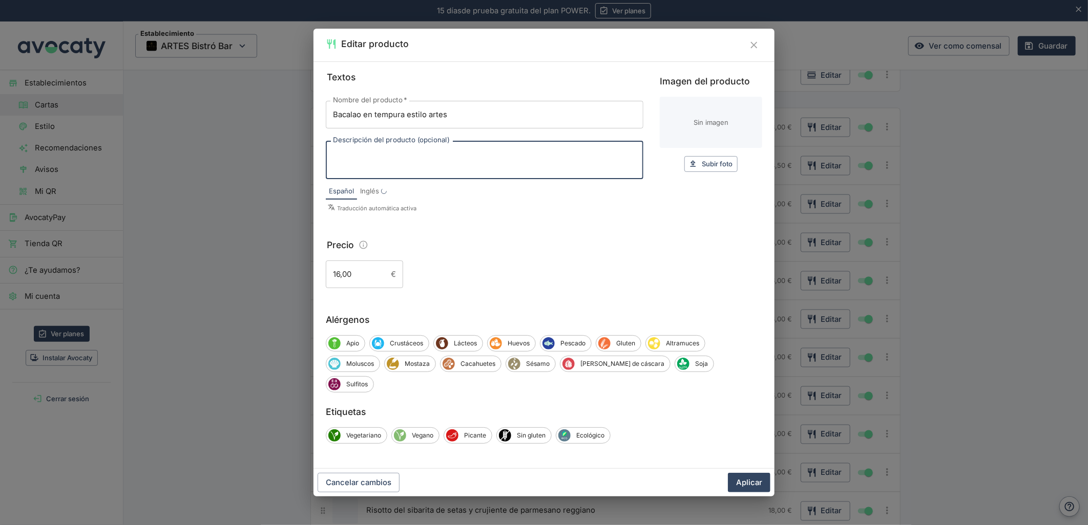
paste textarea "con patatas cajun"
click at [336, 166] on textarea "con patatas cajun" at bounding box center [484, 161] width 303 height 22
type textarea "Con patatas cajun"
click at [744, 473] on button "Aplicar" at bounding box center [749, 482] width 42 height 19
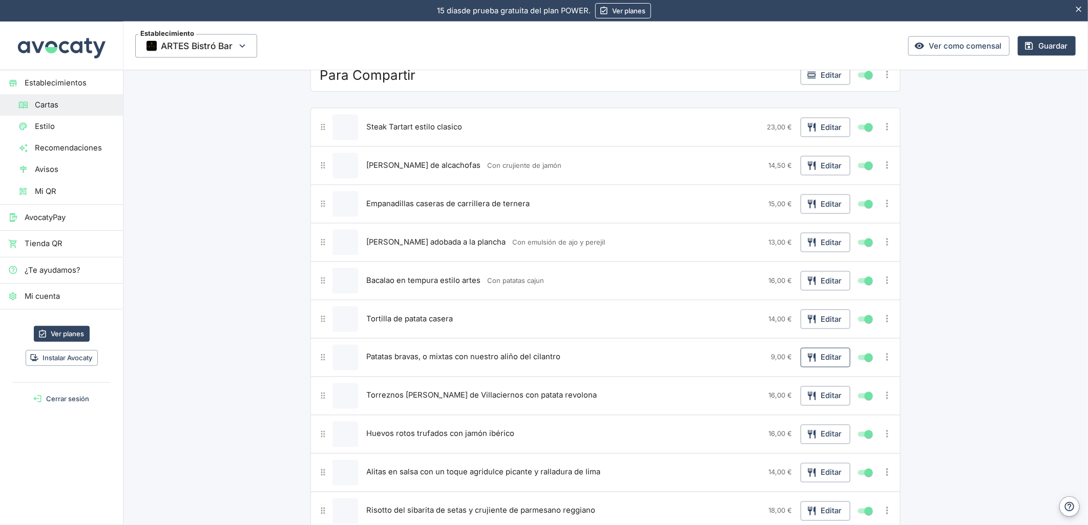
scroll to position [967, 0]
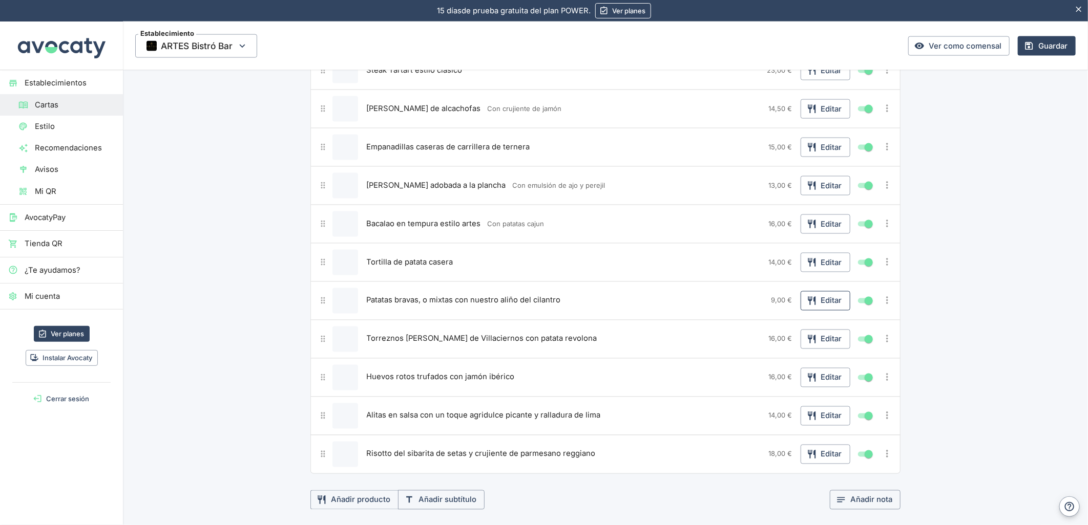
click at [822, 305] on button "Editar" at bounding box center [825, 300] width 50 height 19
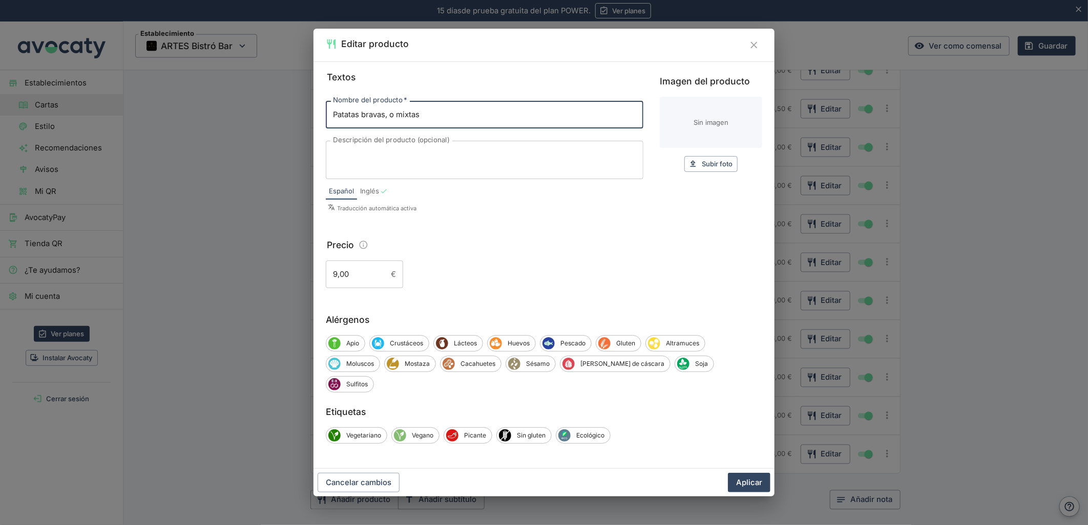
drag, startPoint x: 541, startPoint y: 126, endPoint x: 421, endPoint y: 118, distance: 119.6
click at [421, 118] on input "Patatas bravas, o mixtas" at bounding box center [484, 115] width 317 height 28
type input "Patatas bravas, o mixtas"
click at [401, 166] on textarea "Descripción del producto (opcional)" at bounding box center [484, 161] width 303 height 22
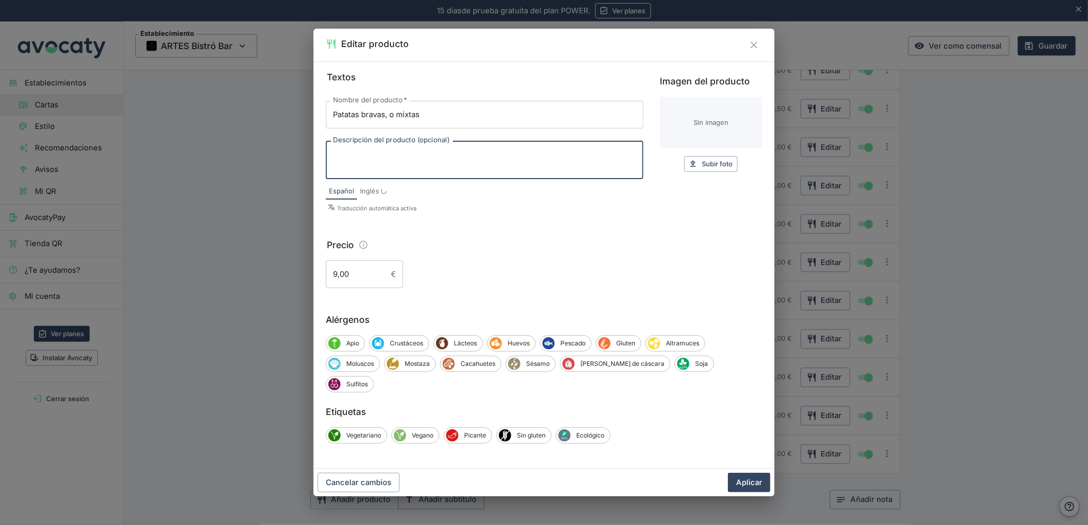
paste textarea "con nuestro aliño del cilantro"
drag, startPoint x: 340, startPoint y: 167, endPoint x: 319, endPoint y: 172, distance: 22.0
click at [319, 172] on div "Textos Nombre del producto   * Patatas bravas, o mixtas Nombre del producto   *…" at bounding box center [543, 265] width 461 height 408
type textarea "Con nuestro aliño del cilantro"
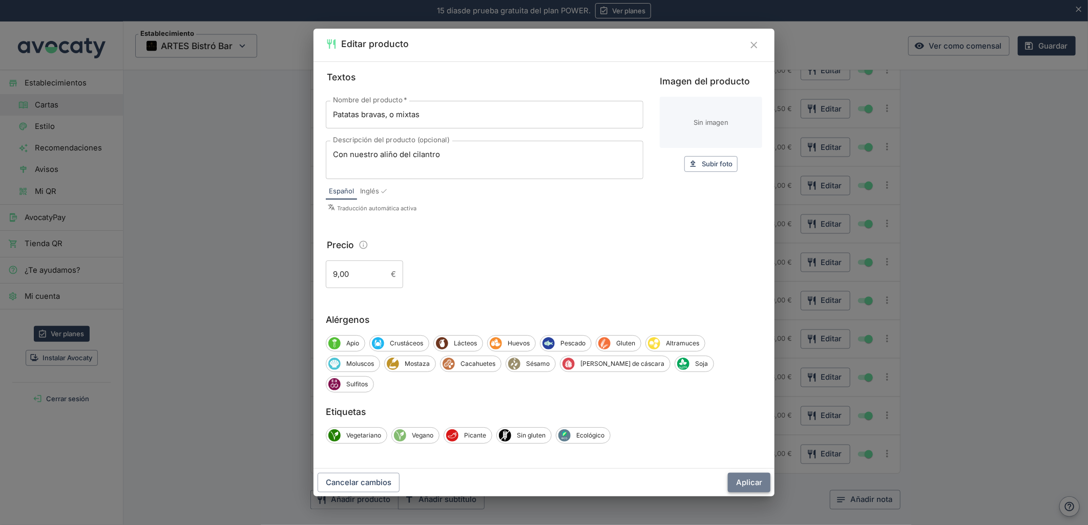
click at [757, 476] on button "Aplicar" at bounding box center [749, 482] width 42 height 19
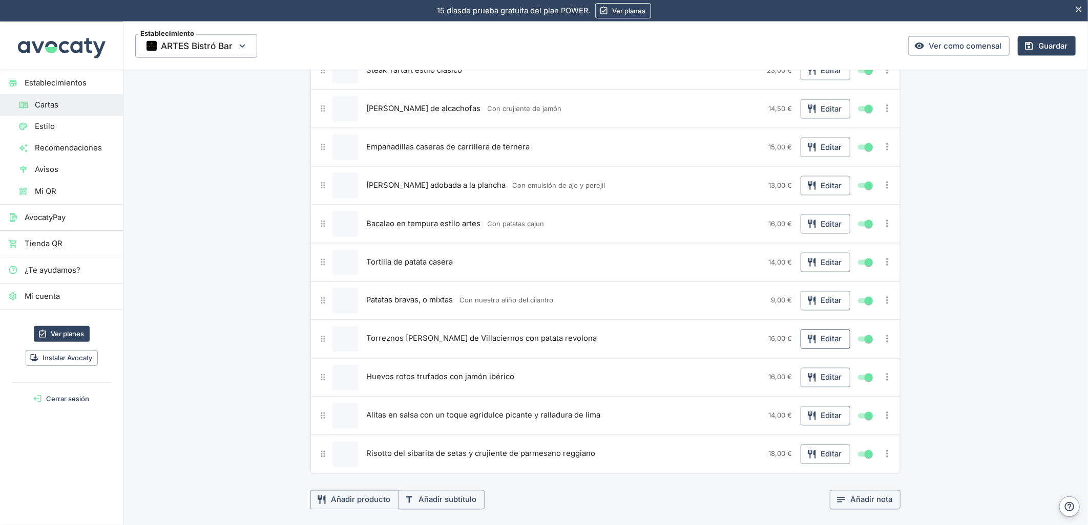
click at [818, 346] on button "Editar" at bounding box center [825, 339] width 50 height 19
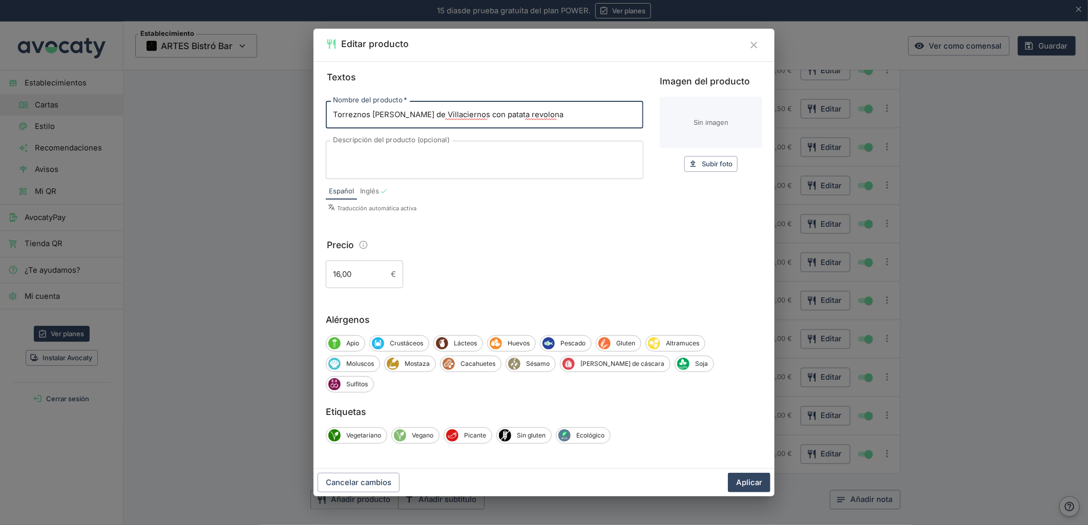
drag, startPoint x: 544, startPoint y: 127, endPoint x: 457, endPoint y: 124, distance: 87.6
click at [457, 124] on input "Torreznos [PERSON_NAME] de Villaciernos con patata revolona" at bounding box center [484, 115] width 317 height 28
type input "Torreznos [PERSON_NAME] de Villaciernos"
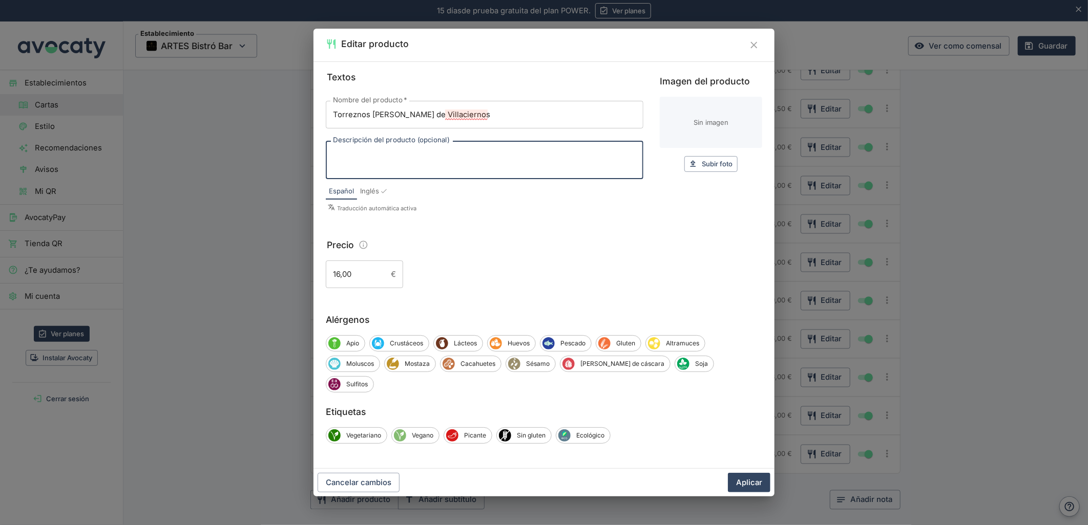
click at [459, 162] on textarea "Descripción del producto (opcional)" at bounding box center [484, 161] width 303 height 22
paste textarea "con patata revolona"
drag, startPoint x: 337, startPoint y: 166, endPoint x: 319, endPoint y: 169, distance: 18.3
click at [319, 169] on div "Textos Nombre del producto   * Torreznos [PERSON_NAME] de Villaciernos Nombre d…" at bounding box center [543, 265] width 461 height 408
type textarea "Con patata revolona"
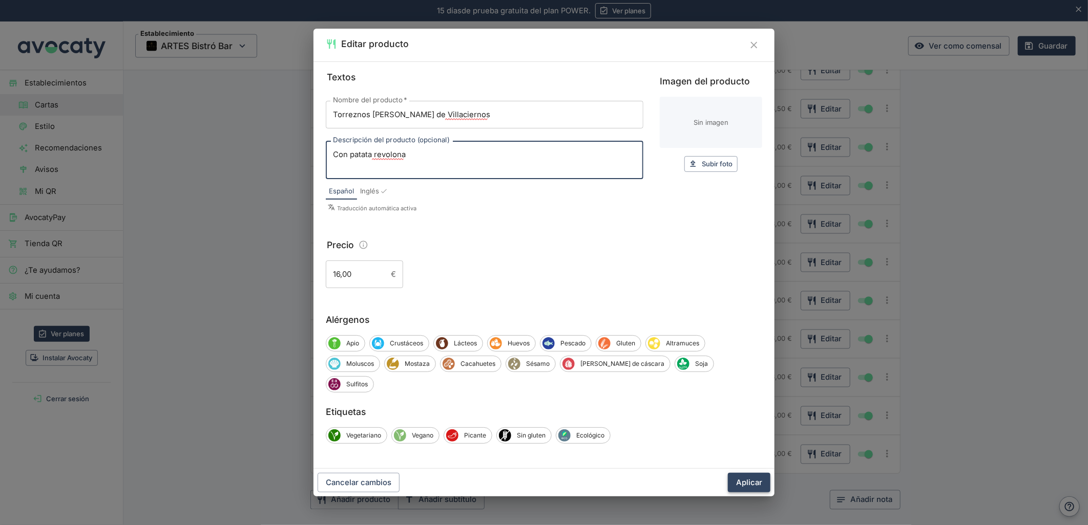
click at [757, 473] on button "Aplicar" at bounding box center [749, 482] width 42 height 19
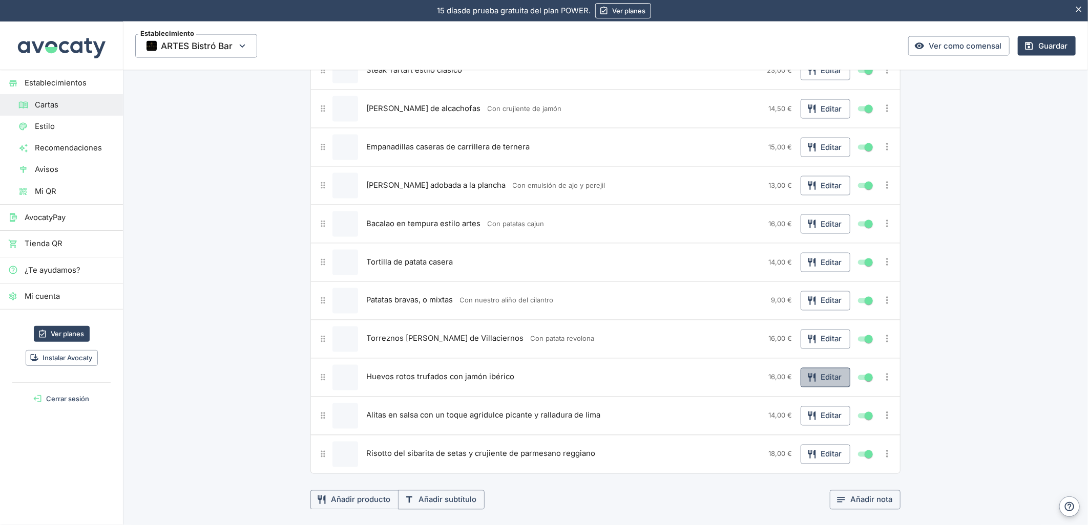
click at [818, 382] on button "Editar" at bounding box center [825, 377] width 50 height 19
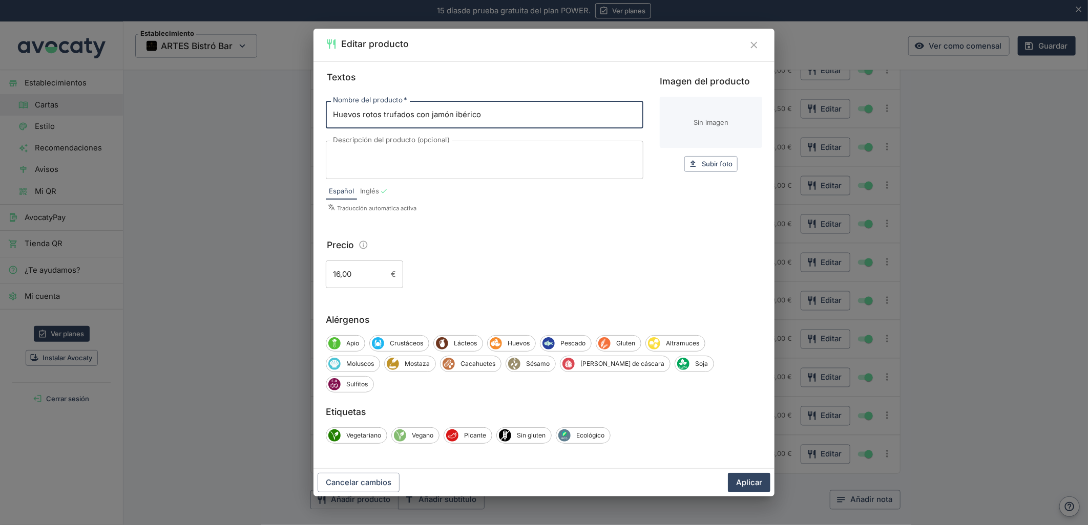
drag, startPoint x: 496, startPoint y: 129, endPoint x: 414, endPoint y: 124, distance: 82.1
click at [414, 124] on input "Huevos rotos trufados con jamón ibérico" at bounding box center [484, 115] width 317 height 28
click at [739, 473] on button "Aplicar" at bounding box center [749, 482] width 42 height 19
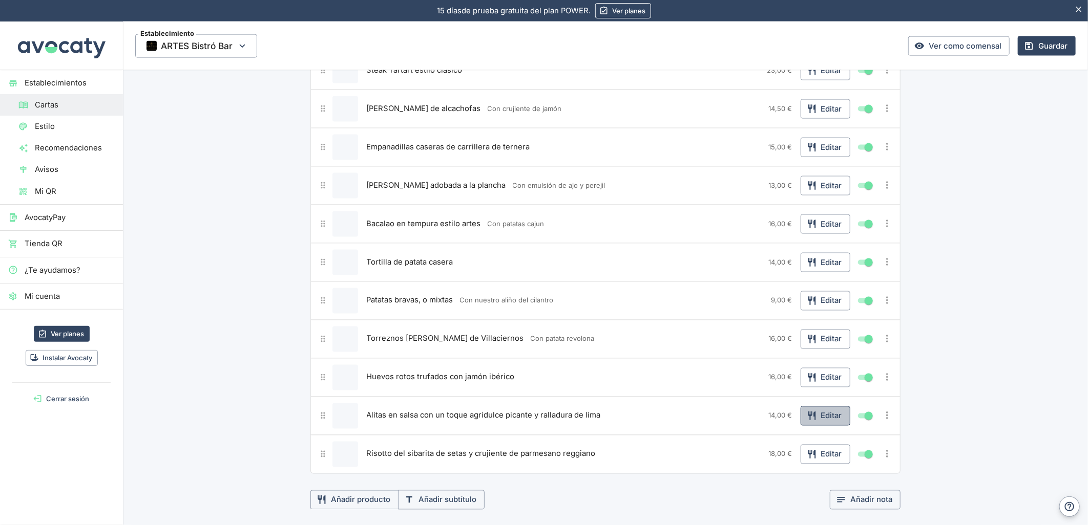
click at [806, 415] on icon "button" at bounding box center [811, 416] width 10 height 10
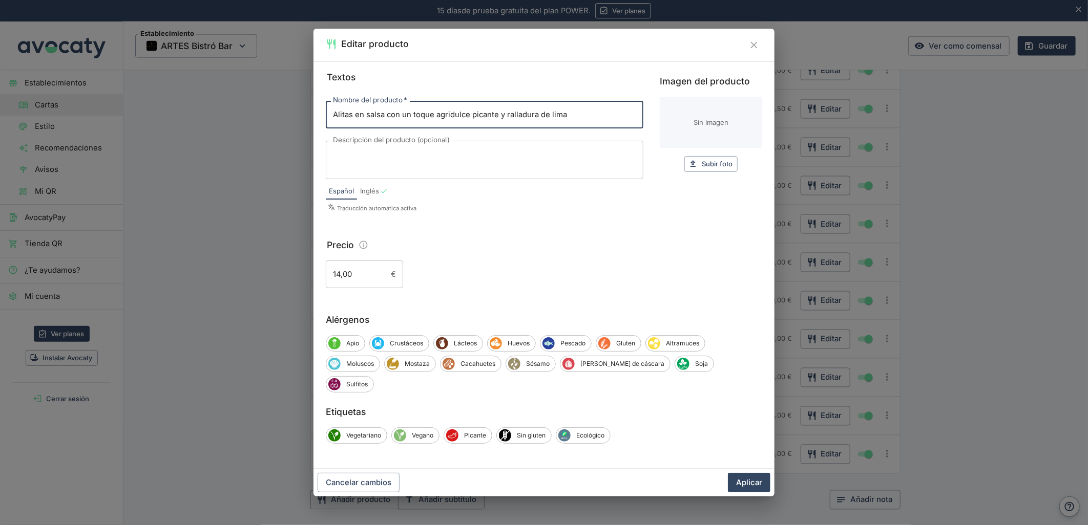
drag, startPoint x: 585, startPoint y: 125, endPoint x: 387, endPoint y: 114, distance: 198.0
click at [387, 114] on div "Nombre del producto   * Alitas en salsa con un toque agridulce picante y rallad…" at bounding box center [484, 115] width 317 height 28
type input "Alitas en salsa"
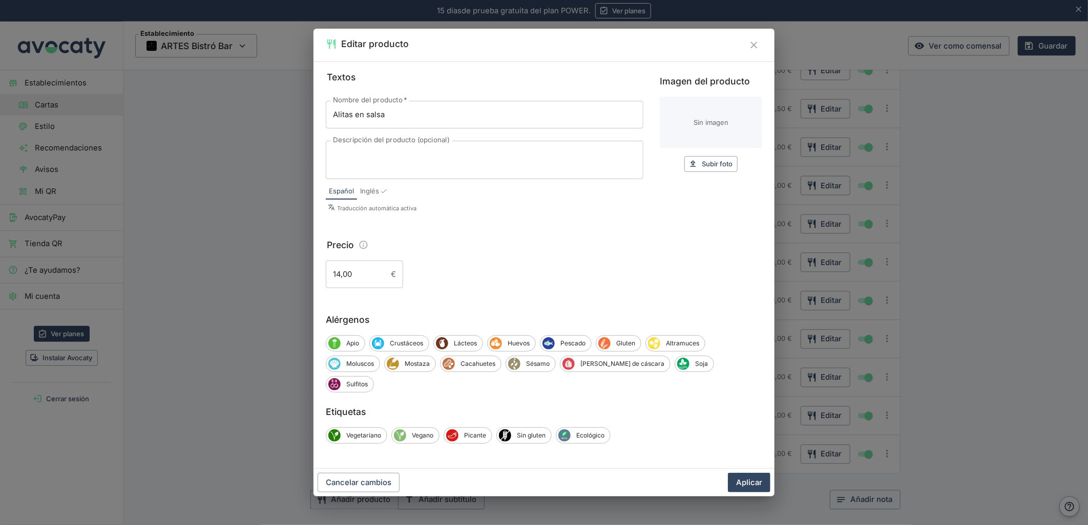
click at [400, 179] on div "x Descripción del producto (opcional)" at bounding box center [484, 160] width 317 height 38
paste textarea "con un toque agridulce picante y ralladura de lima"
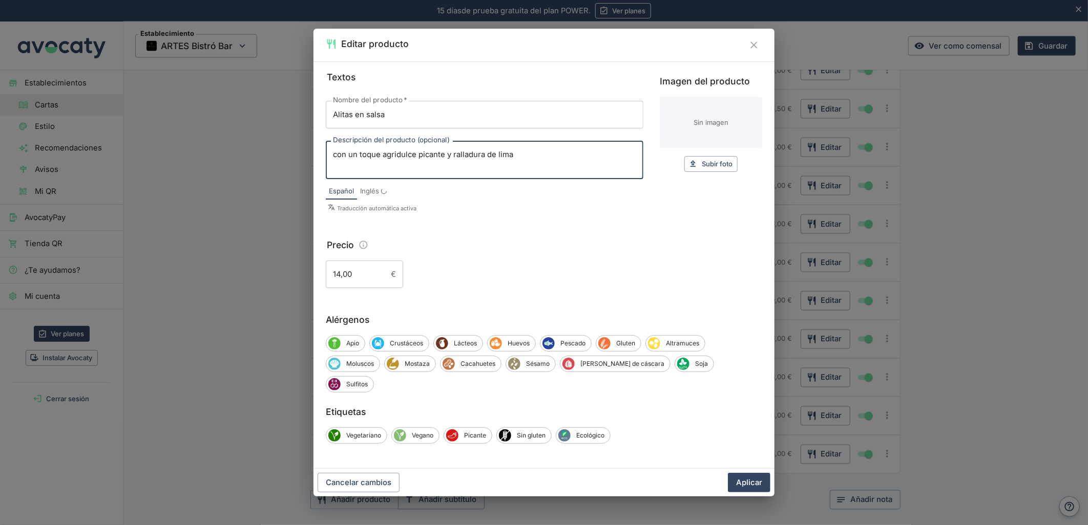
click at [337, 165] on textarea "con un toque agridulce picante y ralladura de lima" at bounding box center [484, 161] width 303 height 22
type textarea "Con un toque agridulce picante y ralladura de lima"
click at [745, 477] on button "Aplicar" at bounding box center [749, 482] width 42 height 19
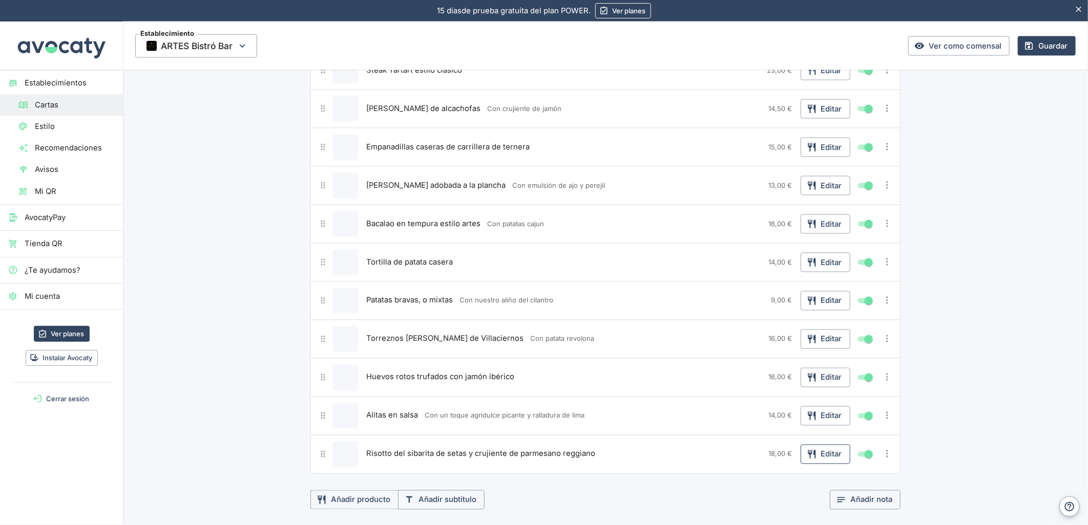
click at [812, 461] on button "Editar" at bounding box center [825, 454] width 50 height 19
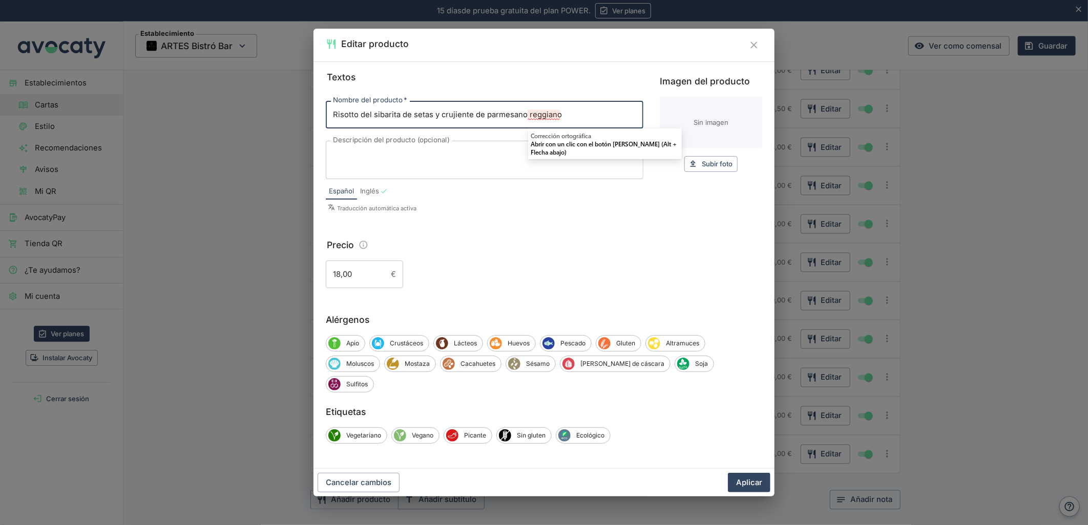
drag, startPoint x: 736, startPoint y: 470, endPoint x: 722, endPoint y: 421, distance: 51.1
click at [738, 473] on button "Aplicar" at bounding box center [749, 482] width 42 height 19
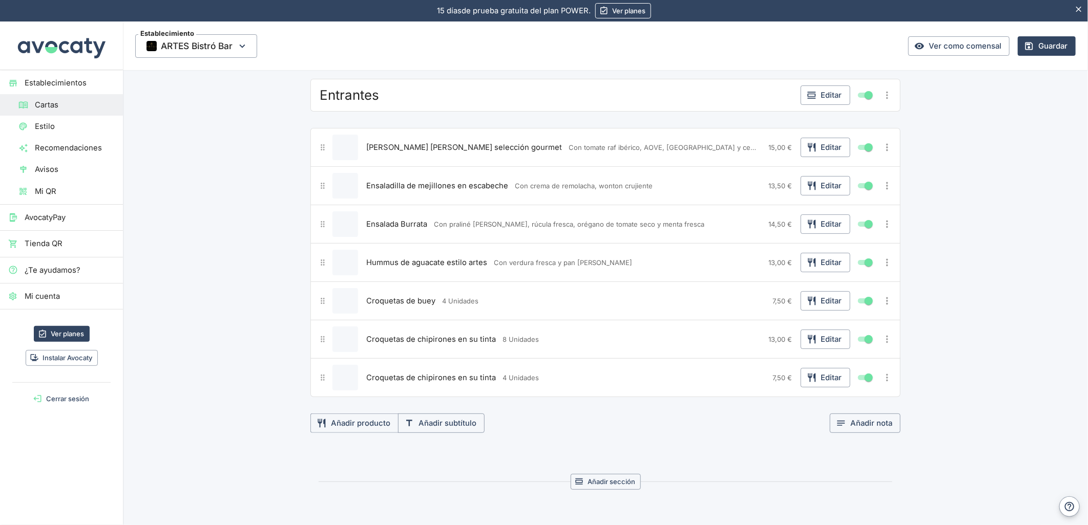
scroll to position [0, 0]
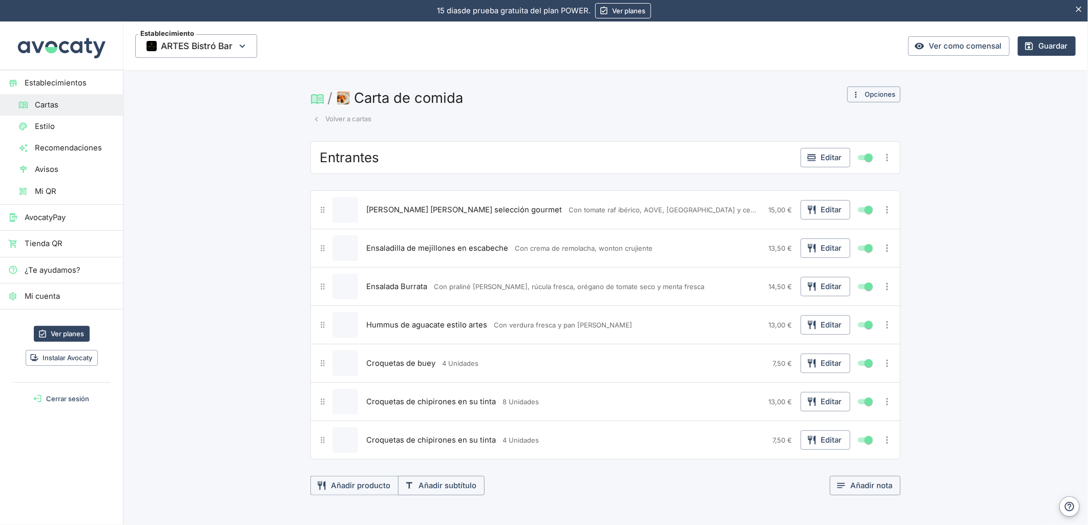
click at [342, 112] on button "Volver a cartas" at bounding box center [341, 119] width 63 height 16
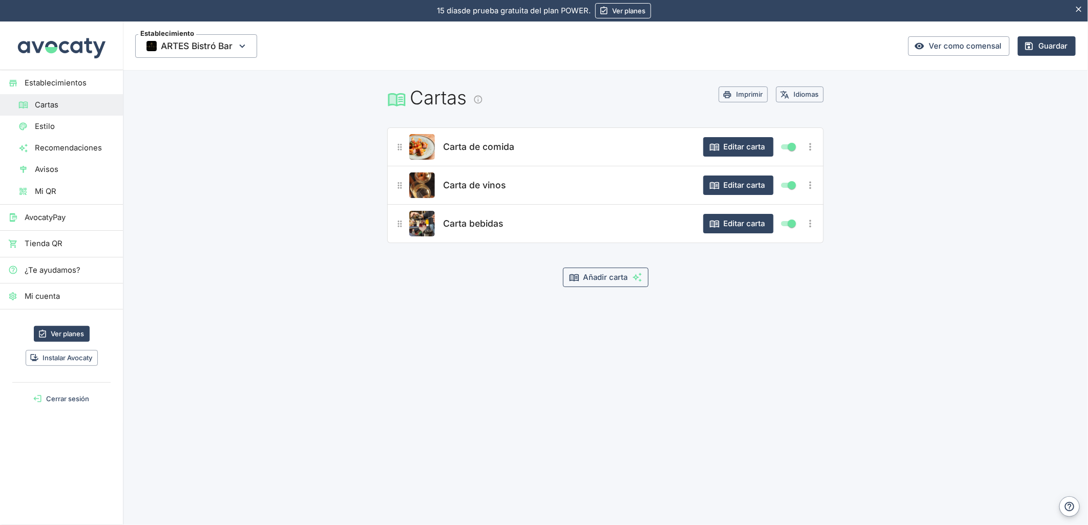
click at [613, 286] on button "Añadir carta" at bounding box center [606, 277] width 86 height 19
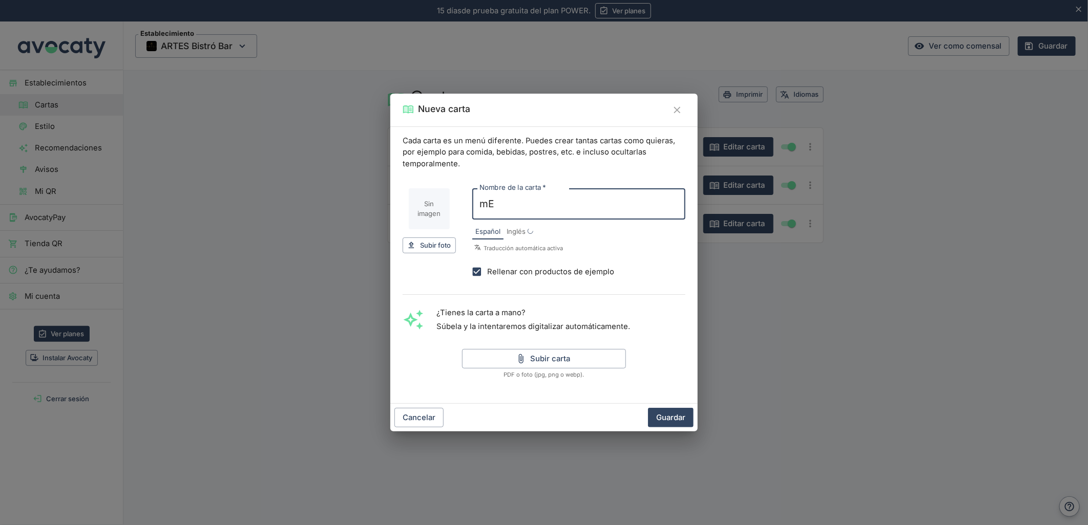
type input "m"
type input "Menú del día"
click at [500, 272] on span "Rellenar con productos de ejemplo" at bounding box center [550, 271] width 127 height 11
click at [487, 272] on input "Rellenar con productos de ejemplo" at bounding box center [476, 272] width 20 height 20
checkbox input "false"
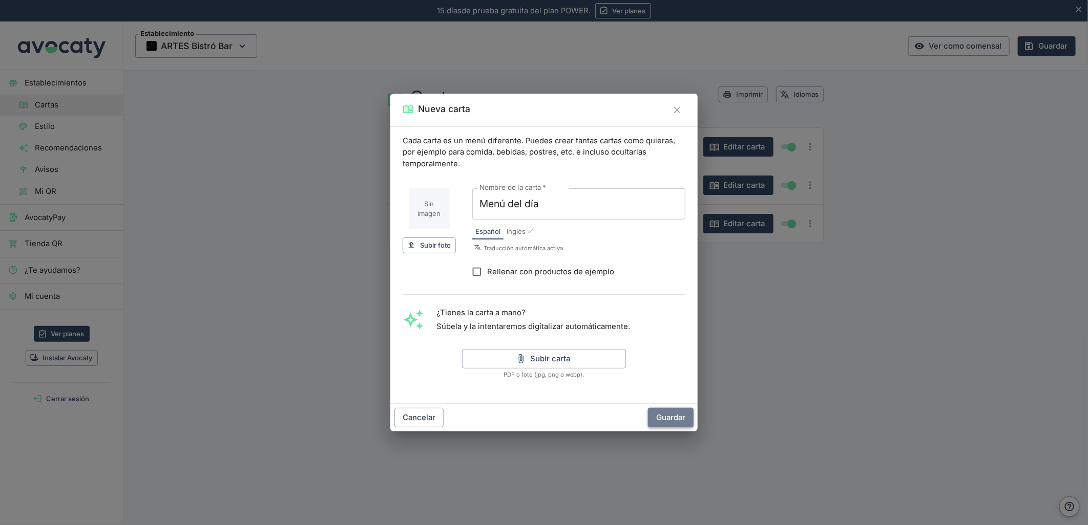
click at [662, 423] on button "Guardar" at bounding box center [671, 417] width 46 height 19
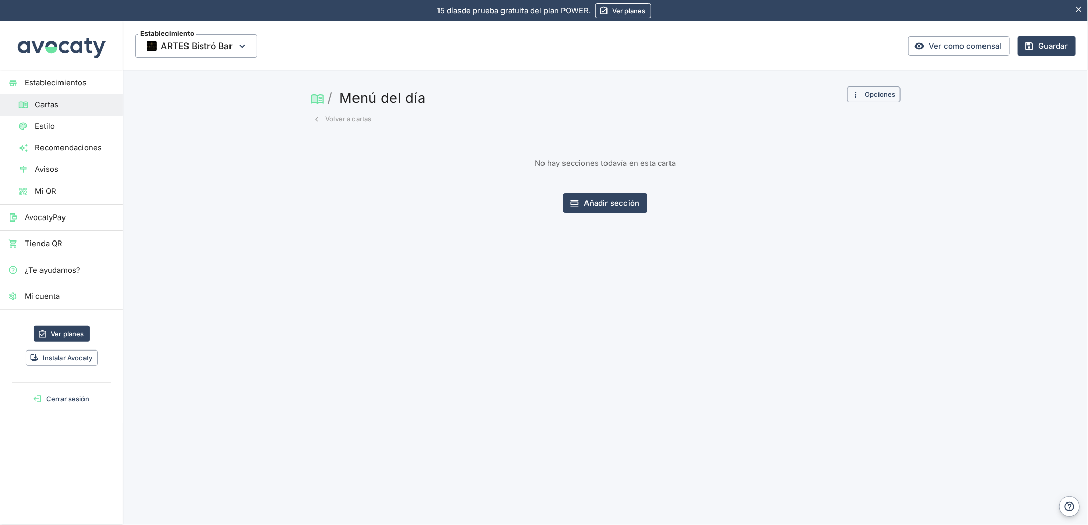
click at [322, 115] on button "Volver a cartas" at bounding box center [341, 119] width 63 height 16
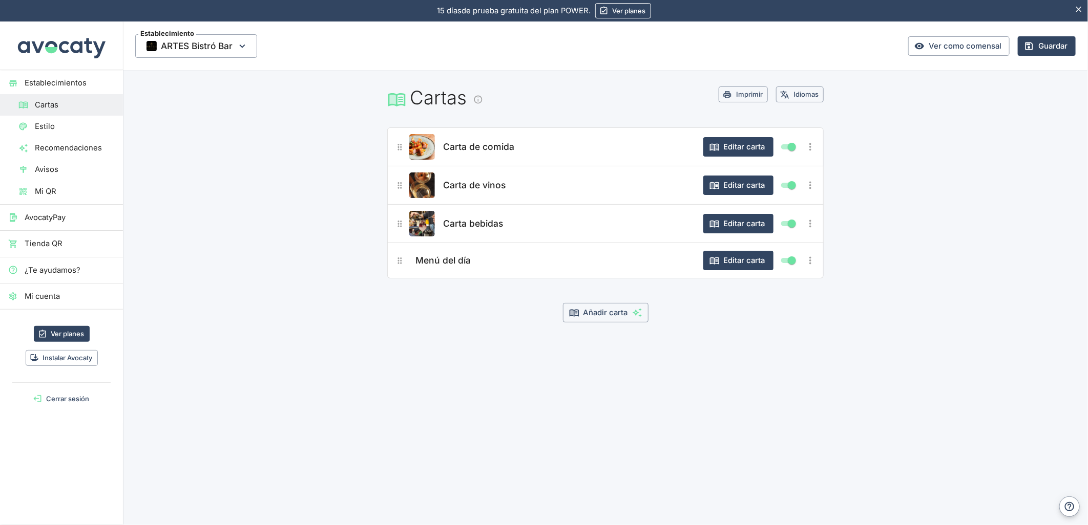
drag, startPoint x: 391, startPoint y: 261, endPoint x: 394, endPoint y: 171, distance: 90.2
click at [394, 171] on div "Carta de comida Editar carta Carta de vinos Editar carta Carta bebidas Editar c…" at bounding box center [605, 202] width 436 height 151
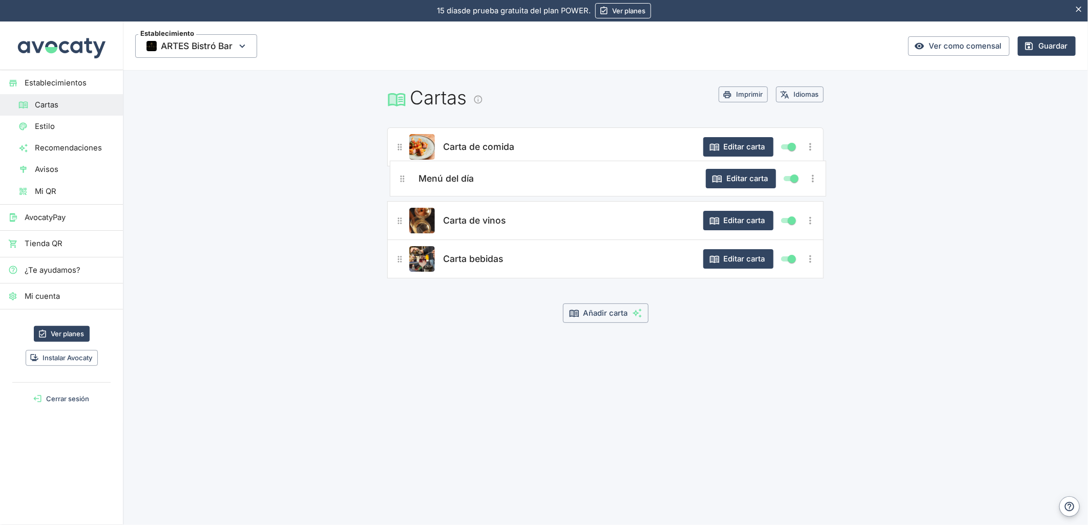
drag, startPoint x: 401, startPoint y: 261, endPoint x: 406, endPoint y: 171, distance: 90.2
click at [406, 171] on div "Carta de comida Editar carta Carta de vinos Editar carta Carta bebidas Editar c…" at bounding box center [605, 202] width 436 height 151
click at [726, 140] on button "Editar carta" at bounding box center [738, 146] width 70 height 19
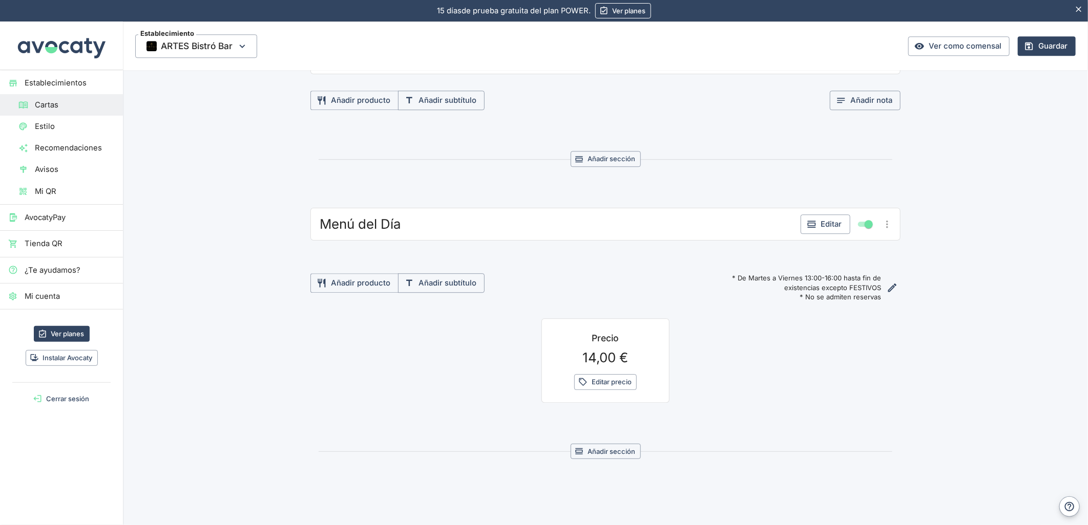
scroll to position [1757, 0]
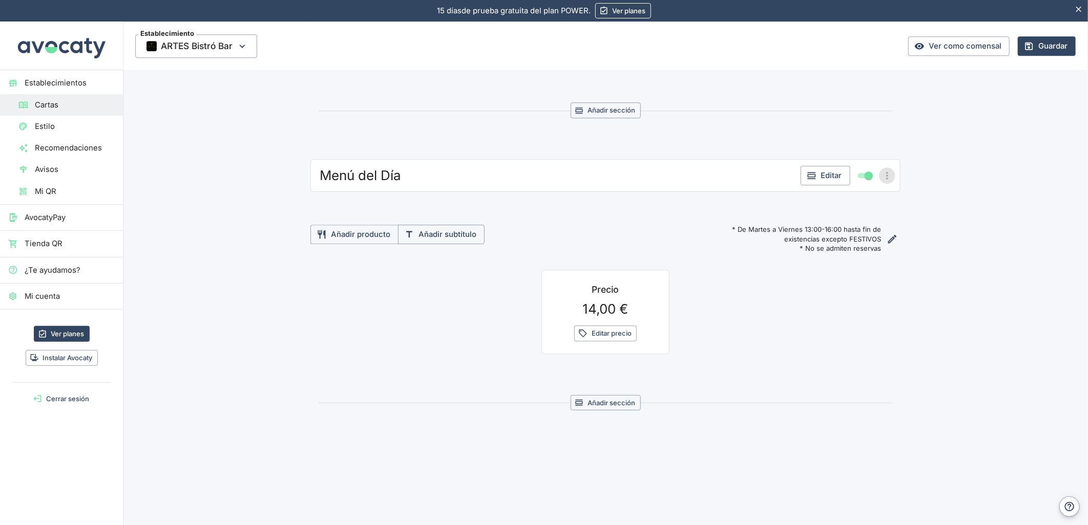
click at [883, 176] on icon "Más opciones" at bounding box center [886, 175] width 11 height 11
click at [817, 251] on span "Mover a otra carta" at bounding box center [844, 249] width 76 height 11
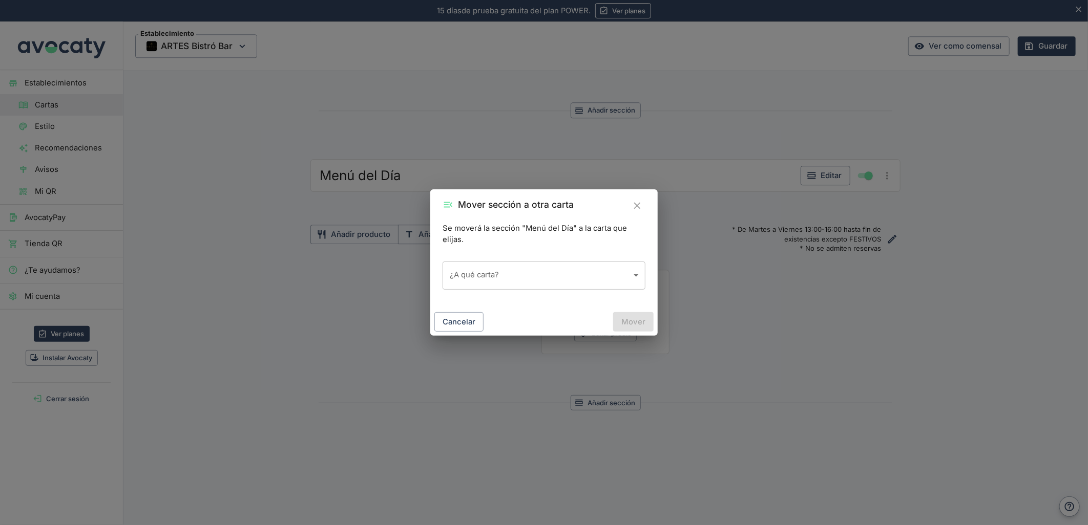
click at [499, 278] on body "15 [PERSON_NAME] de prueba gratuita. 15 [PERSON_NAME] de prueba gratuita del pl…" at bounding box center [544, 262] width 1088 height 525
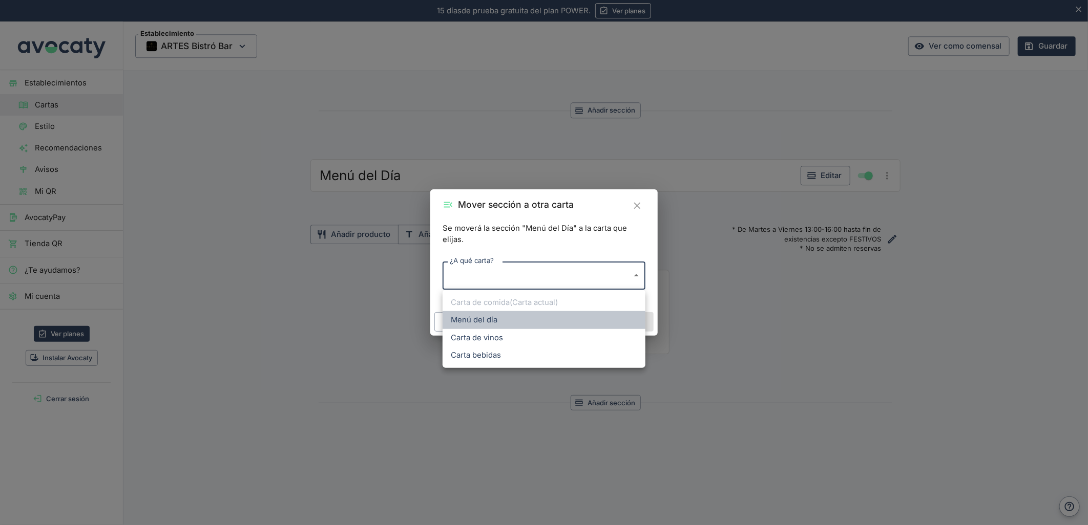
click at [478, 319] on li "Menú del día" at bounding box center [543, 319] width 203 height 17
type input "tupnGIyaiG9hffD2mQcR"
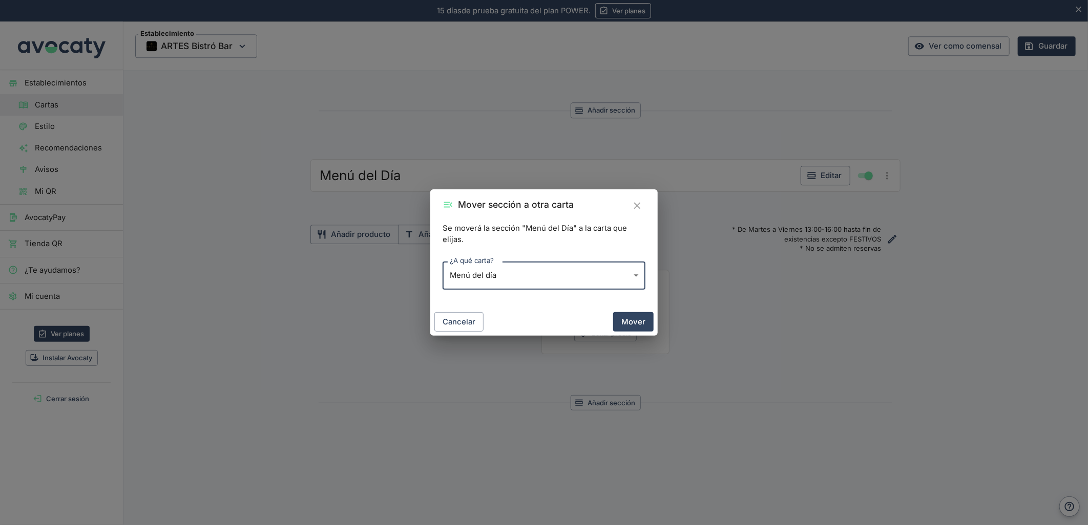
click at [663, 325] on div "Mover sección a otra carta Se moverá la sección "Menú del Día" a la carta que e…" at bounding box center [544, 262] width 1088 height 525
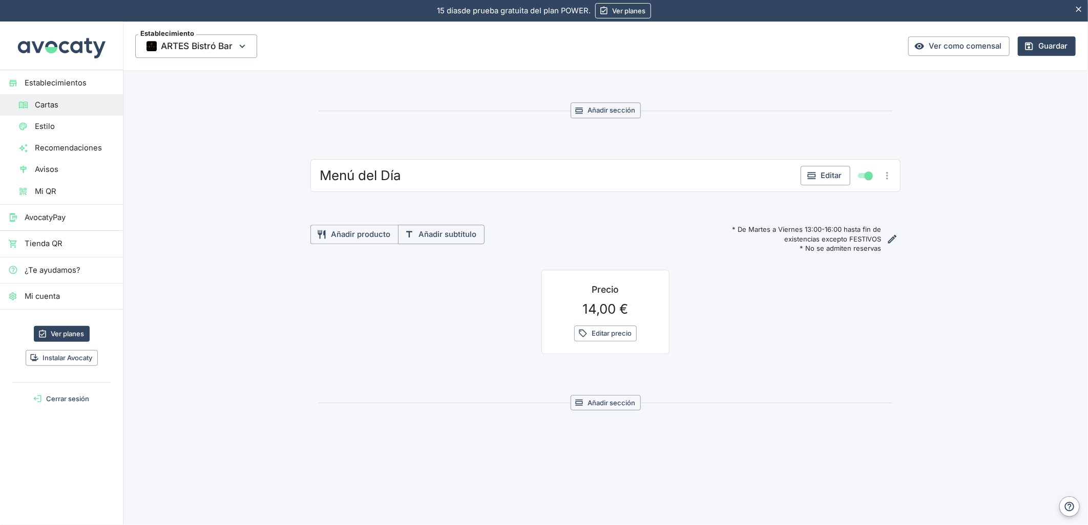
click at [881, 173] on icon "Más opciones" at bounding box center [886, 175] width 11 height 11
click at [823, 213] on span "Mover sección arriba" at bounding box center [844, 213] width 76 height 11
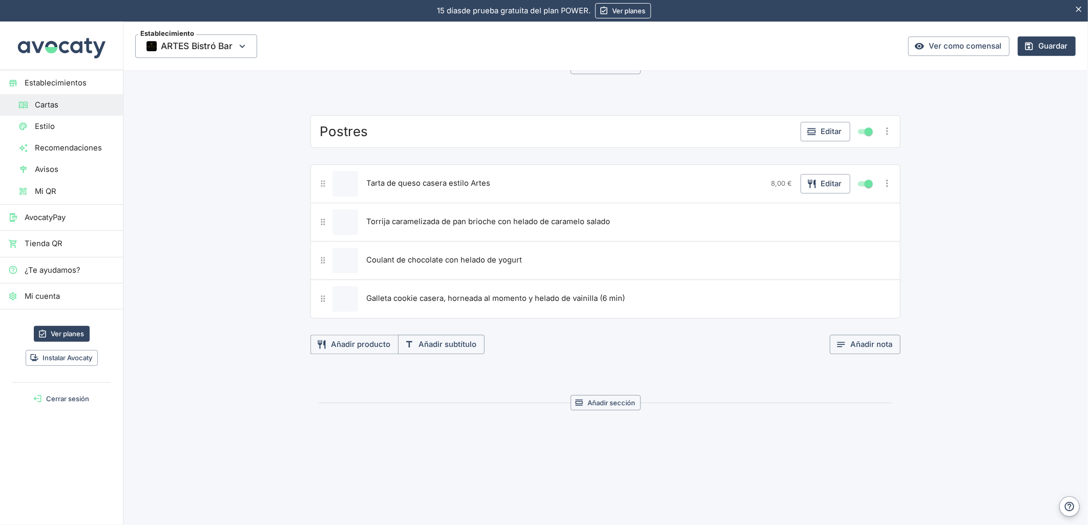
scroll to position [1419, 0]
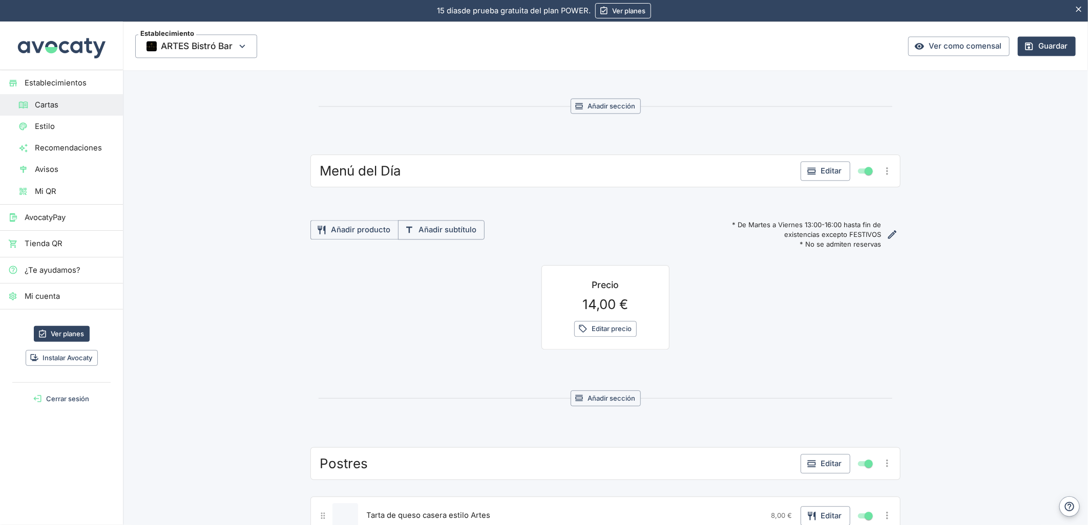
click at [887, 175] on icon "Más opciones" at bounding box center [886, 170] width 11 height 11
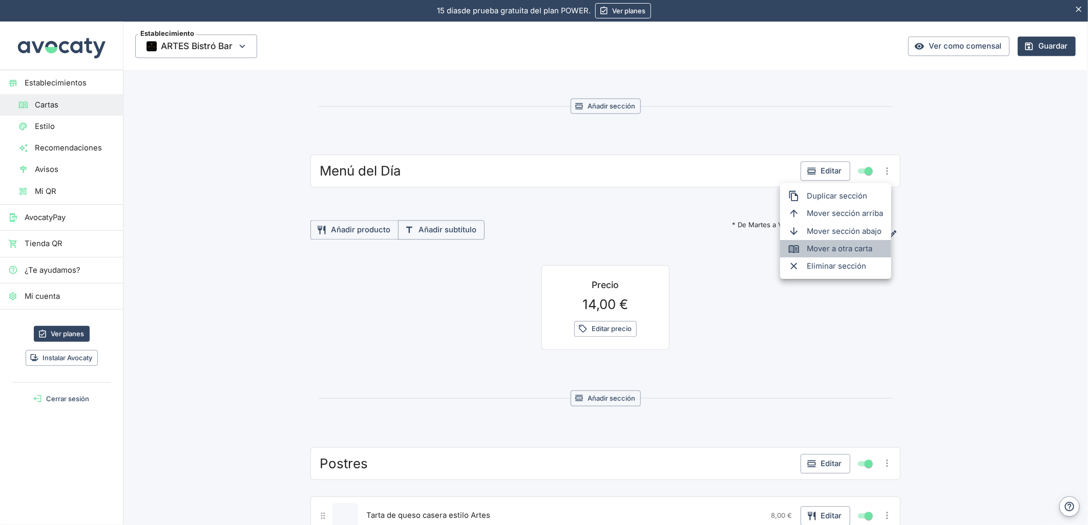
click at [833, 249] on span "Mover a otra carta" at bounding box center [844, 248] width 76 height 11
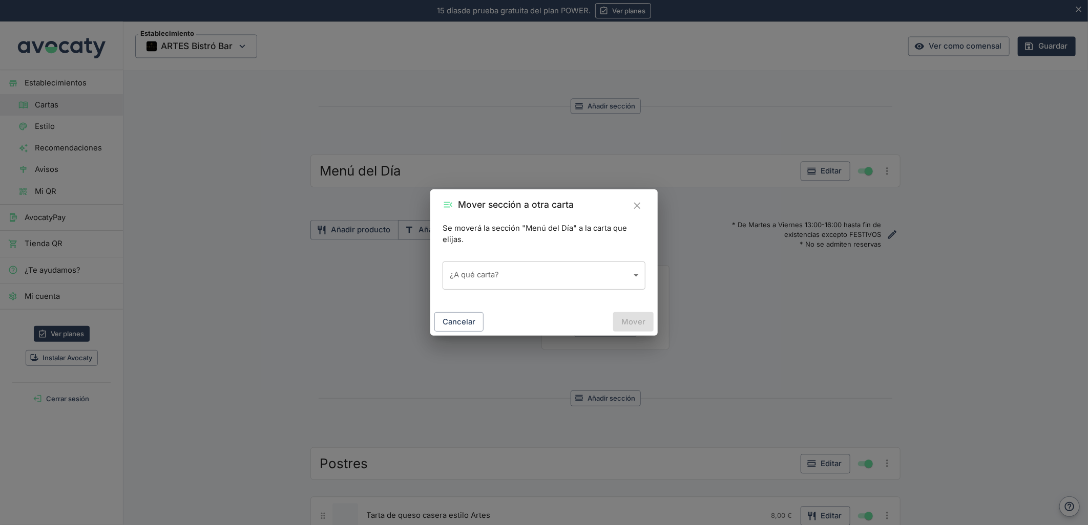
click at [494, 274] on body "15 [PERSON_NAME] de prueba gratuita. 15 [PERSON_NAME] de prueba gratuita del pl…" at bounding box center [544, 262] width 1088 height 525
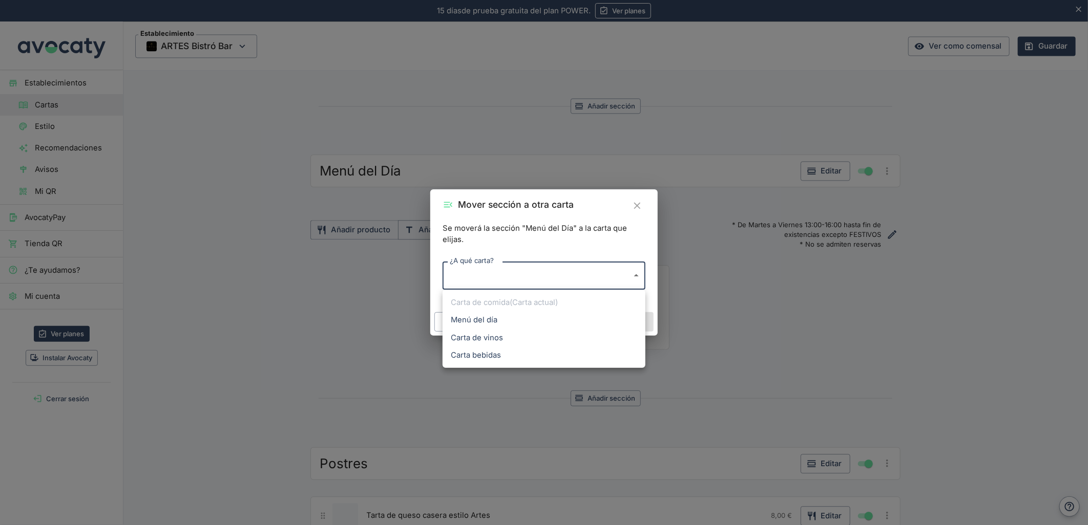
click at [479, 324] on li "Menú del día" at bounding box center [543, 319] width 203 height 17
type input "tupnGIyaiG9hffD2mQcR"
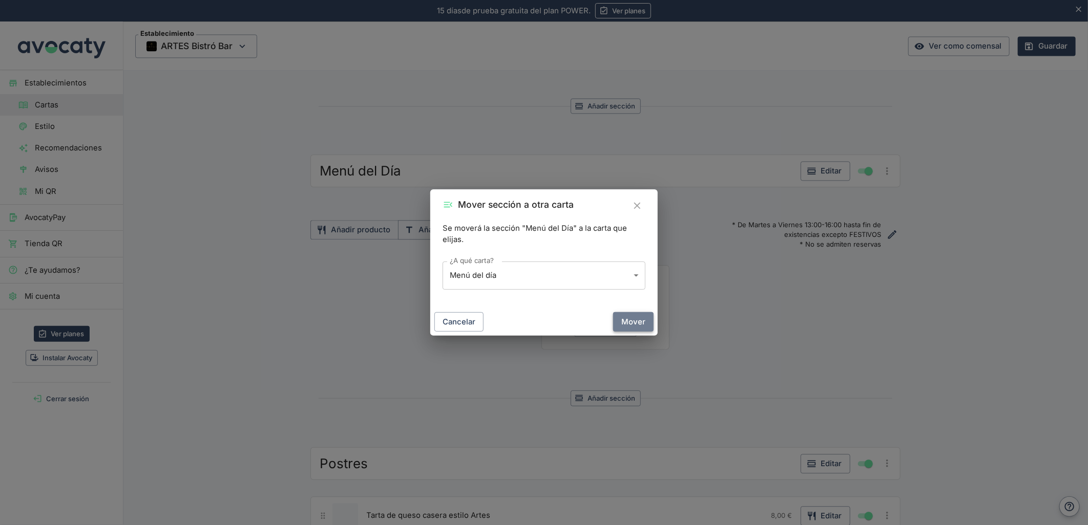
click at [623, 322] on button "Mover" at bounding box center [633, 321] width 40 height 19
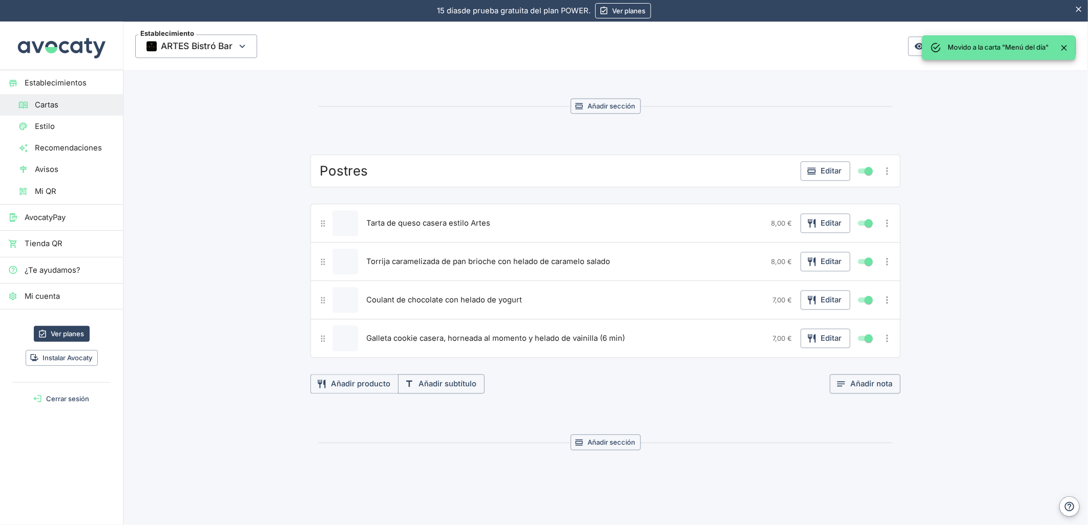
scroll to position [1135, 0]
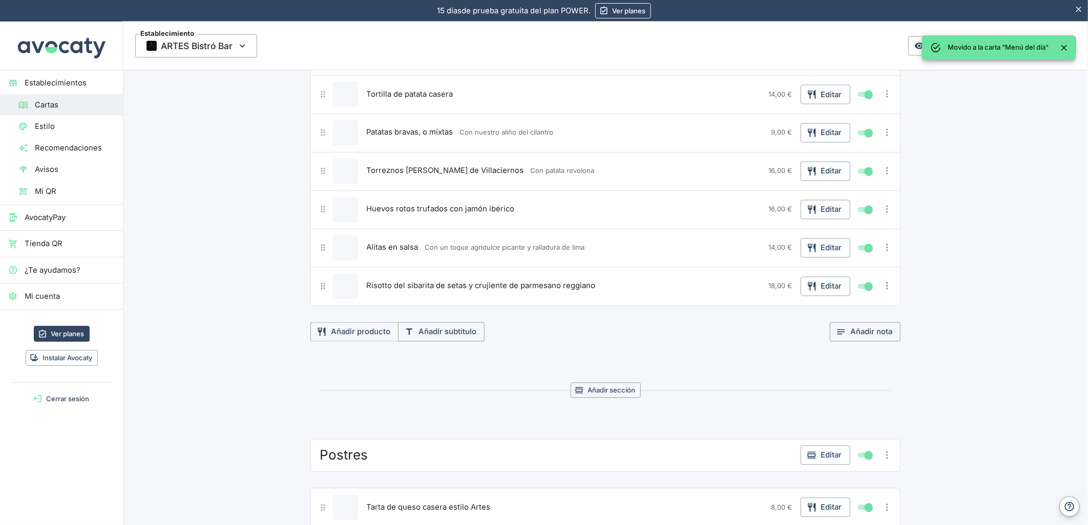
click at [1065, 47] on icon "Close" at bounding box center [1064, 48] width 6 height 6
click at [1045, 47] on button "Guardar" at bounding box center [1046, 45] width 58 height 19
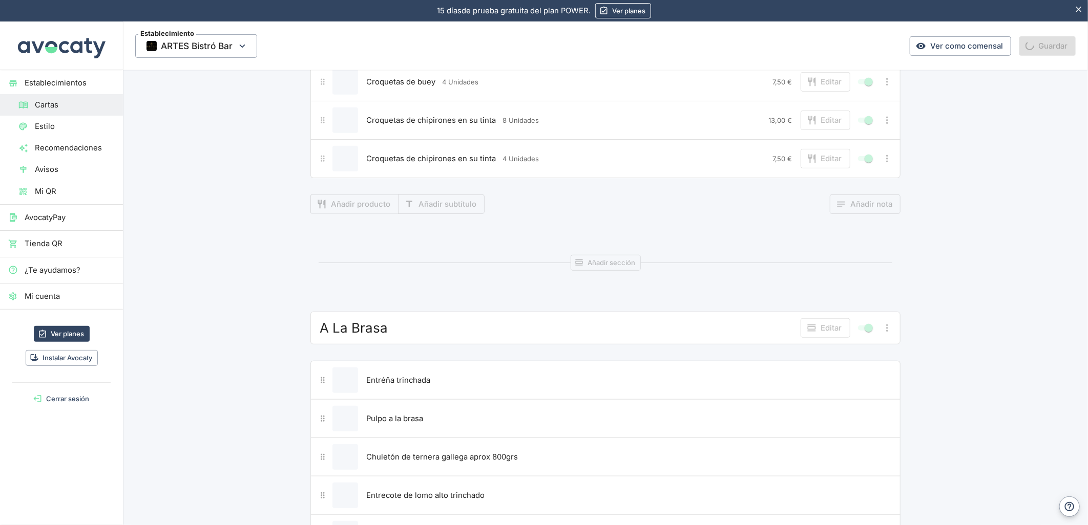
scroll to position [0, 0]
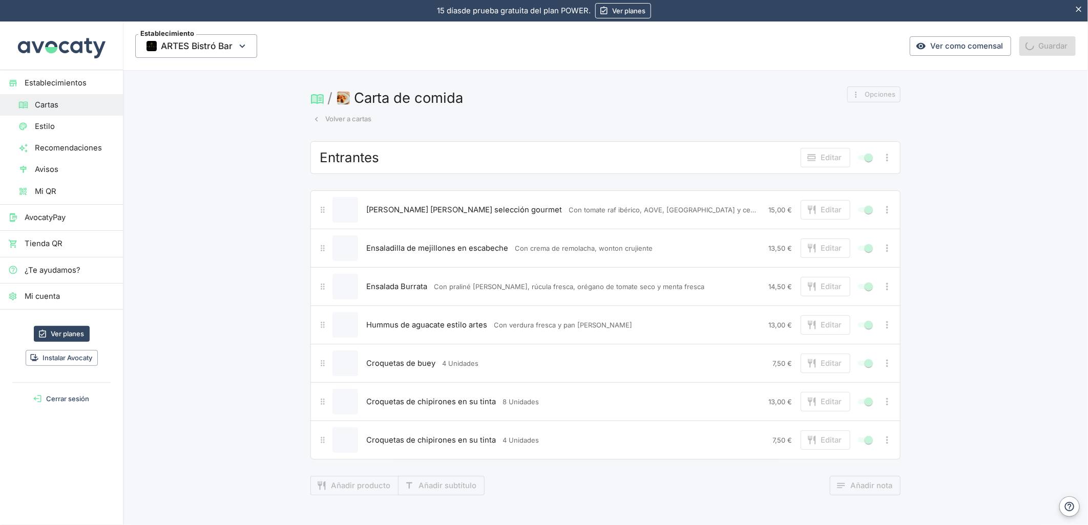
click at [340, 121] on button "Volver a cartas" at bounding box center [341, 119] width 63 height 16
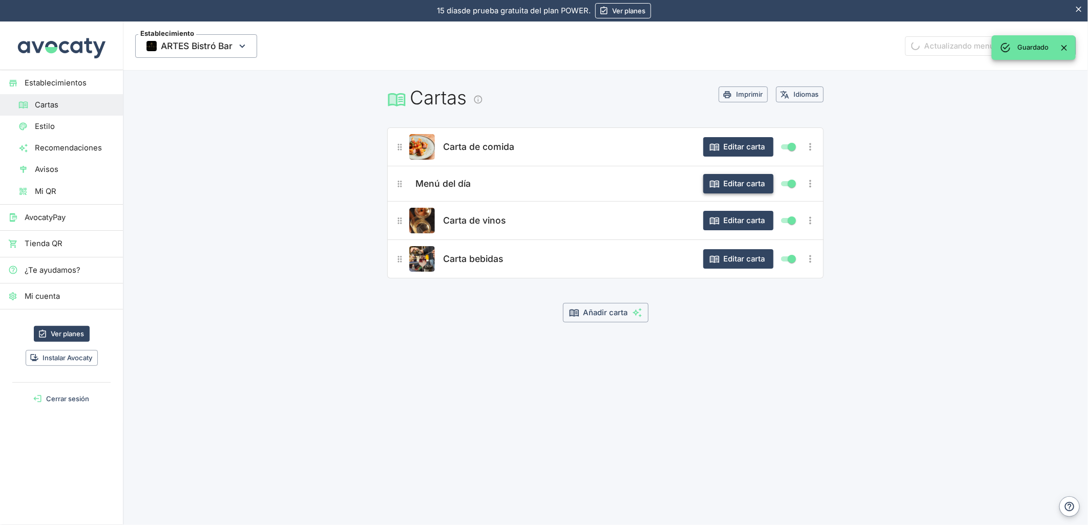
click at [723, 187] on button "Editar carta" at bounding box center [738, 183] width 70 height 19
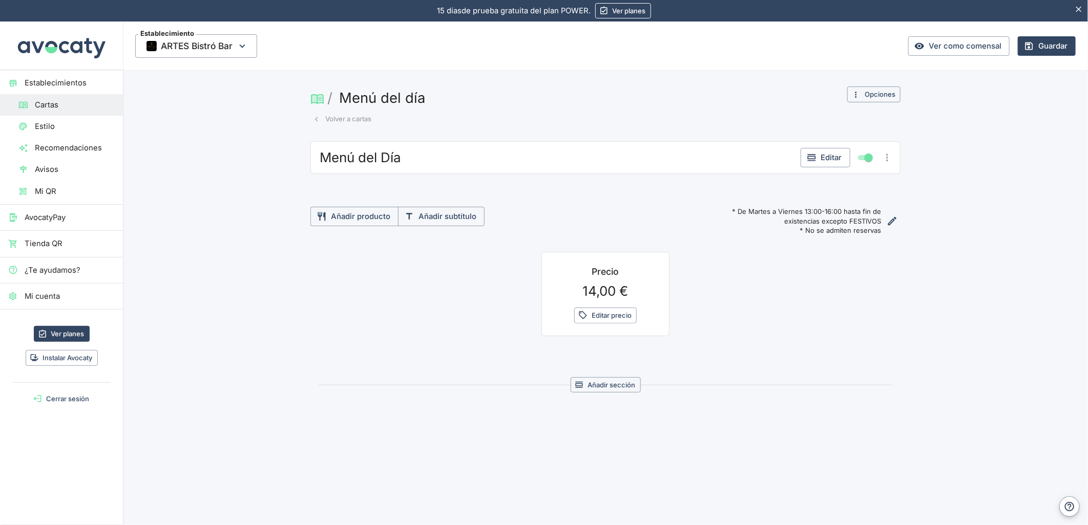
drag, startPoint x: 294, startPoint y: 328, endPoint x: 326, endPoint y: 309, distance: 37.4
click at [294, 328] on div "Menú del Día Editar Añadir producto Añadir subtítulo * De Martes a Viernes 13:0…" at bounding box center [605, 320] width 965 height 358
click at [877, 95] on button "Opciones" at bounding box center [873, 95] width 53 height 16
click at [825, 115] on span "Cambiar nombre o imagen" at bounding box center [845, 115] width 96 height 11
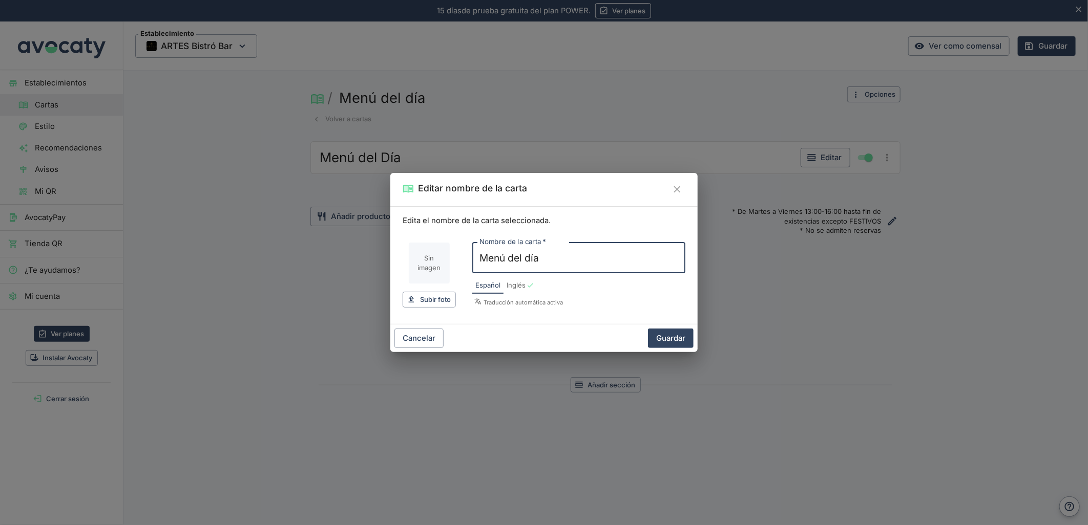
click at [426, 270] on input "Imagen de carta" at bounding box center [429, 263] width 41 height 41
type input "C:\fakepath\Captura de pantalla [DATE] 163338.png"
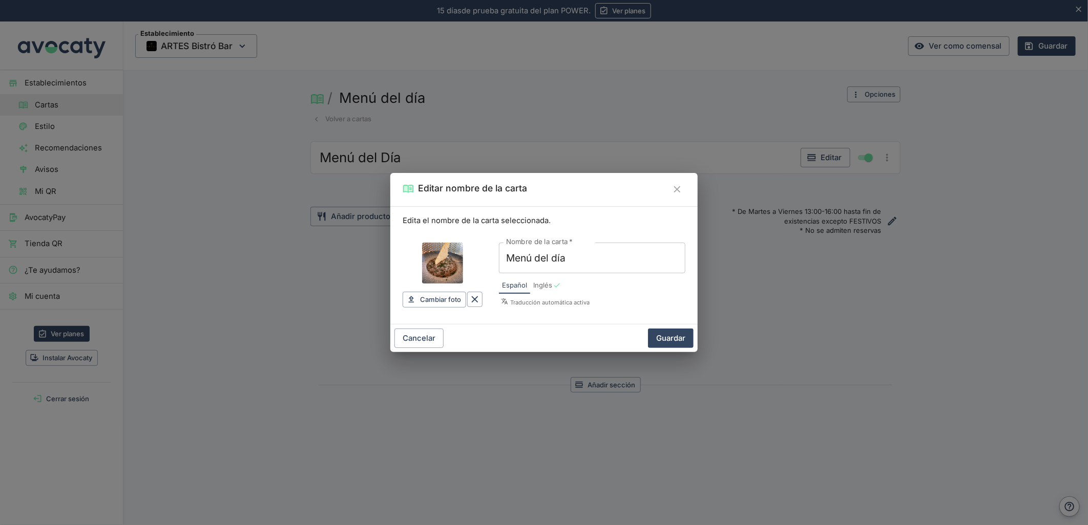
click at [676, 338] on button "Guardar" at bounding box center [671, 338] width 46 height 19
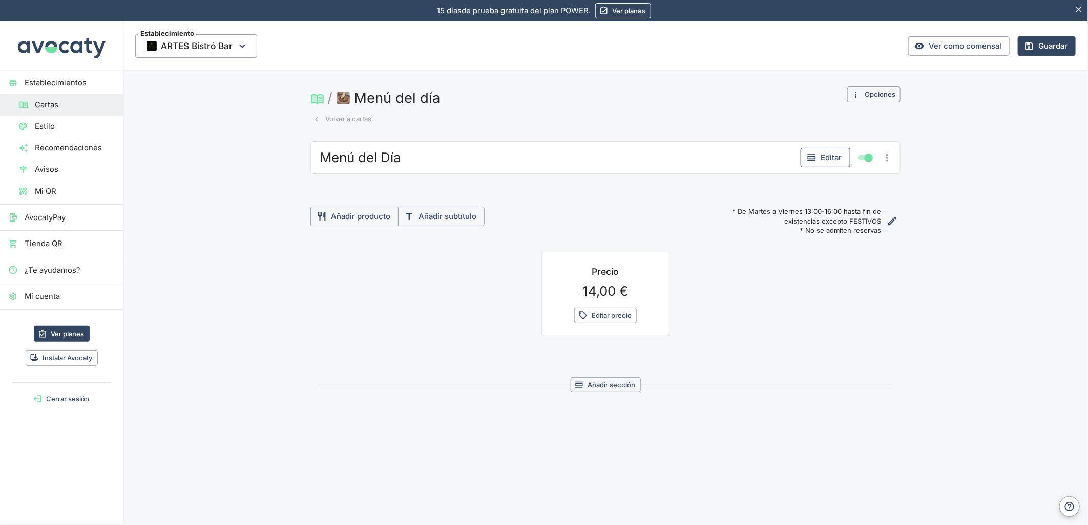
click at [821, 154] on button "Editar" at bounding box center [825, 157] width 50 height 19
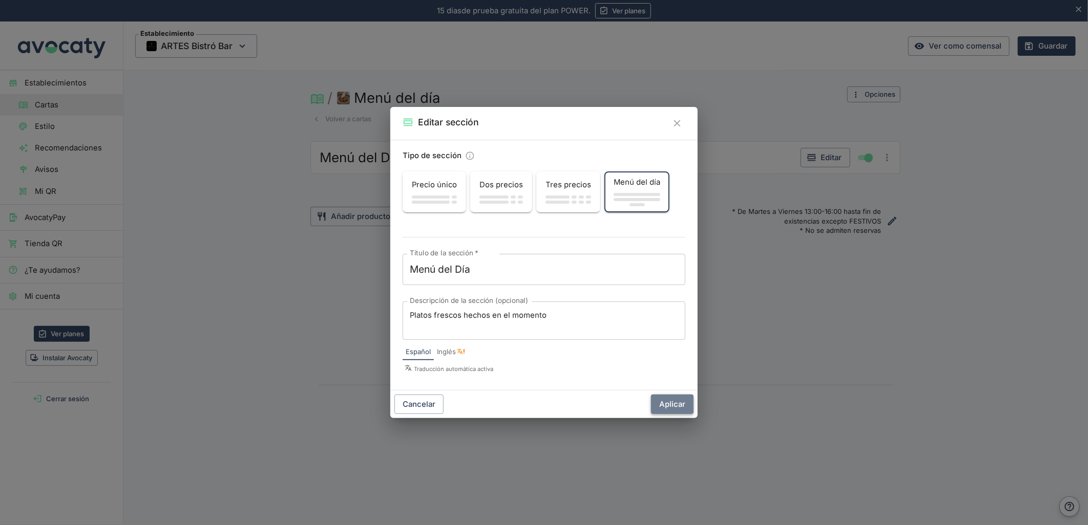
click at [678, 411] on button "Aplicar" at bounding box center [672, 404] width 42 height 19
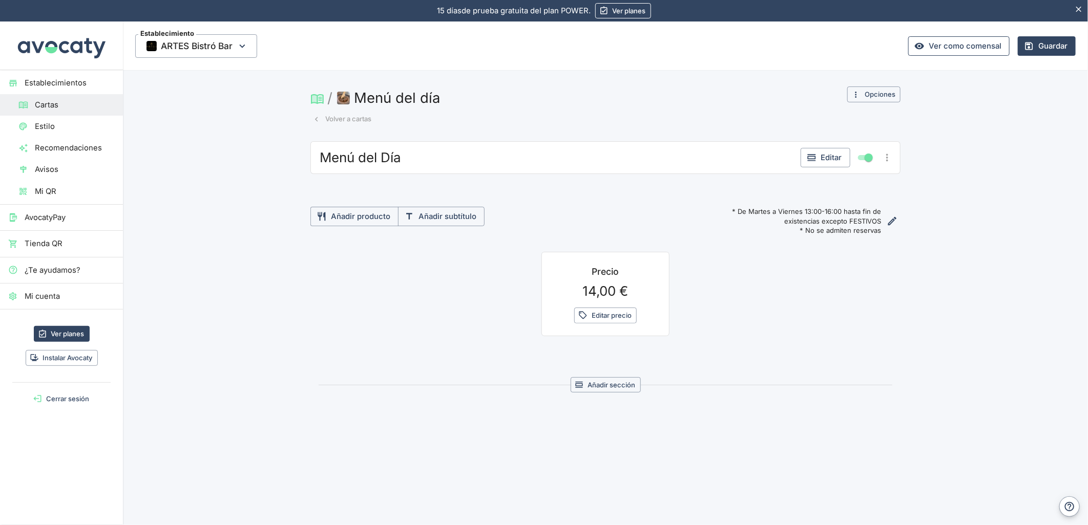
drag, startPoint x: 945, startPoint y: 30, endPoint x: 933, endPoint y: 41, distance: 16.3
click at [945, 30] on div "Establecimiento ARTES Bistró Bar Ver como comensal Guardar" at bounding box center [605, 46] width 965 height 49
click at [933, 41] on link "Ver como comensal" at bounding box center [958, 45] width 101 height 19
click at [340, 218] on button "Añadir producto" at bounding box center [354, 216] width 88 height 19
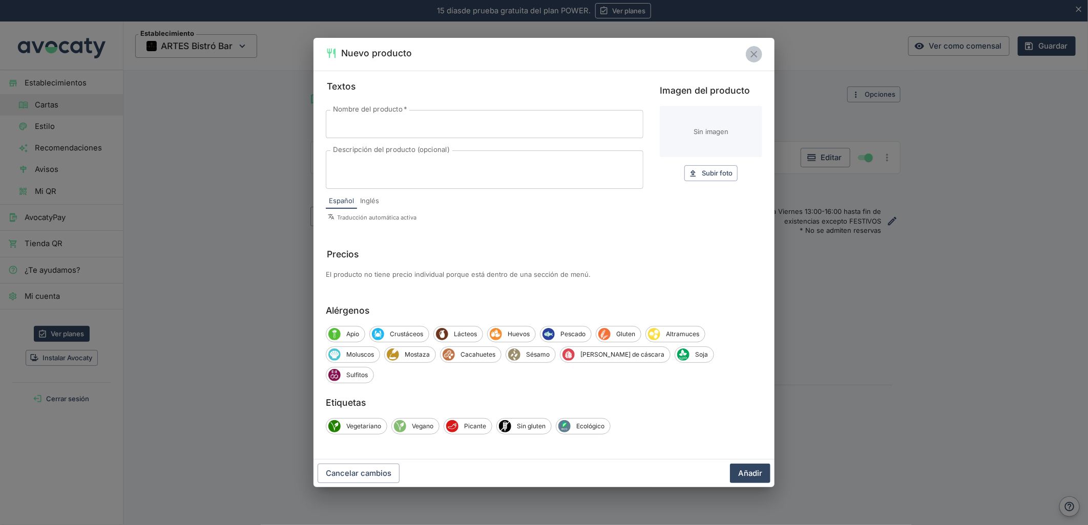
click at [755, 58] on icon "Cerrar" at bounding box center [753, 54] width 7 height 7
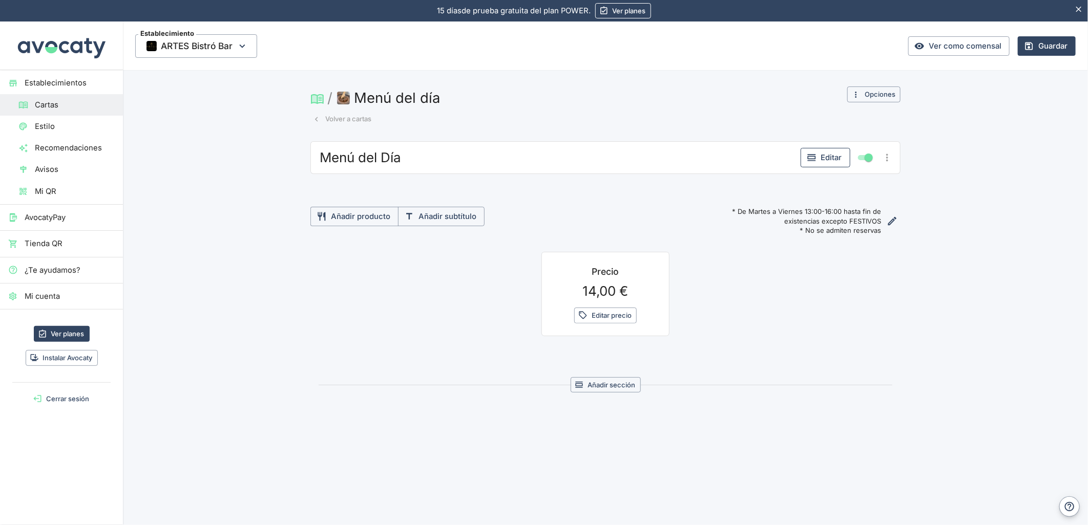
click at [828, 158] on button "Editar" at bounding box center [825, 157] width 50 height 19
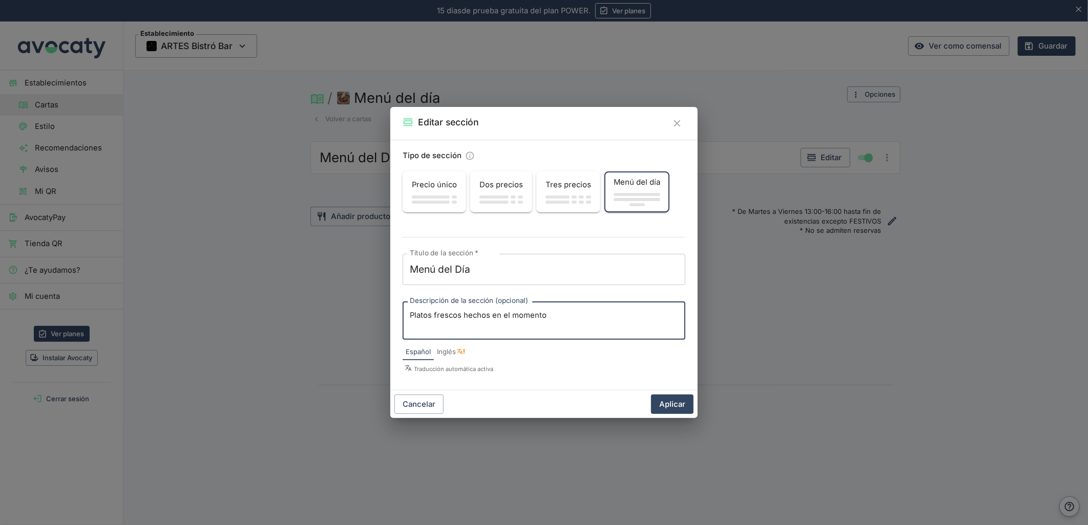
drag, startPoint x: 578, startPoint y: 325, endPoint x: 375, endPoint y: 327, distance: 202.2
click at [375, 327] on div "Editar sección Tipo de sección Precio único Dos precios Tres precios Menú del d…" at bounding box center [544, 262] width 1088 height 525
click at [676, 405] on button "Aplicar" at bounding box center [672, 404] width 42 height 19
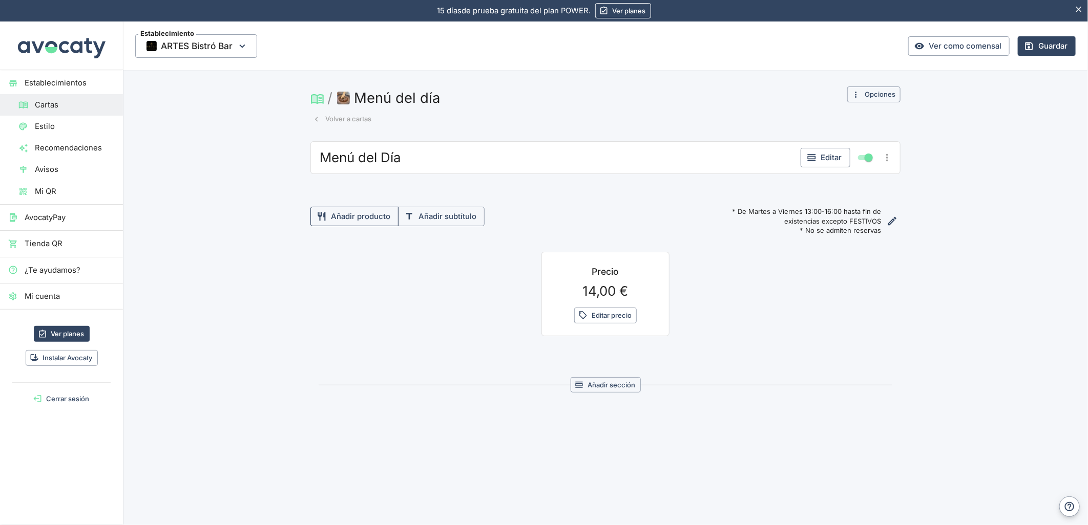
click at [372, 217] on button "Añadir producto" at bounding box center [354, 216] width 88 height 19
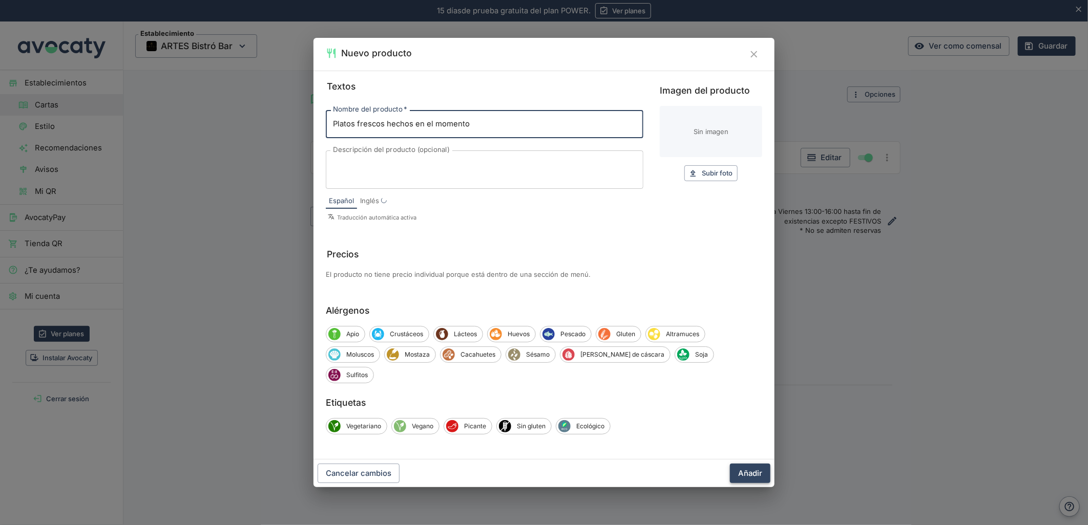
type input "Platos frescos hechos en el momento"
click at [757, 464] on button "Añadir" at bounding box center [750, 473] width 40 height 19
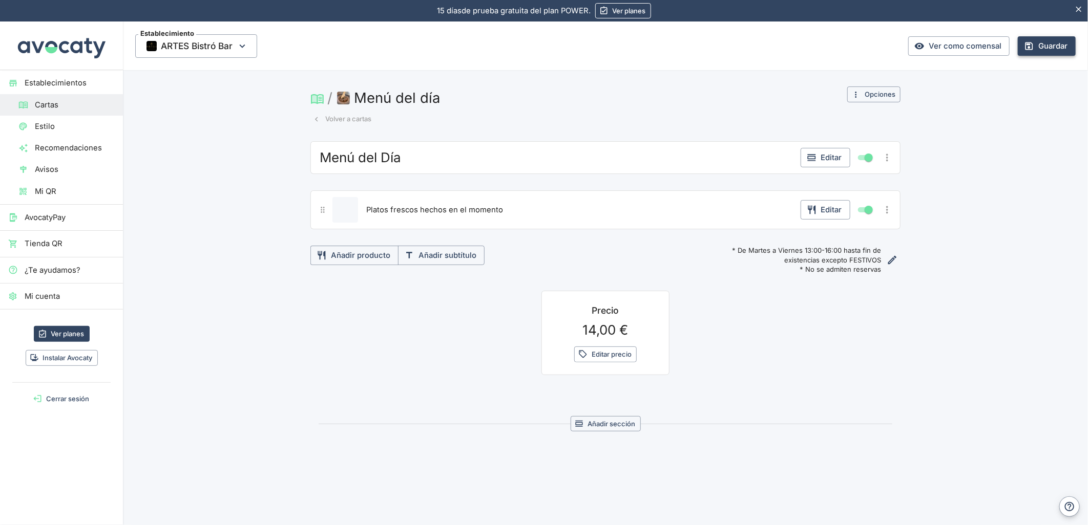
click at [1041, 39] on button "Guardar" at bounding box center [1046, 45] width 58 height 19
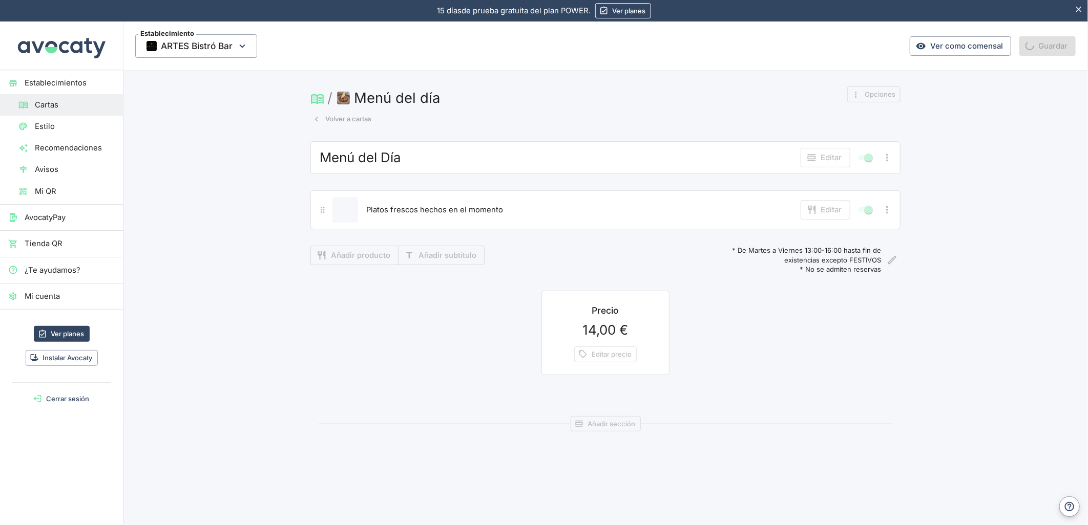
click at [332, 115] on button "Volver a cartas" at bounding box center [341, 119] width 63 height 16
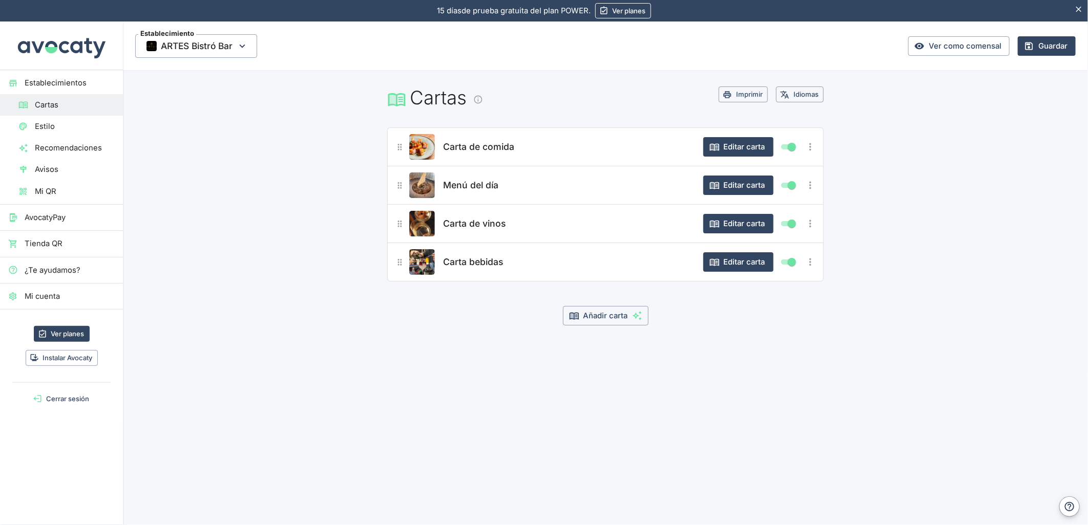
drag, startPoint x: 54, startPoint y: 119, endPoint x: 65, endPoint y: 119, distance: 11.3
click at [54, 119] on link "Estilo" at bounding box center [61, 127] width 123 height 22
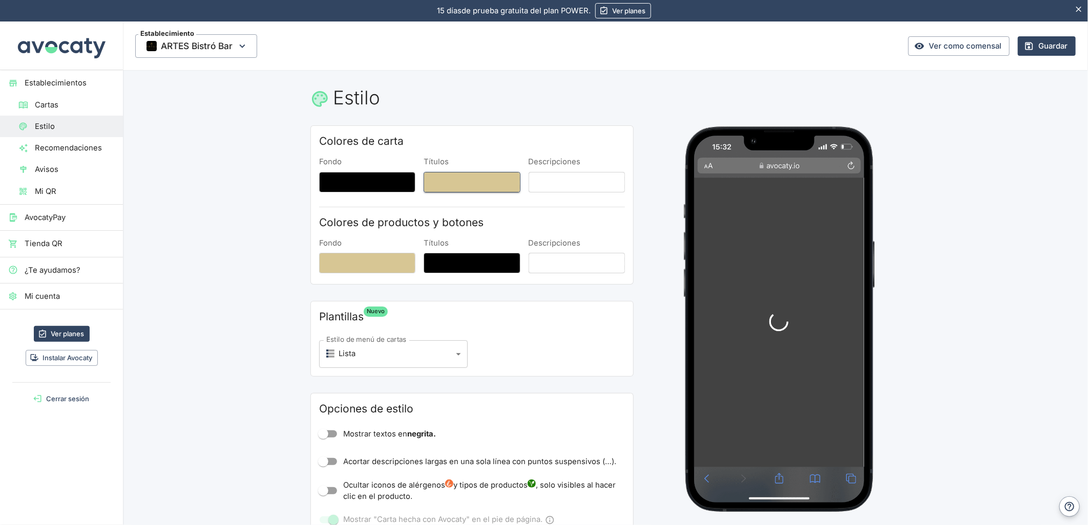
click at [459, 178] on button "Títulos" at bounding box center [471, 182] width 96 height 20
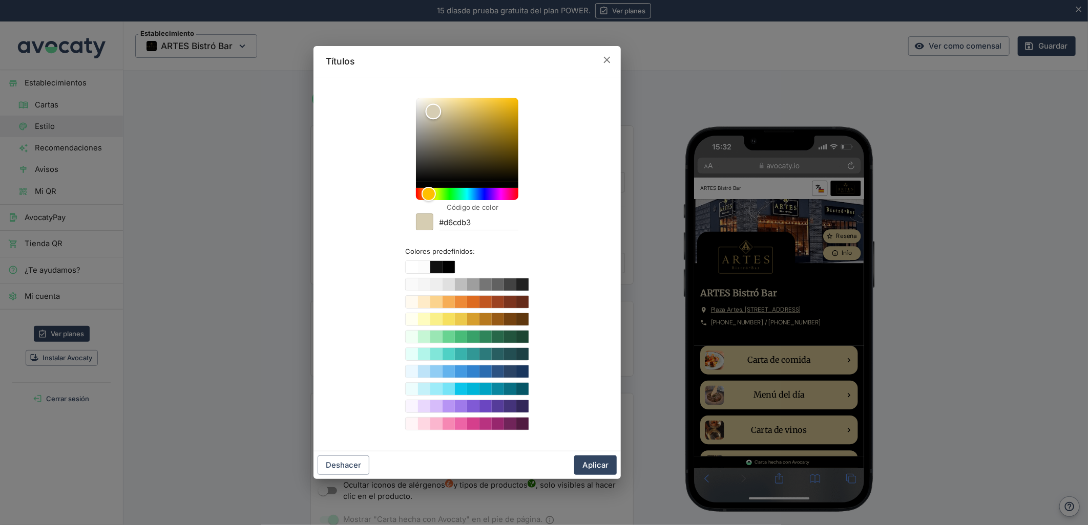
drag, startPoint x: 444, startPoint y: 111, endPoint x: 433, endPoint y: 111, distance: 11.8
click at [433, 111] on div "Color" at bounding box center [433, 111] width 16 height 16
click at [431, 110] on div "Color" at bounding box center [430, 110] width 16 height 16
type input "#dad1b1"
click at [435, 110] on div "Color" at bounding box center [435, 110] width 16 height 16
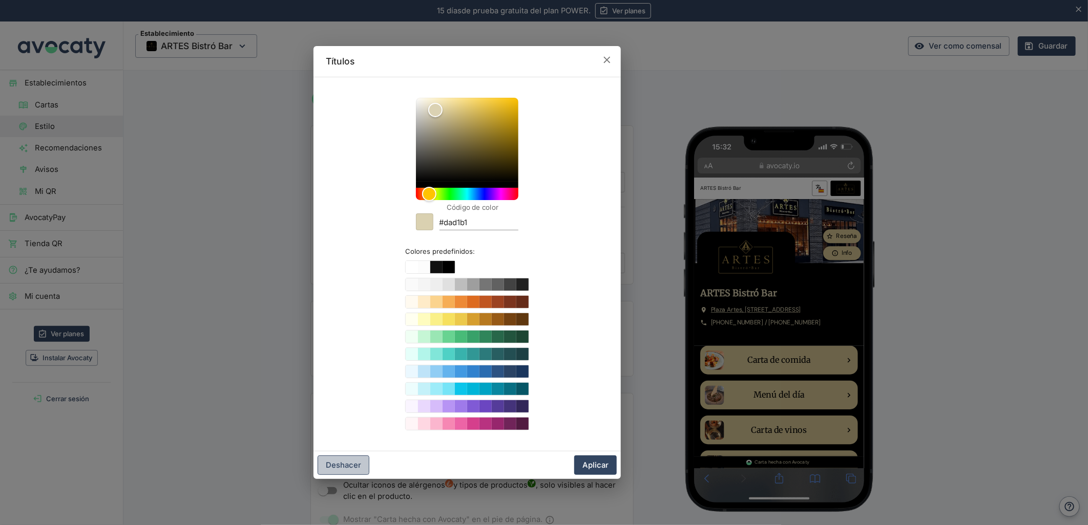
click at [339, 466] on button "Deshacer" at bounding box center [343, 465] width 52 height 19
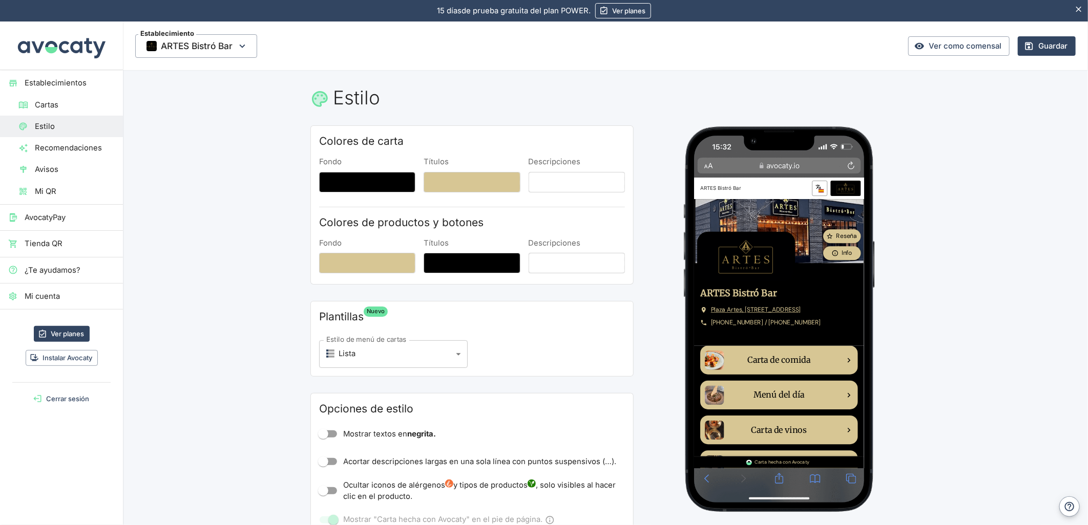
click at [359, 251] on div "Fondo" at bounding box center [367, 257] width 96 height 38
click at [356, 258] on button "Fondo" at bounding box center [367, 263] width 96 height 20
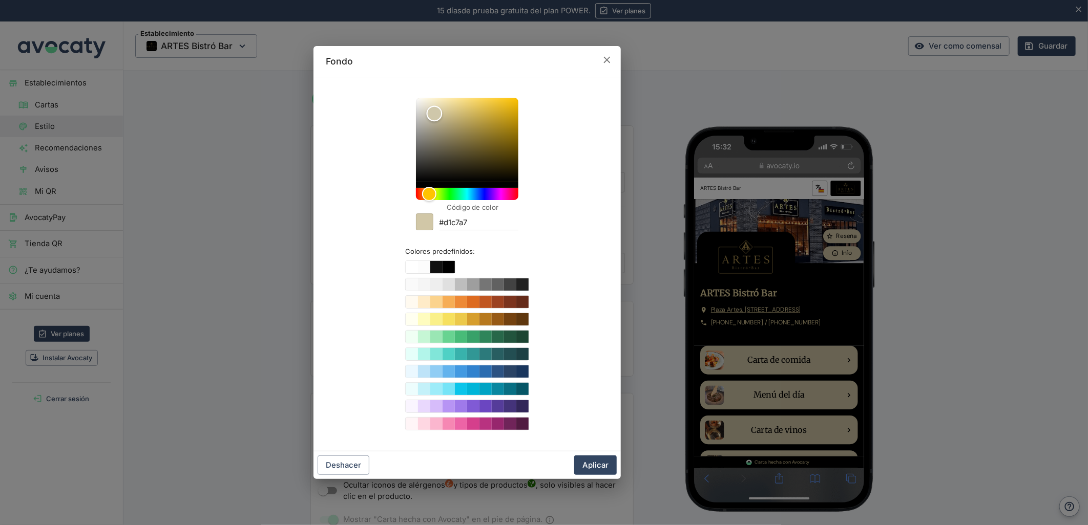
drag, startPoint x: 440, startPoint y: 110, endPoint x: 434, endPoint y: 113, distance: 6.9
click at [434, 113] on div "Color" at bounding box center [434, 113] width 16 height 16
type input "#d9d0b2"
click at [434, 110] on div "Color" at bounding box center [434, 110] width 16 height 16
click at [603, 470] on button "Aplicar" at bounding box center [595, 465] width 42 height 19
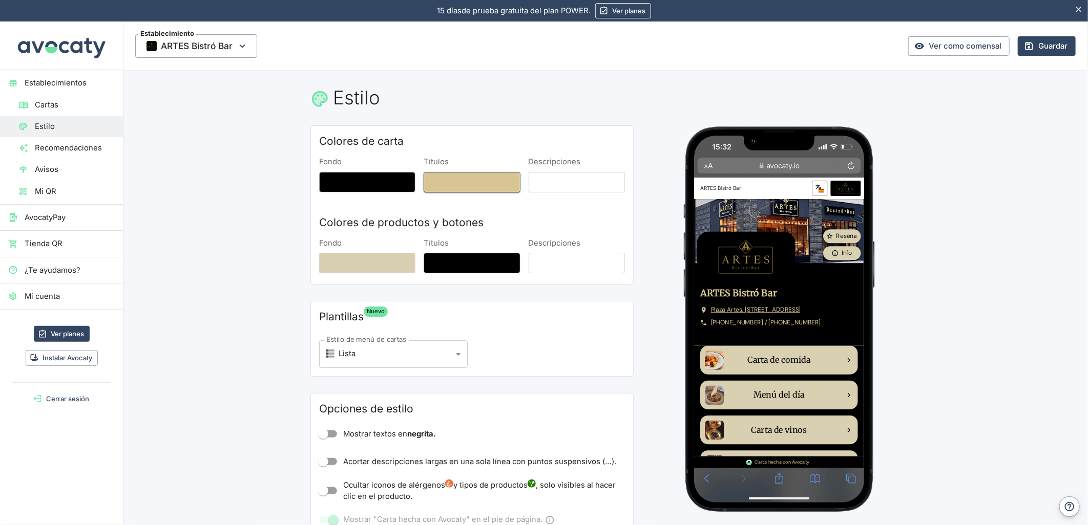
click at [426, 177] on button "Títulos" at bounding box center [471, 182] width 96 height 20
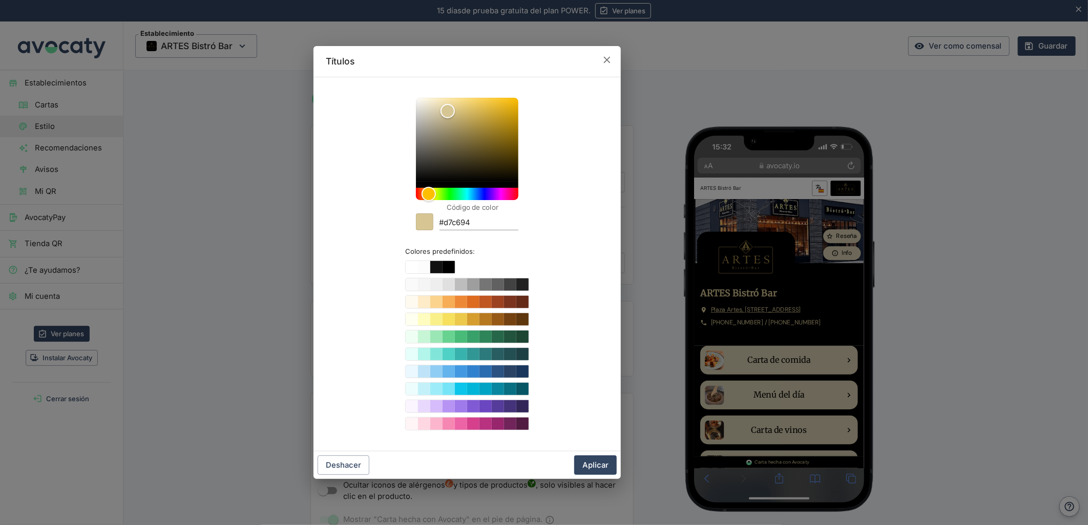
click at [459, 222] on input "#d7c694" at bounding box center [478, 224] width 79 height 14
paste input "b9a055"
type input "#b9a055"
click at [603, 462] on button "Aplicar" at bounding box center [595, 465] width 42 height 19
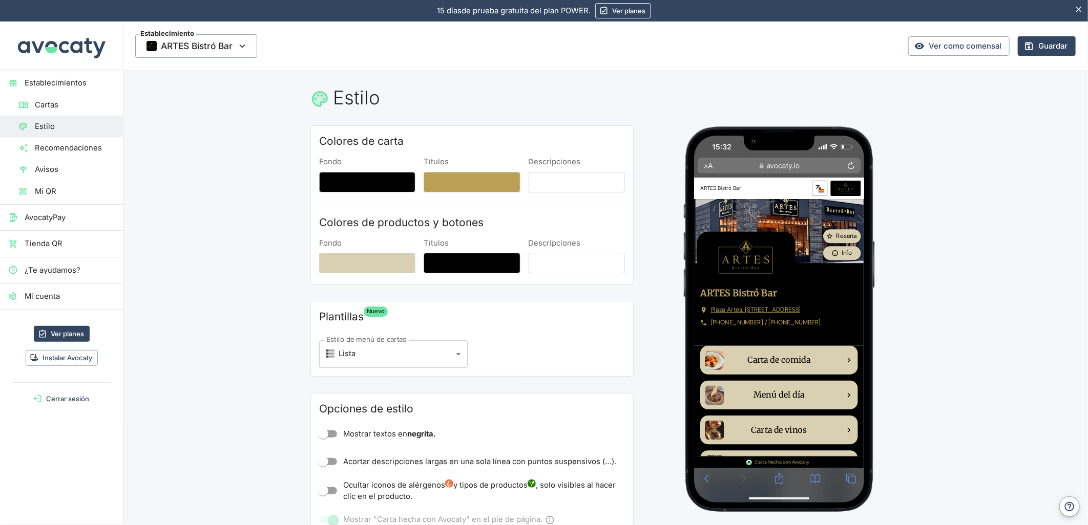
click at [1035, 295] on main "Estilo Colores de carta Fondo Títulos Descripciones Colores de productos y boto…" at bounding box center [605, 404] width 965 height 668
click at [1028, 44] on button "Guardar" at bounding box center [1046, 45] width 58 height 19
click at [944, 44] on link "Ver como comensal" at bounding box center [958, 45] width 101 height 19
click at [375, 263] on button "Fondo" at bounding box center [367, 263] width 96 height 20
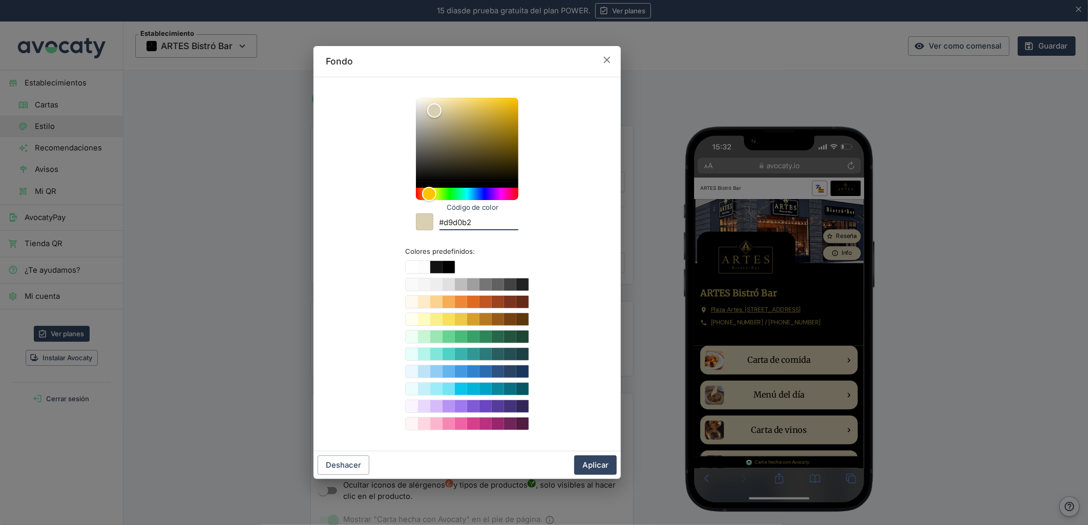
click at [453, 225] on input "#d9d0b2" at bounding box center [478, 224] width 79 height 14
drag, startPoint x: 586, startPoint y: 466, endPoint x: 488, endPoint y: 187, distance: 295.0
click at [586, 466] on button "Aplicar" at bounding box center [595, 465] width 42 height 19
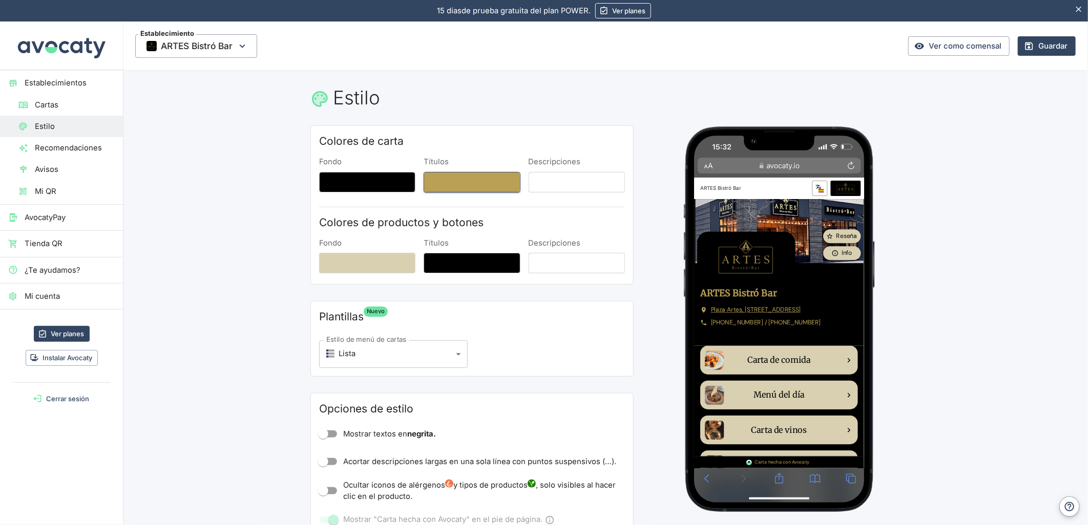
click at [460, 180] on button "Títulos" at bounding box center [471, 182] width 96 height 20
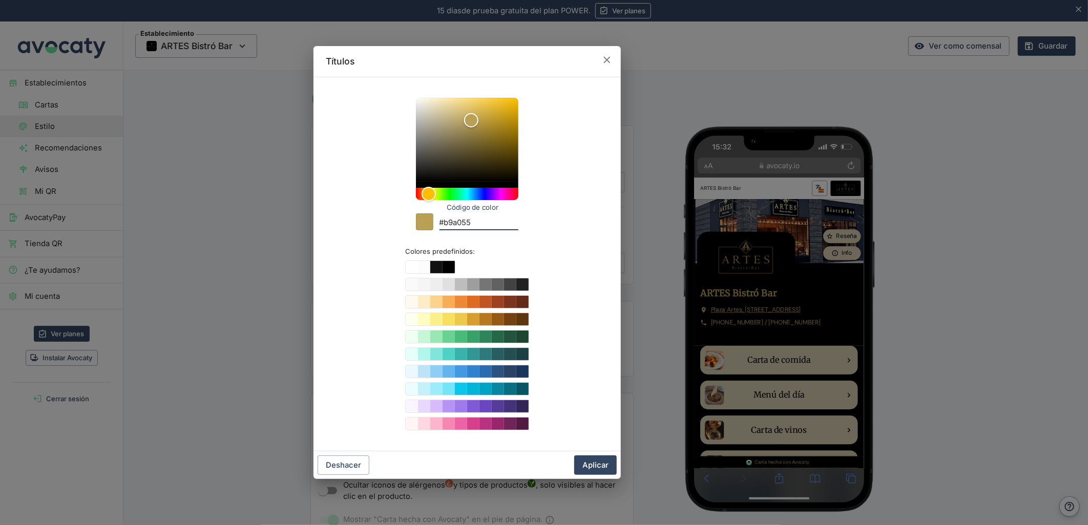
click at [458, 226] on input "#b9a055" at bounding box center [478, 224] width 79 height 14
paste input "d9d0b2"
type input "#d9d0b2"
click at [595, 460] on button "Aplicar" at bounding box center [595, 465] width 42 height 19
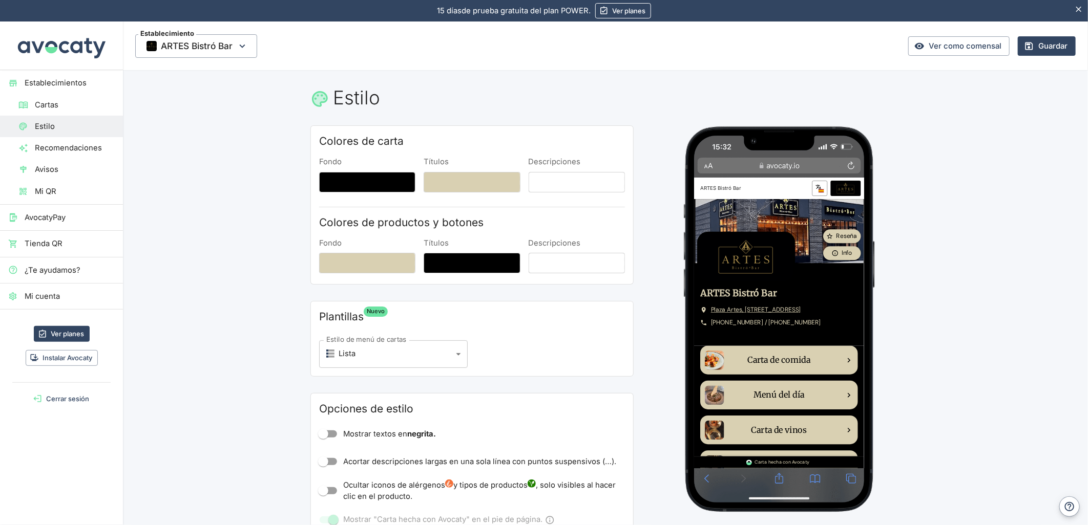
click at [970, 212] on main "Estilo Colores de carta Fondo Títulos Descripciones Colores de productos y boto…" at bounding box center [605, 404] width 965 height 668
click at [167, 191] on main "Estilo Colores de carta Fondo Títulos Descripciones Colores de productos y boto…" at bounding box center [605, 404] width 965 height 668
click at [483, 176] on button "Títulos" at bounding box center [471, 182] width 96 height 20
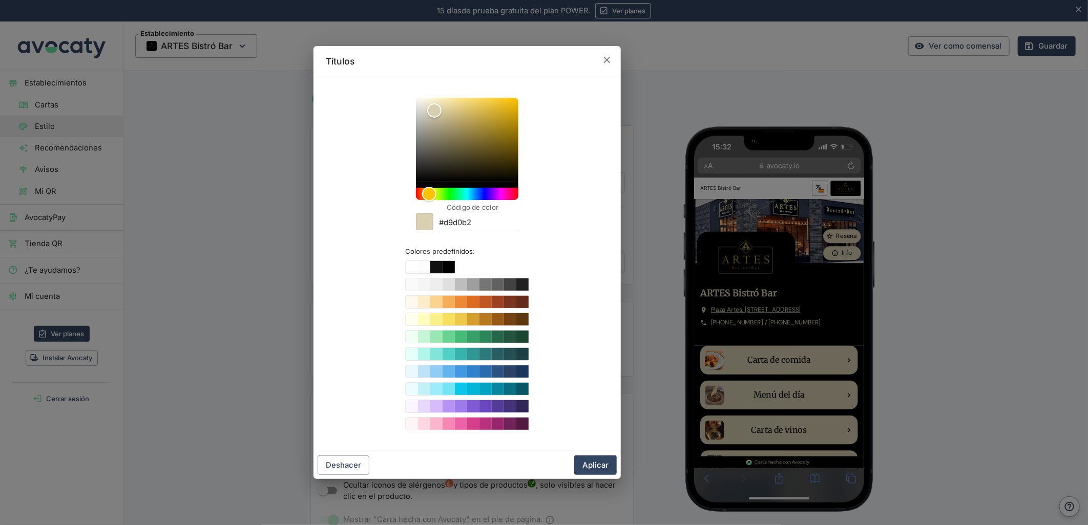
click at [464, 221] on input "#d9d0b2" at bounding box center [478, 224] width 79 height 14
paste input "b9a055"
type input "#b9a055"
click at [599, 467] on button "Aplicar" at bounding box center [595, 465] width 42 height 19
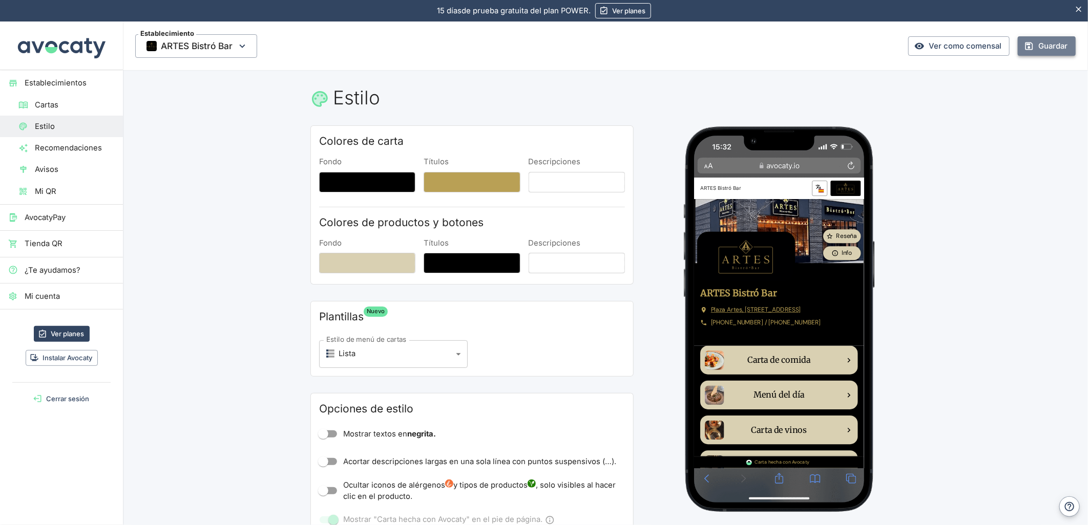
click at [1062, 45] on button "Guardar" at bounding box center [1046, 45] width 58 height 19
click at [67, 81] on span "Establecimientos" at bounding box center [70, 82] width 90 height 11
